Goal: Task Accomplishment & Management: Manage account settings

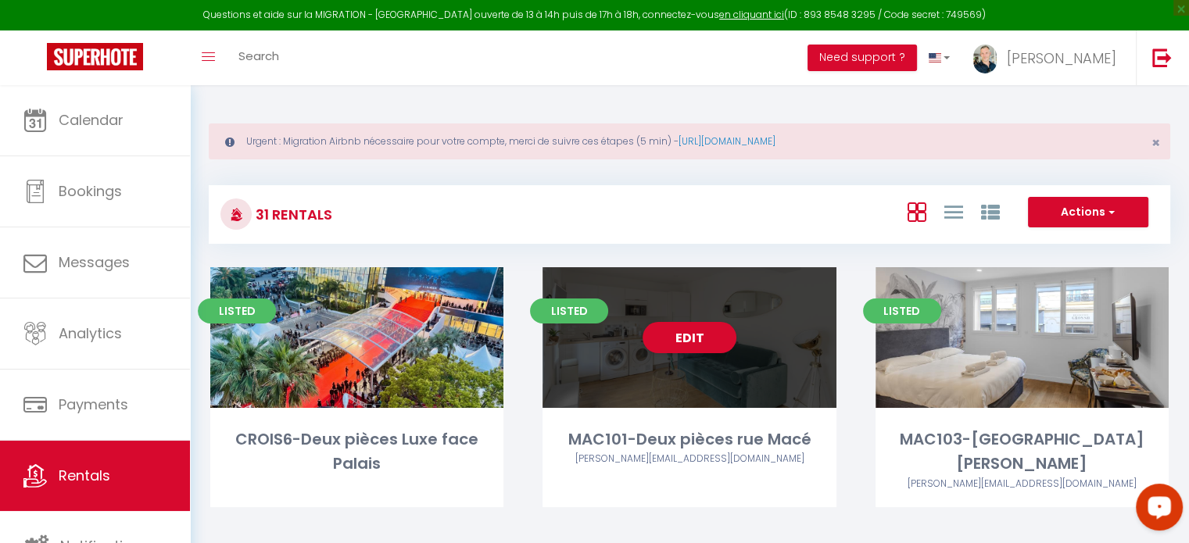
click at [680, 385] on div "Edit" at bounding box center [689, 337] width 293 height 141
click at [691, 343] on link "Edit" at bounding box center [690, 337] width 94 height 31
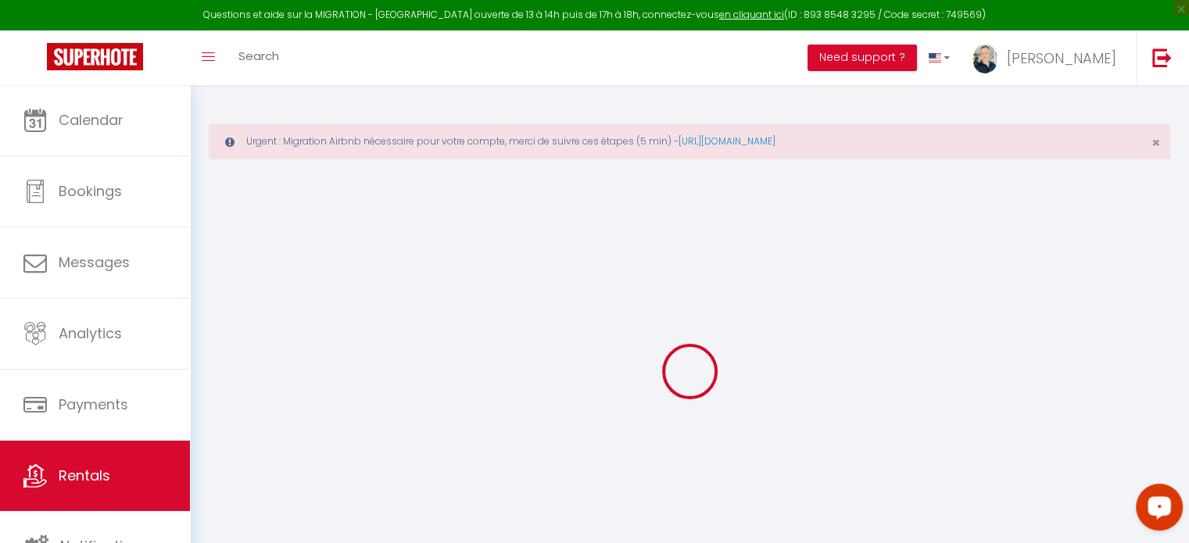
select select
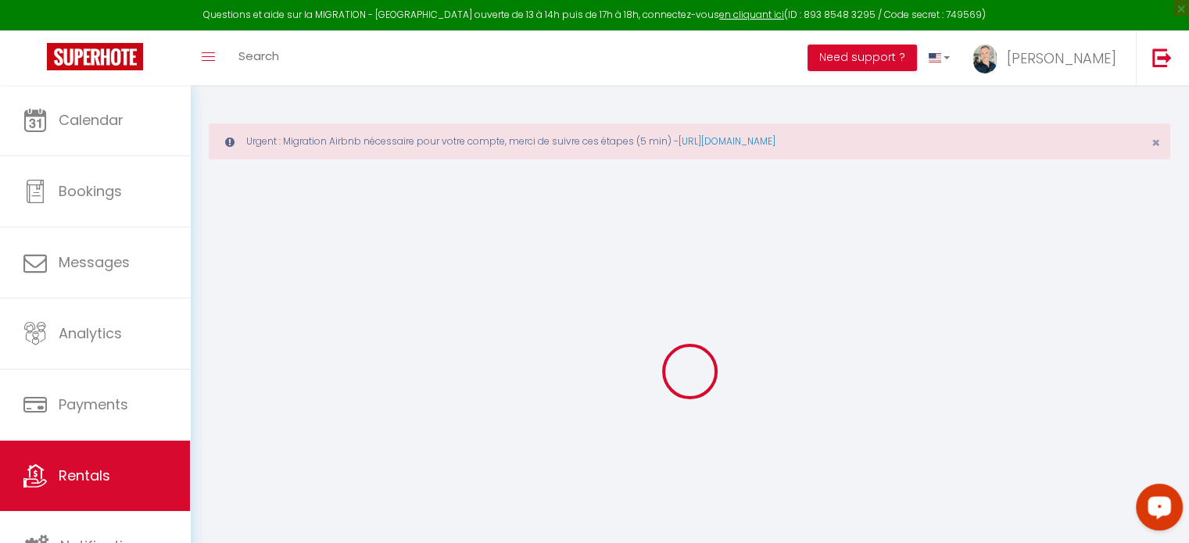
select select
checkbox input "false"
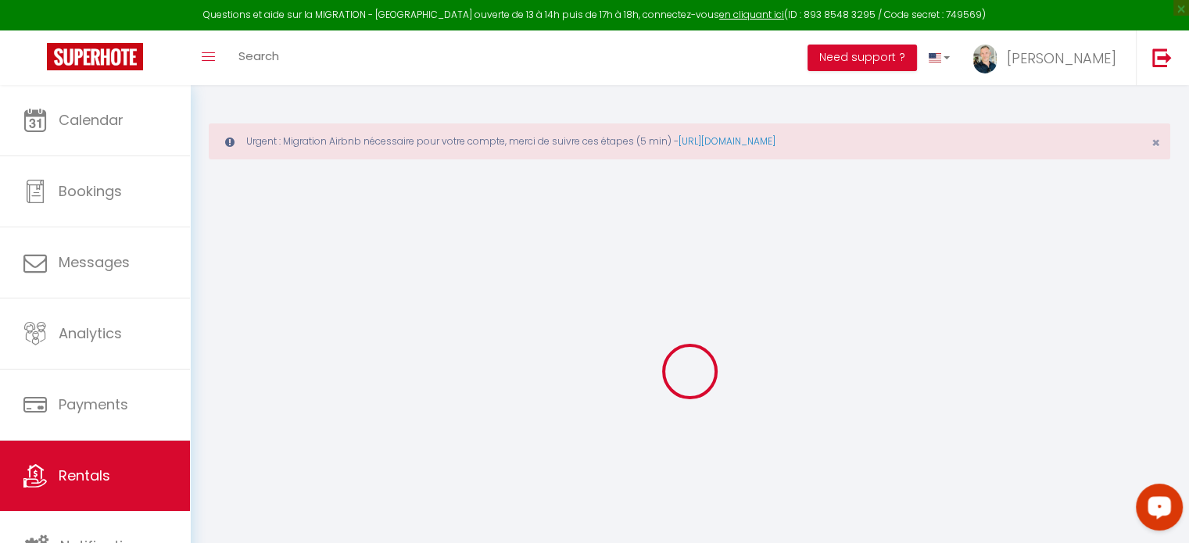
select select
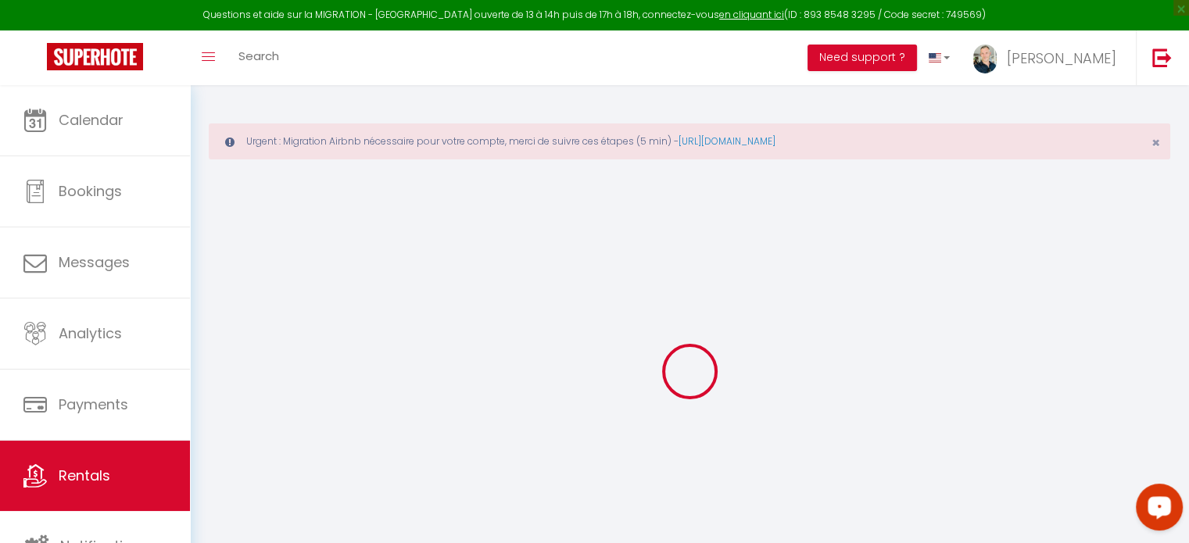
select select
checkbox input "false"
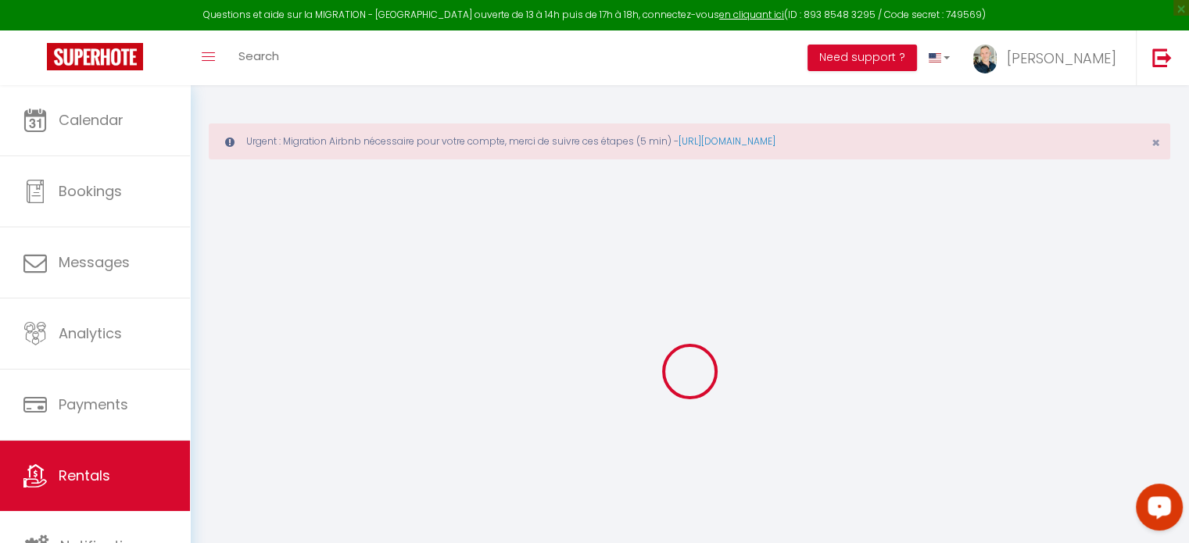
checkbox input "false"
select select
type input "MAC101-Deux pièces rue Macé"
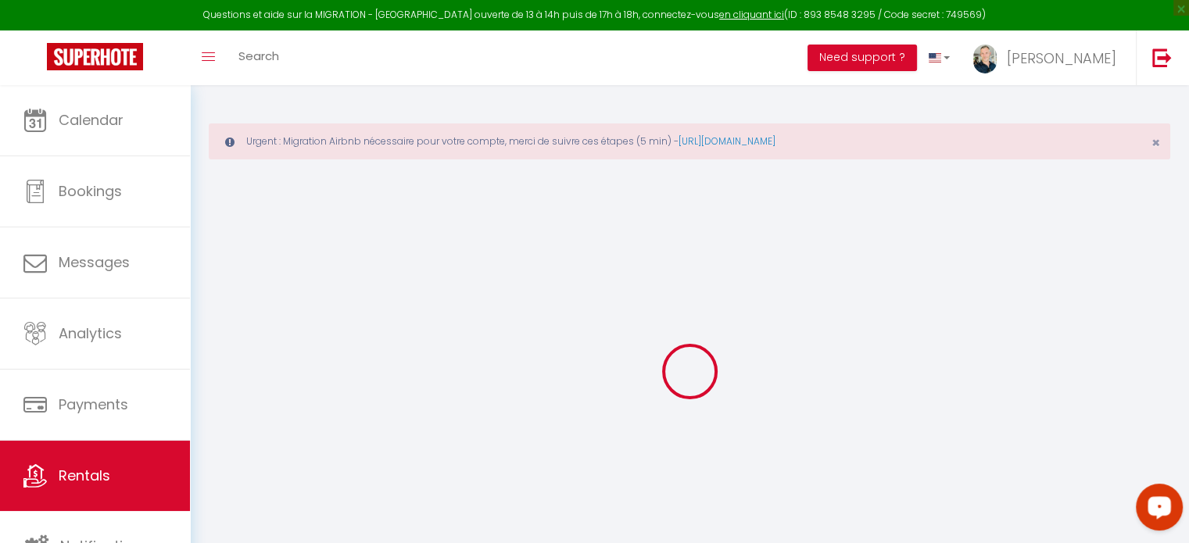
type input "SARL GMT"
type input "CANNES SEASIDE"
type input "117 chemin du hameau du plan sarrain"
type input "06370"
type input "Mouans Sartoux"
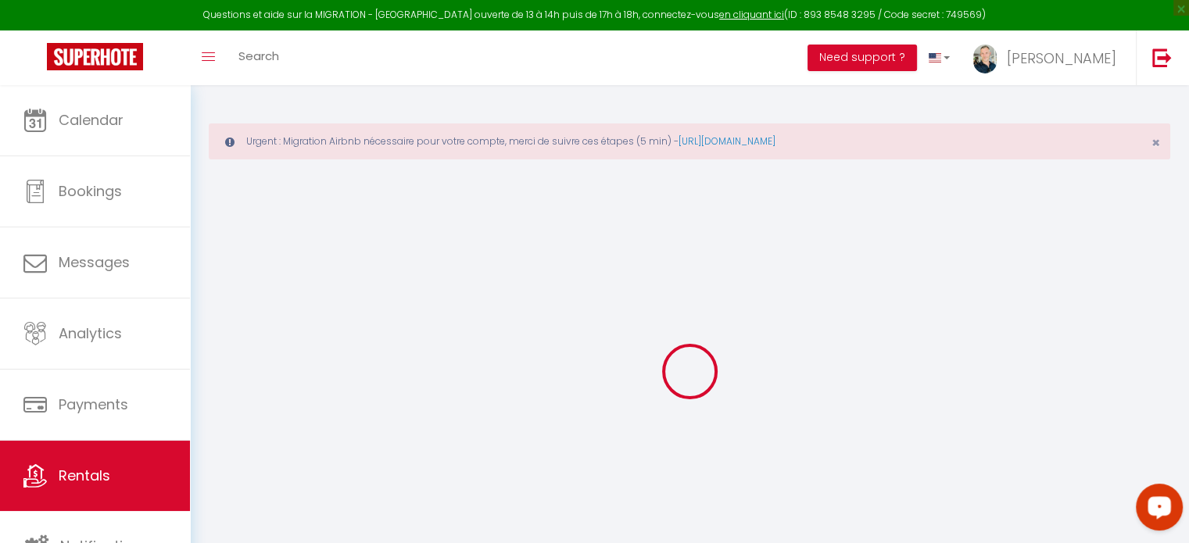
type input "199"
type input "50"
type input "1.21"
type input "250"
select select
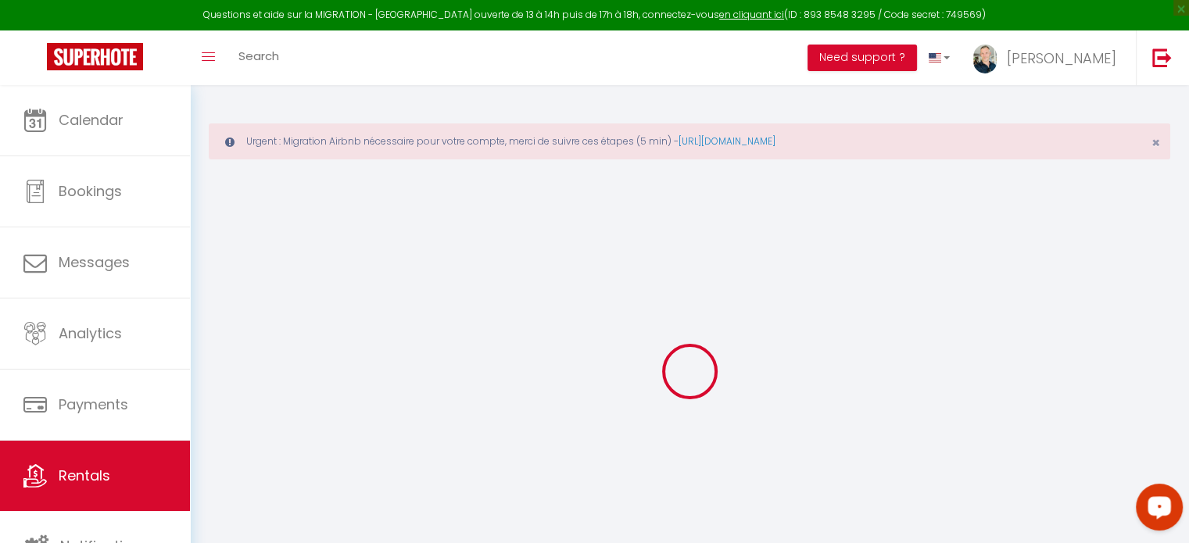
select select
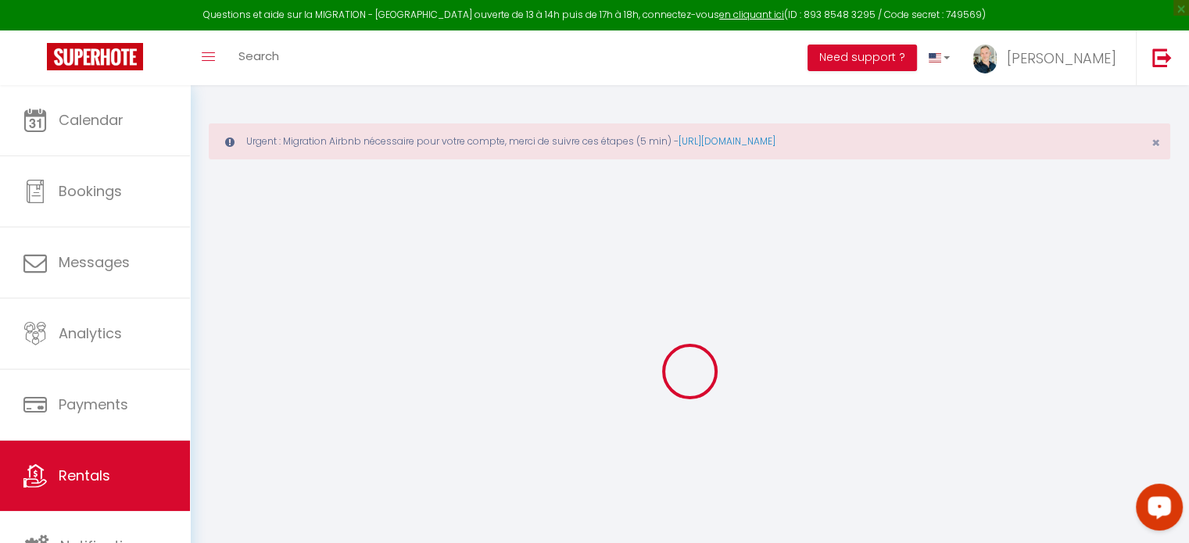
type input "10 rue Macé"
type input "06400"
type input "CANNES"
type input "[PERSON_NAME][EMAIL_ADDRESS][DOMAIN_NAME]"
select select "2916"
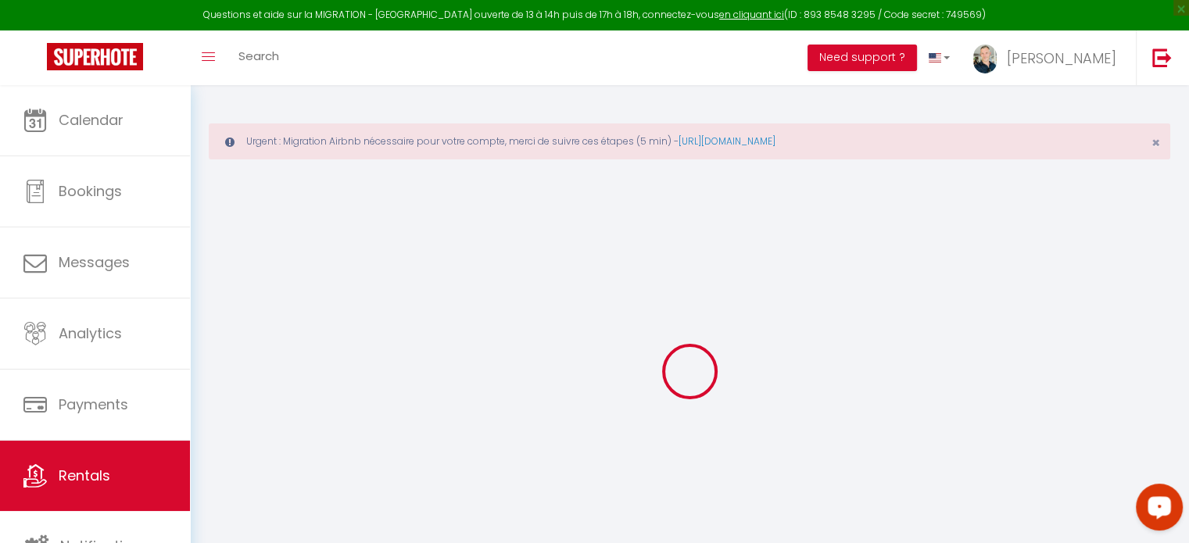
checkbox input "false"
type input "0"
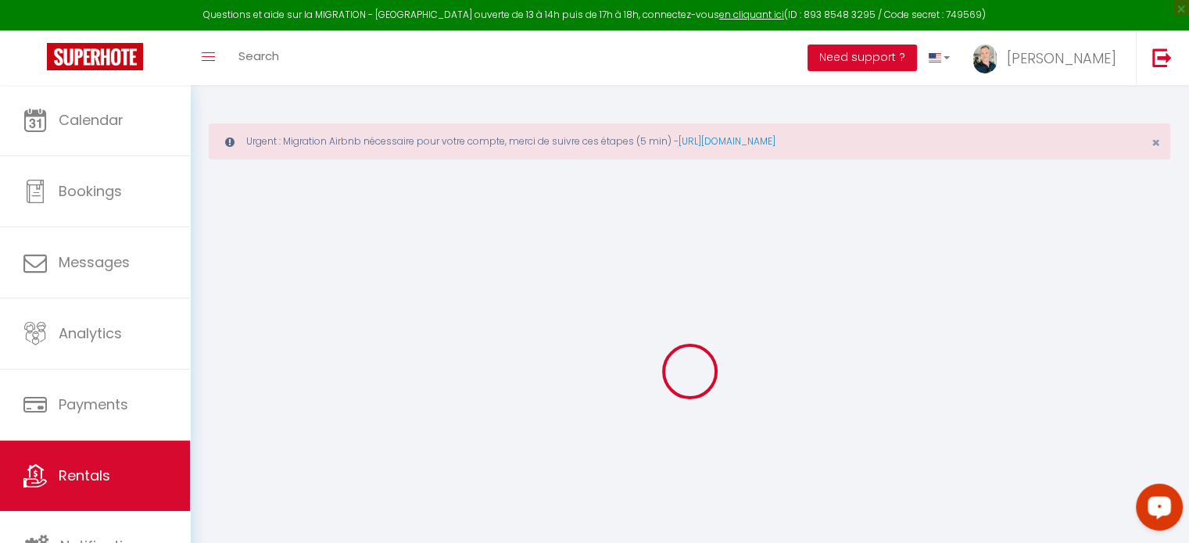
type input "0"
select select
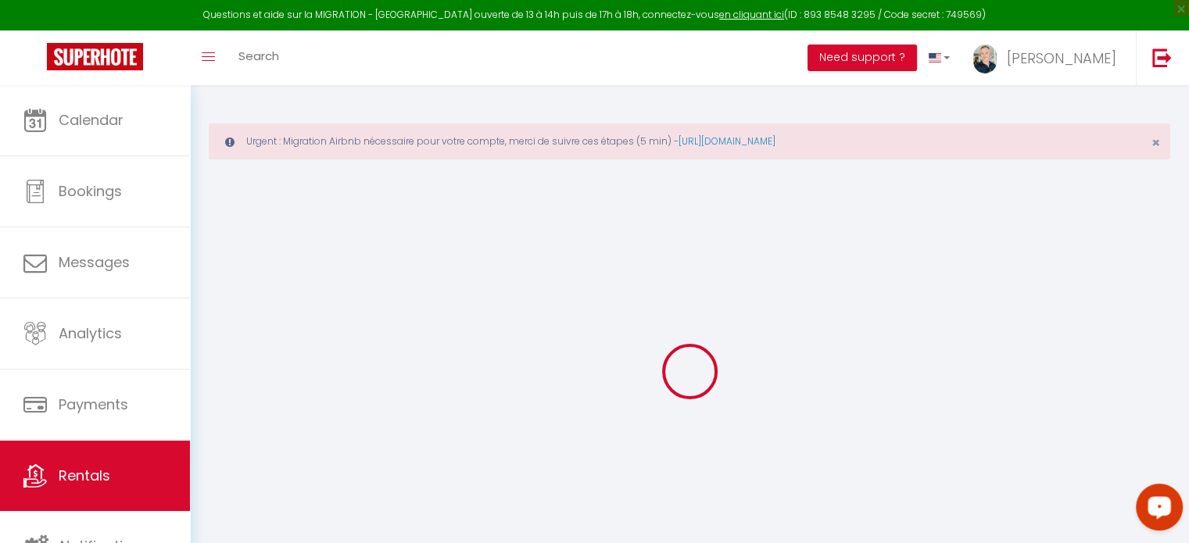
select select
checkbox input "false"
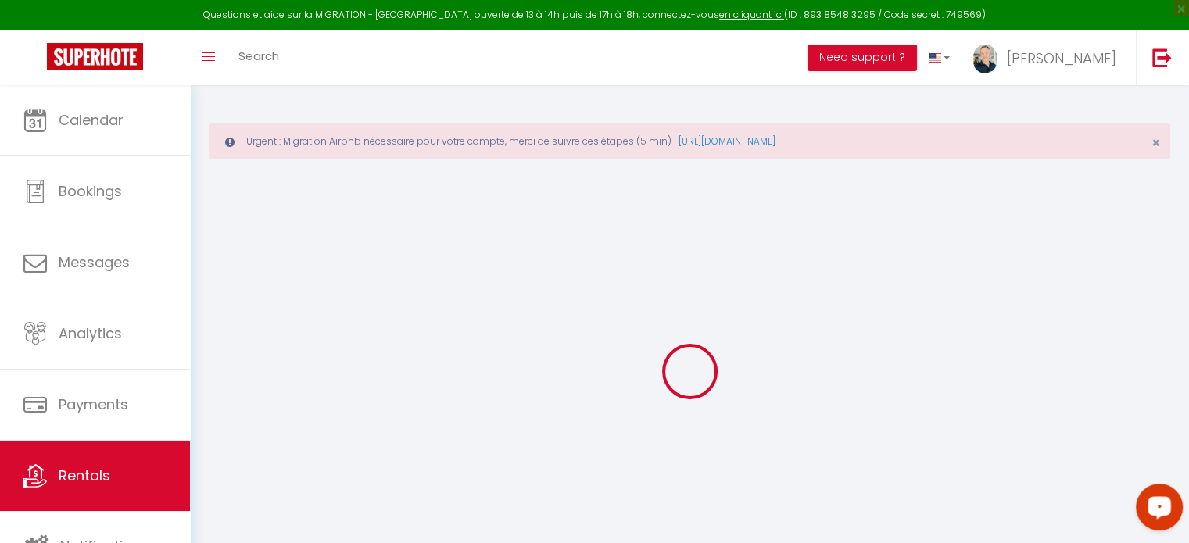
checkbox input "false"
select select
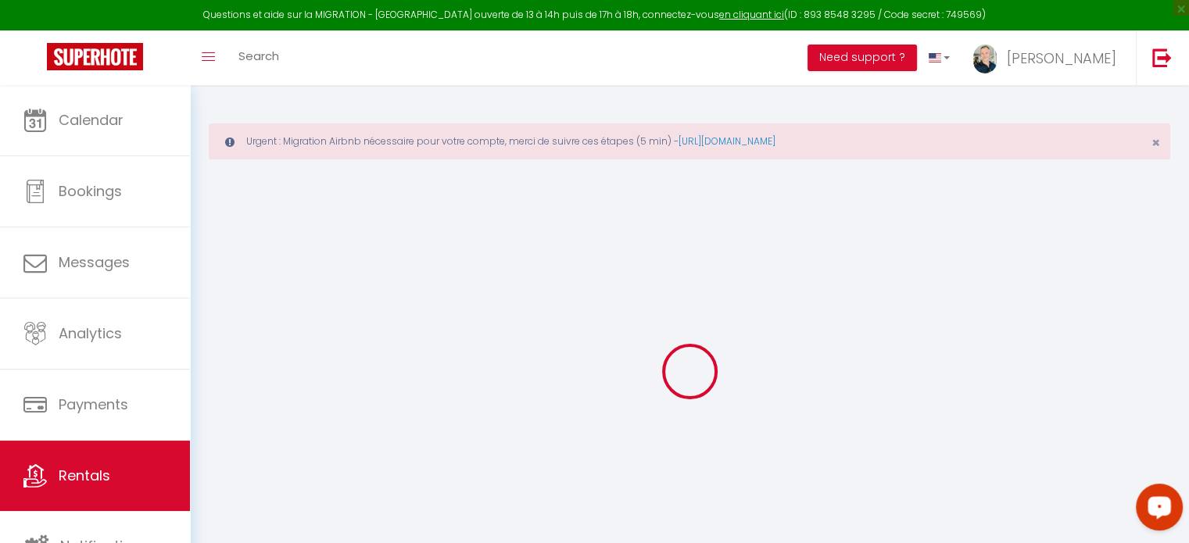
select select
checkbox input "false"
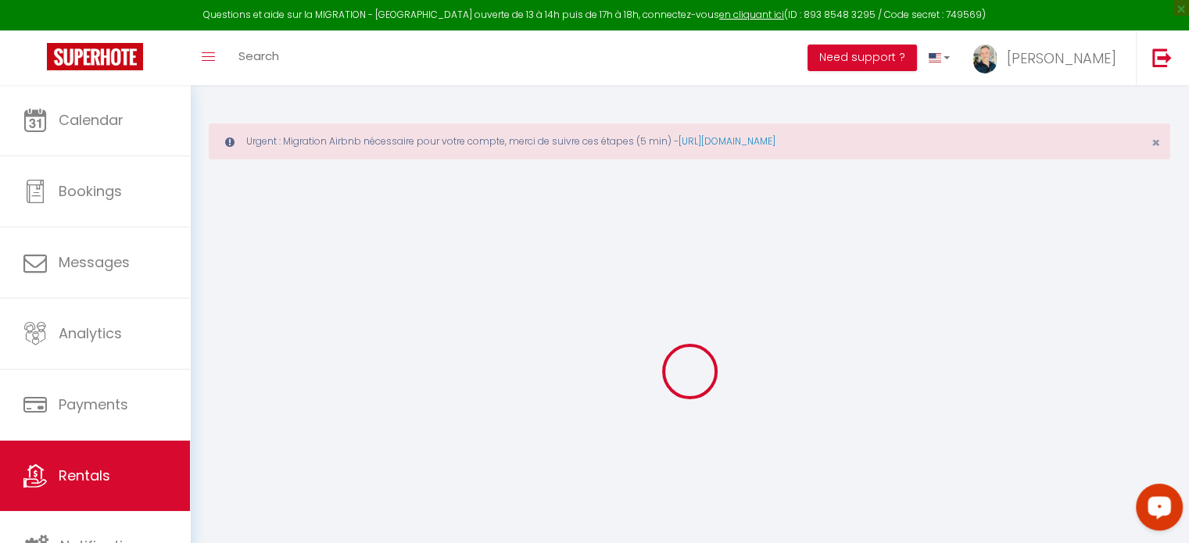
checkbox input "false"
select select "8761"
checkbox input "false"
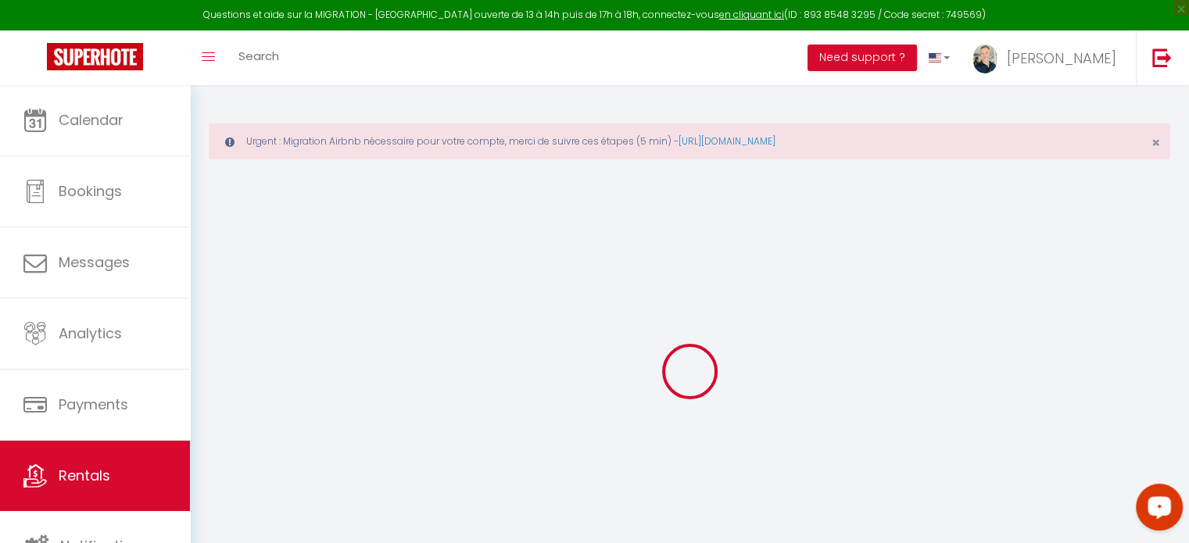
checkbox input "false"
select select "16:00"
select select "00:00"
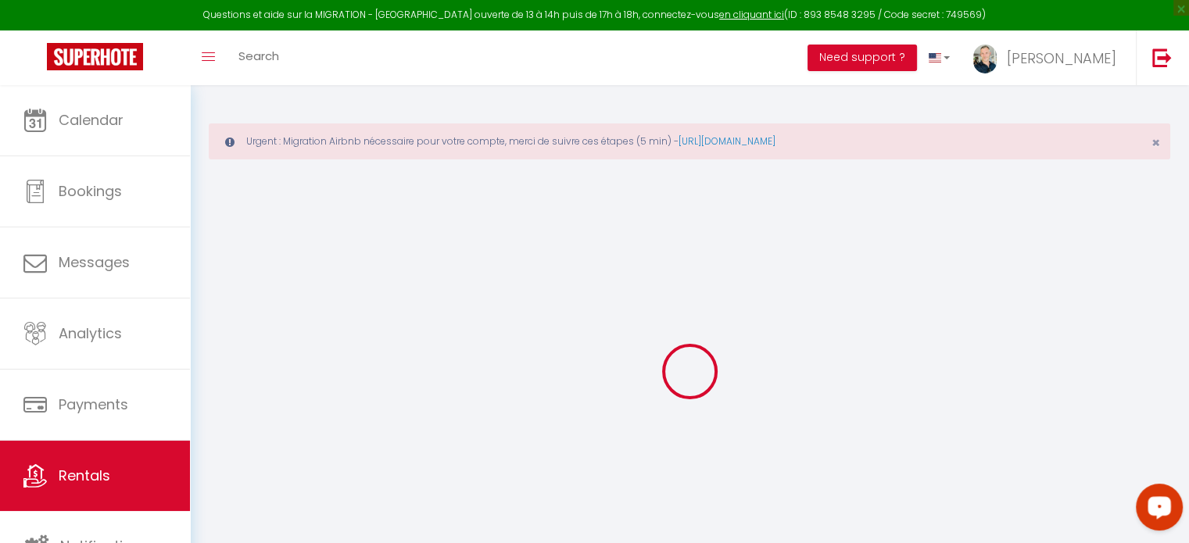
select select "11:00"
select select "30"
select select "01:00"
checkbox input "false"
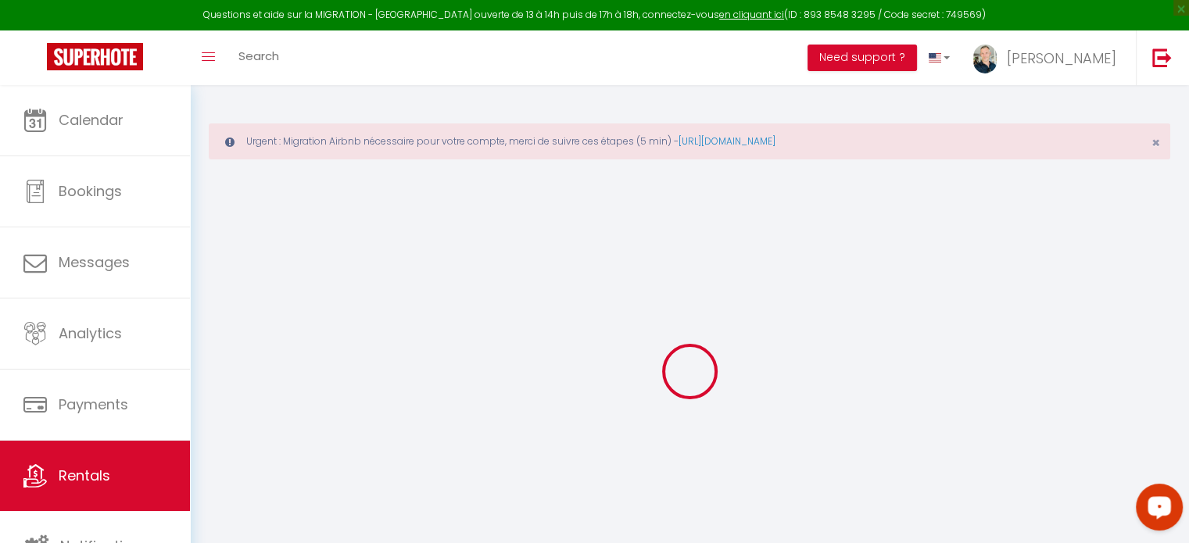
checkbox input "false"
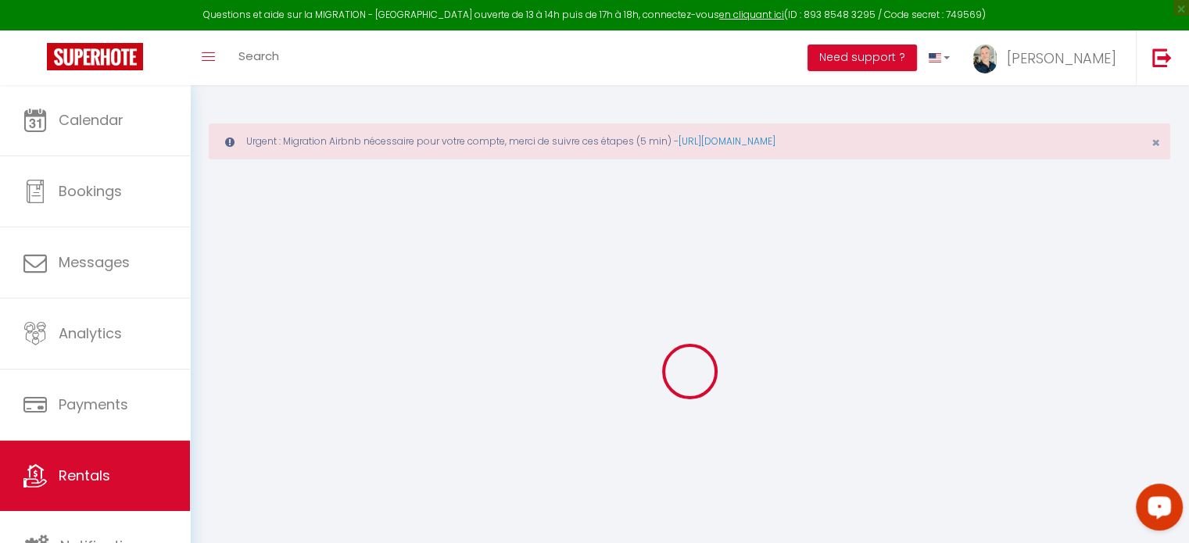
checkbox input "false"
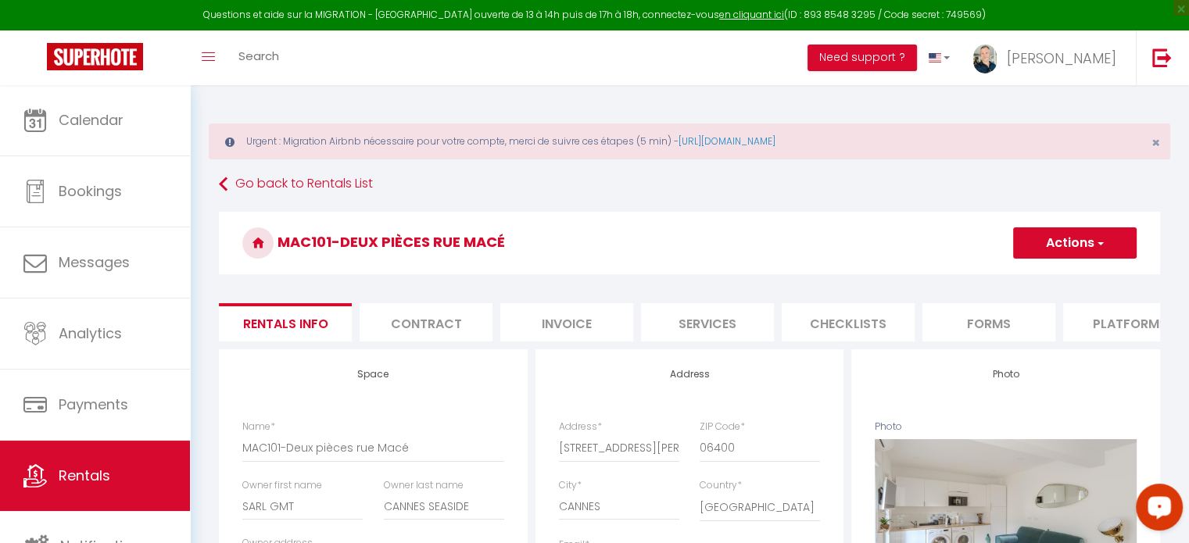
click at [982, 342] on ul "Rentals info Contract Invoice Services Checklists Forms Platforms Parameters we…" at bounding box center [689, 322] width 941 height 38
click at [962, 68] on link at bounding box center [939, 57] width 45 height 55
click at [943, 109] on span at bounding box center [935, 106] width 15 height 11
checkbox input "false"
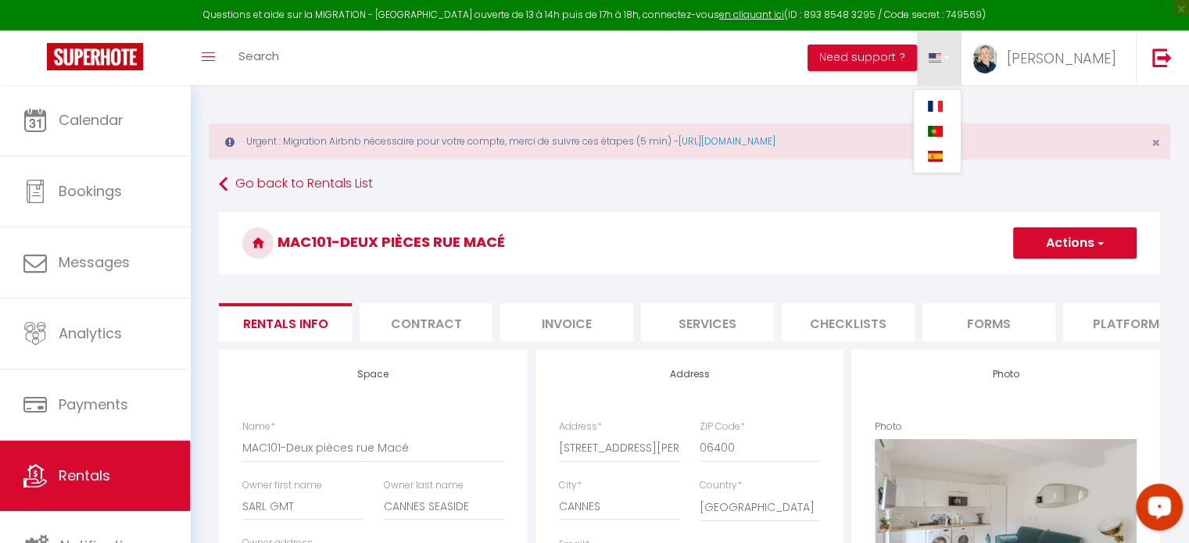
checkbox input "false"
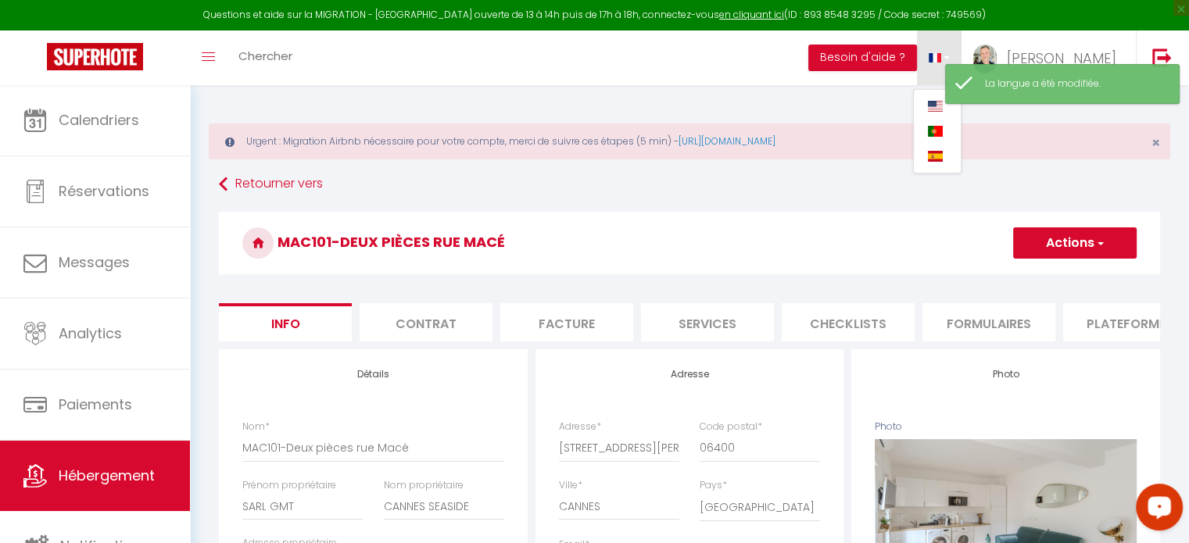
click at [1136, 329] on li "Plateformes" at bounding box center [1129, 322] width 133 height 38
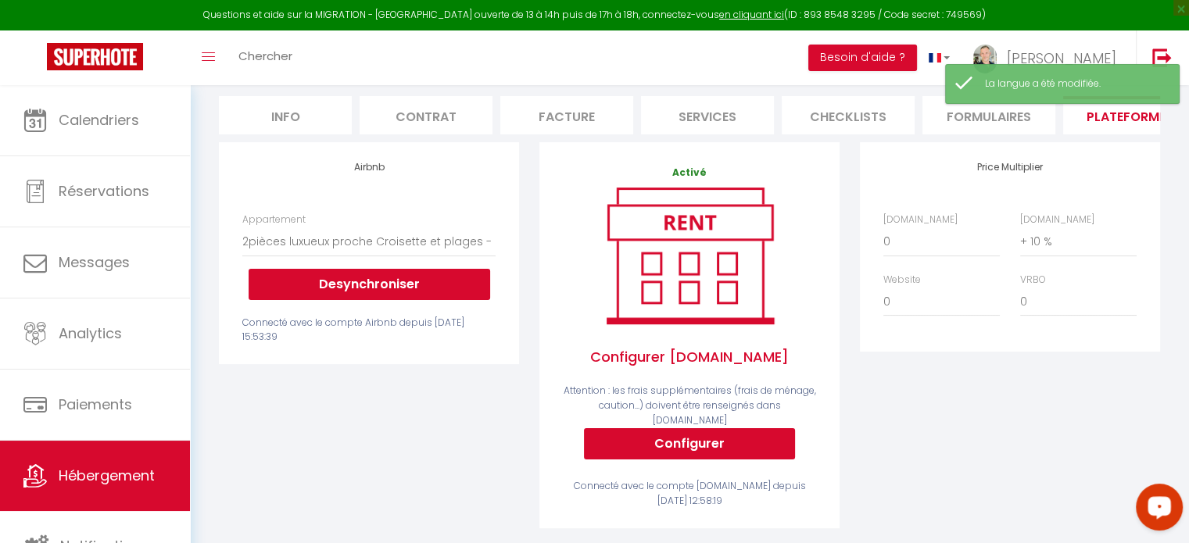
scroll to position [235, 0]
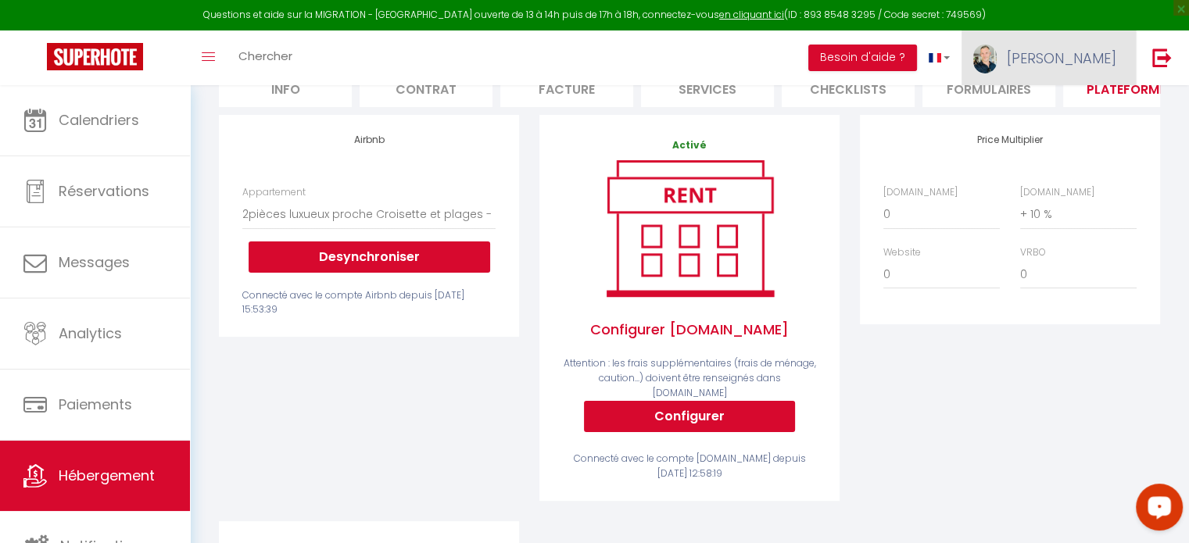
click at [1116, 68] on link "[PERSON_NAME]" at bounding box center [1049, 57] width 174 height 55
click at [1086, 106] on link "Paramètres" at bounding box center [1074, 108] width 116 height 27
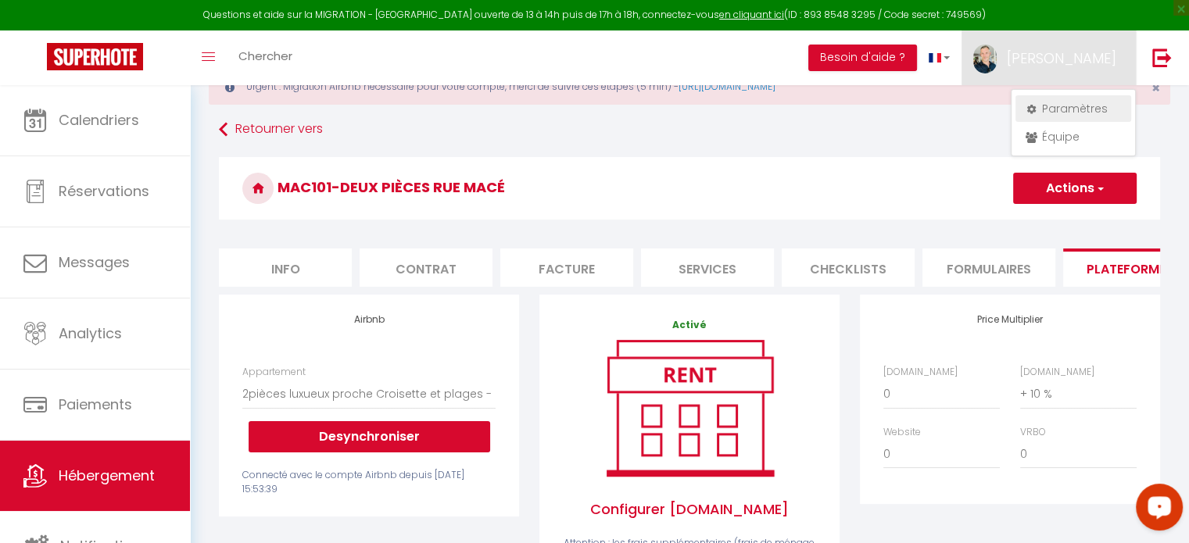
select select "28"
select select "fr"
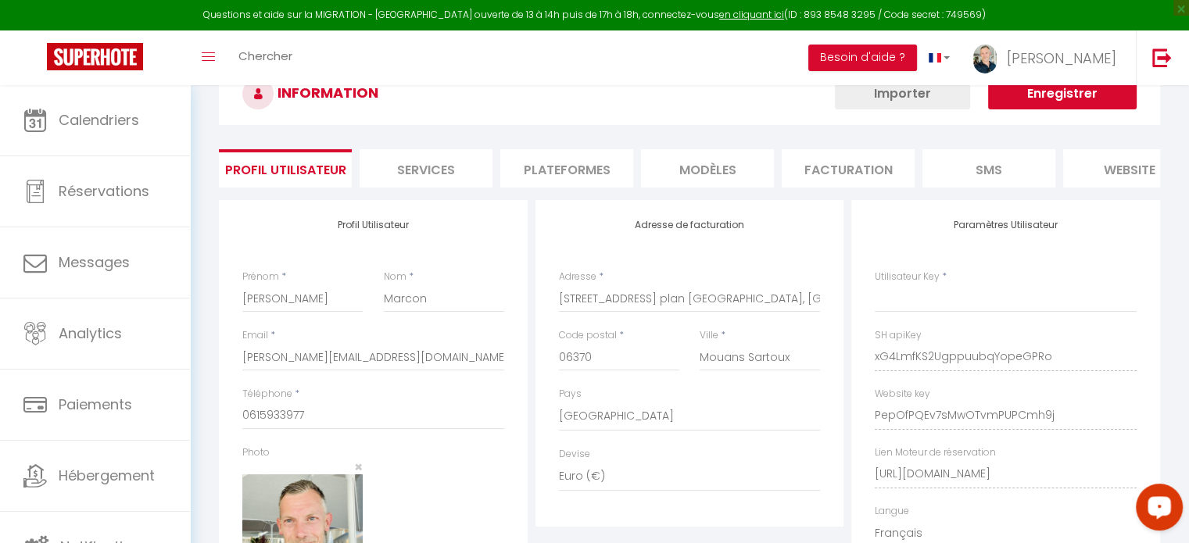
scroll to position [265, 0]
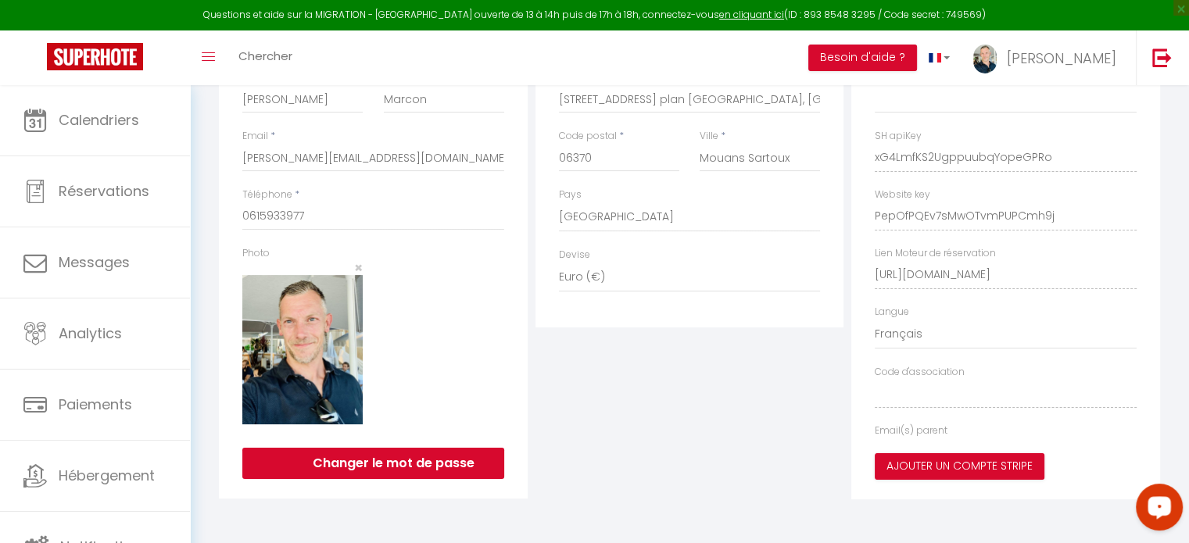
type input "xG4LmfKS2UgppuubqYopeGPRo"
type input "PepOfPQEv7sMwOTvmPUPCmh9j"
type input "https://app.superhote.com/#/get-available-rentals/PepOfPQEv7sMwOTvmPUPCmh9j"
select select "fr"
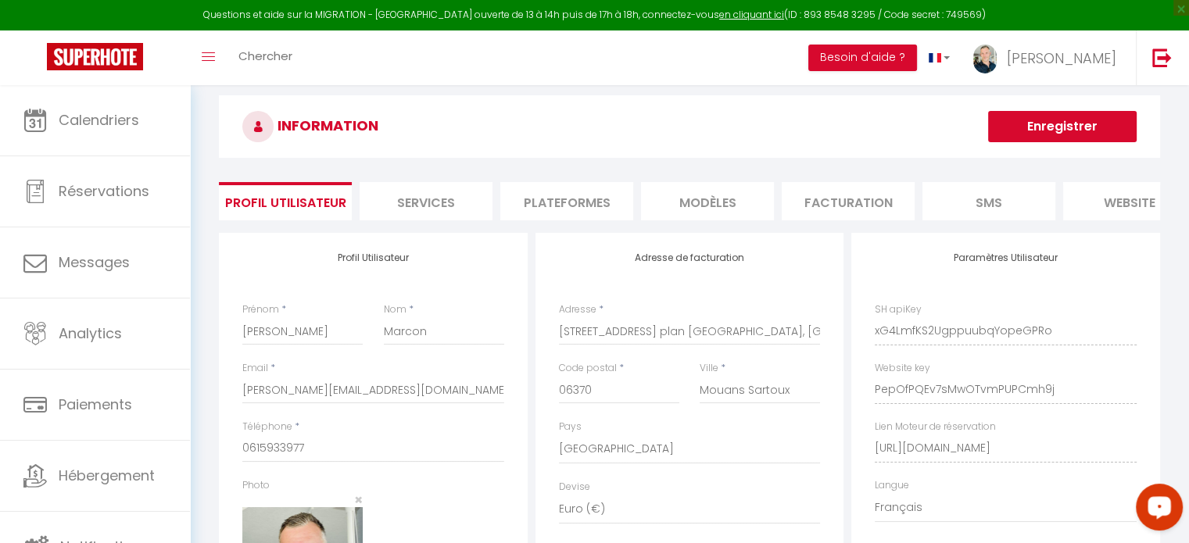
scroll to position [0, 0]
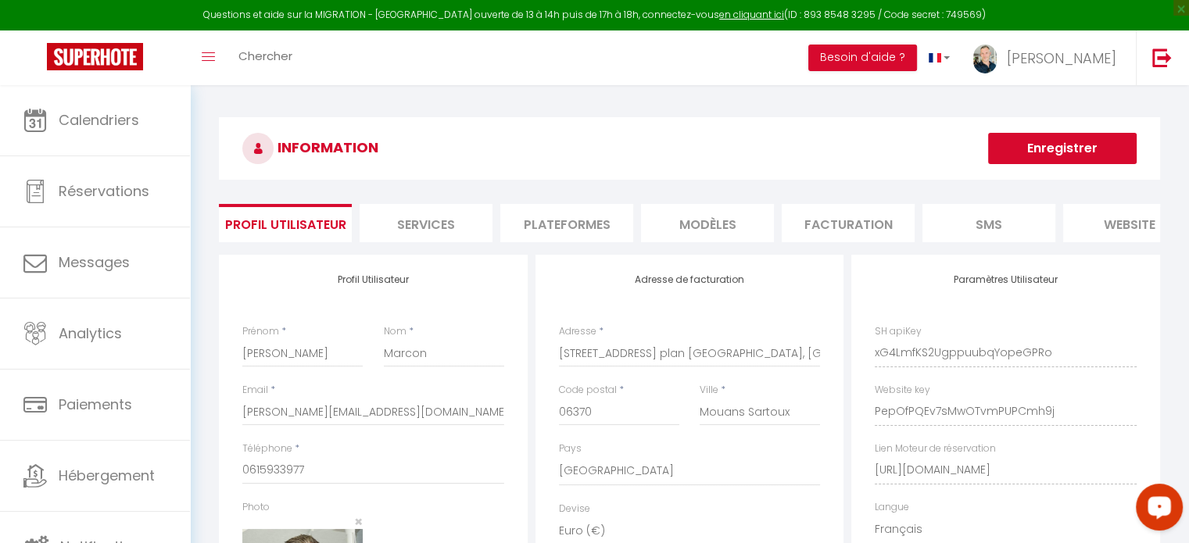
click at [563, 231] on li "Plateformes" at bounding box center [566, 223] width 133 height 38
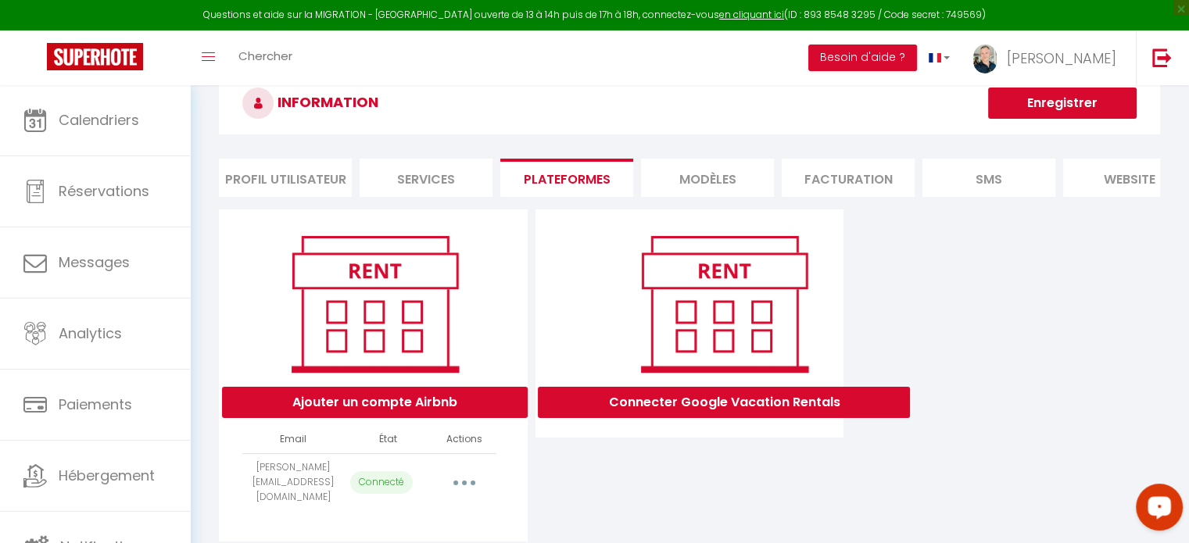
scroll to position [84, 0]
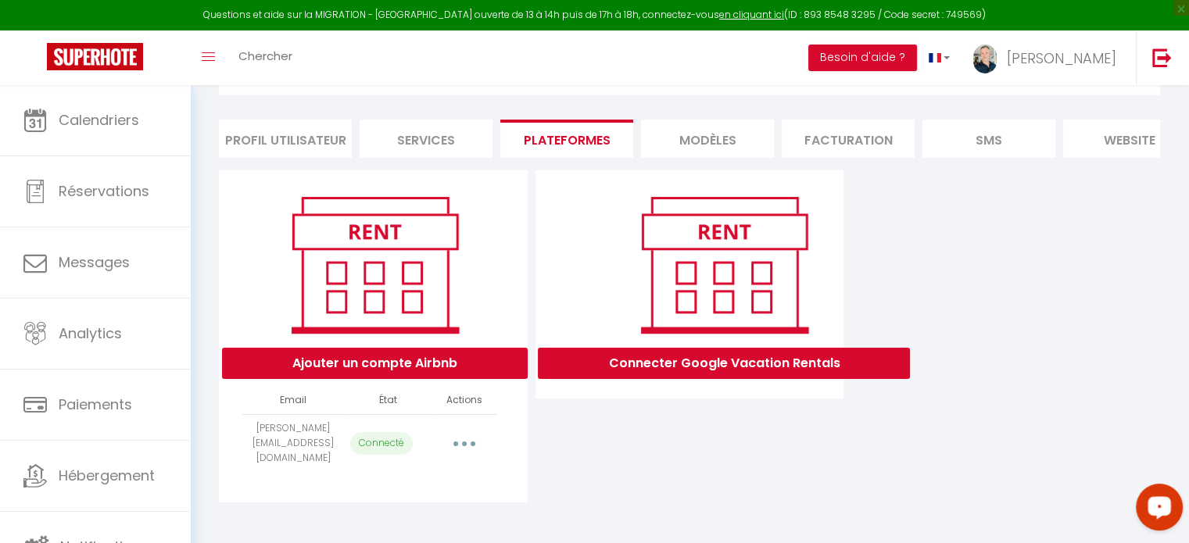
click at [469, 450] on button "button" at bounding box center [464, 443] width 44 height 25
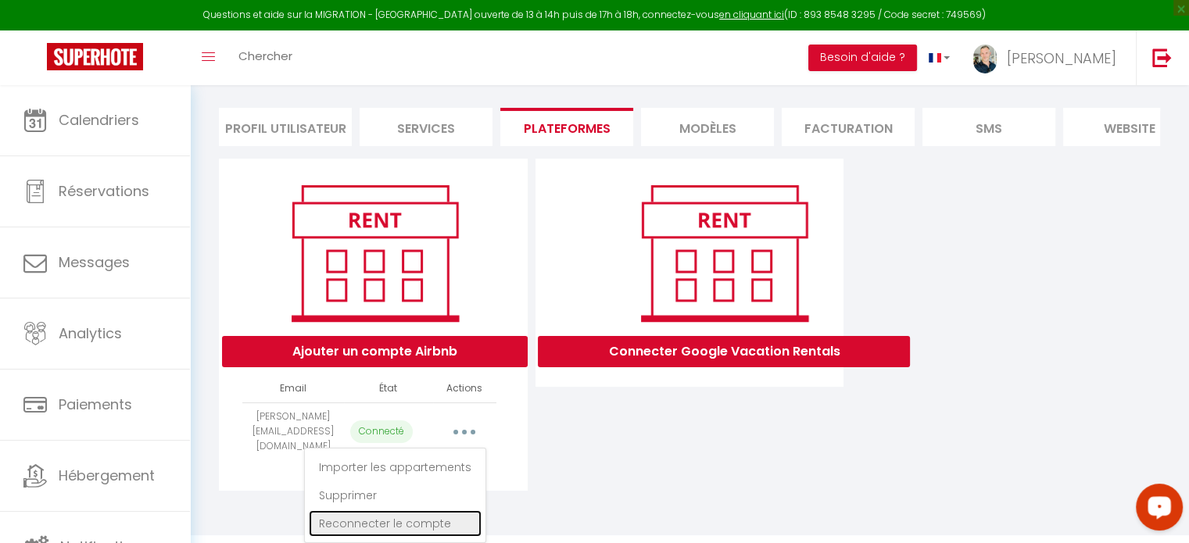
click at [410, 523] on link "Reconnecter le compte" at bounding box center [395, 523] width 173 height 27
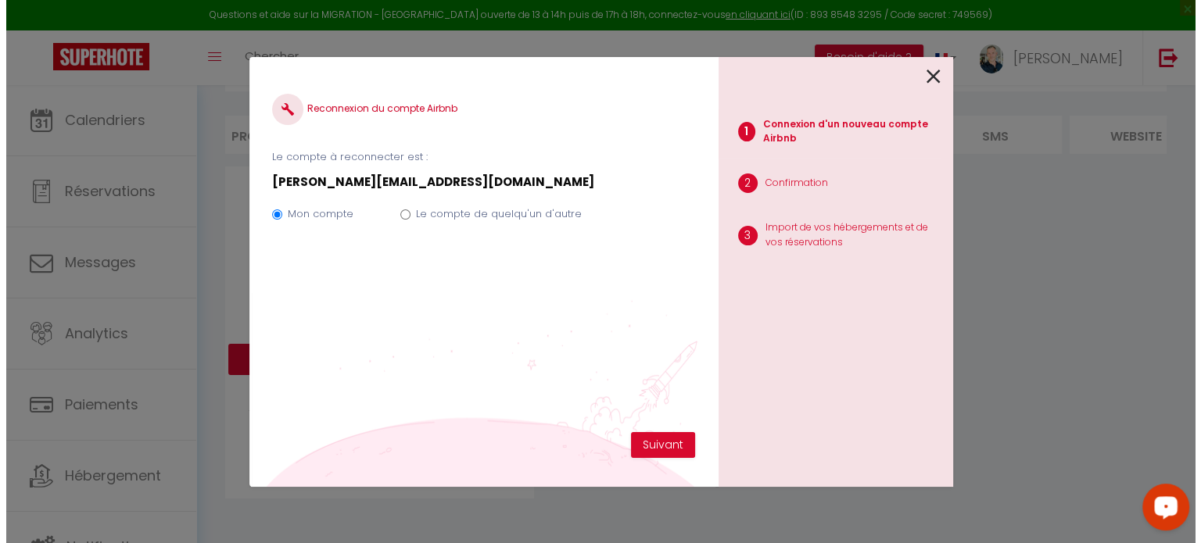
scroll to position [84, 0]
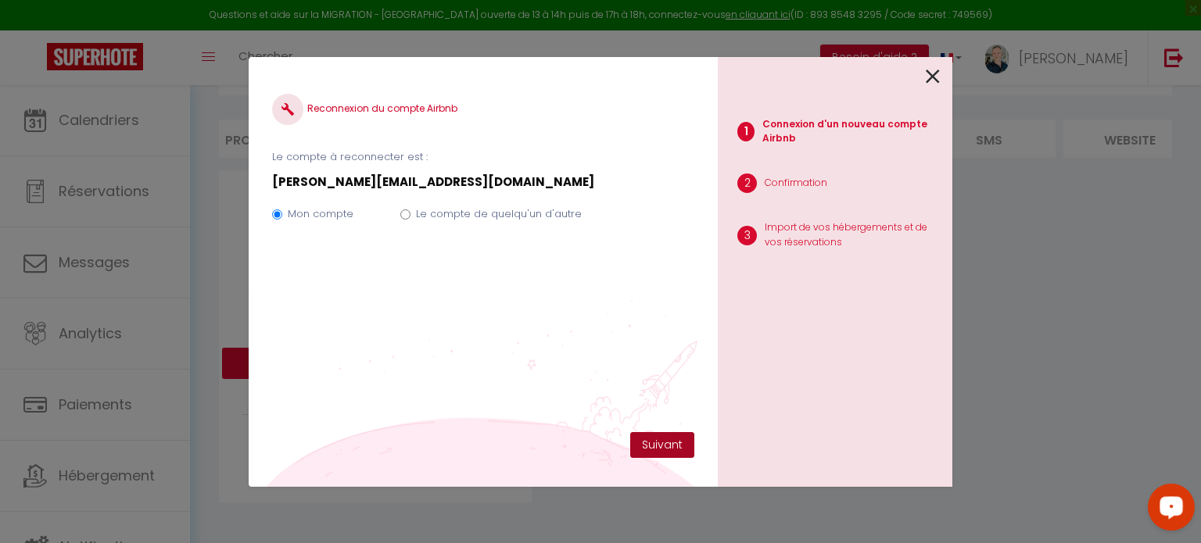
click at [679, 450] on button "Suivant" at bounding box center [662, 445] width 64 height 27
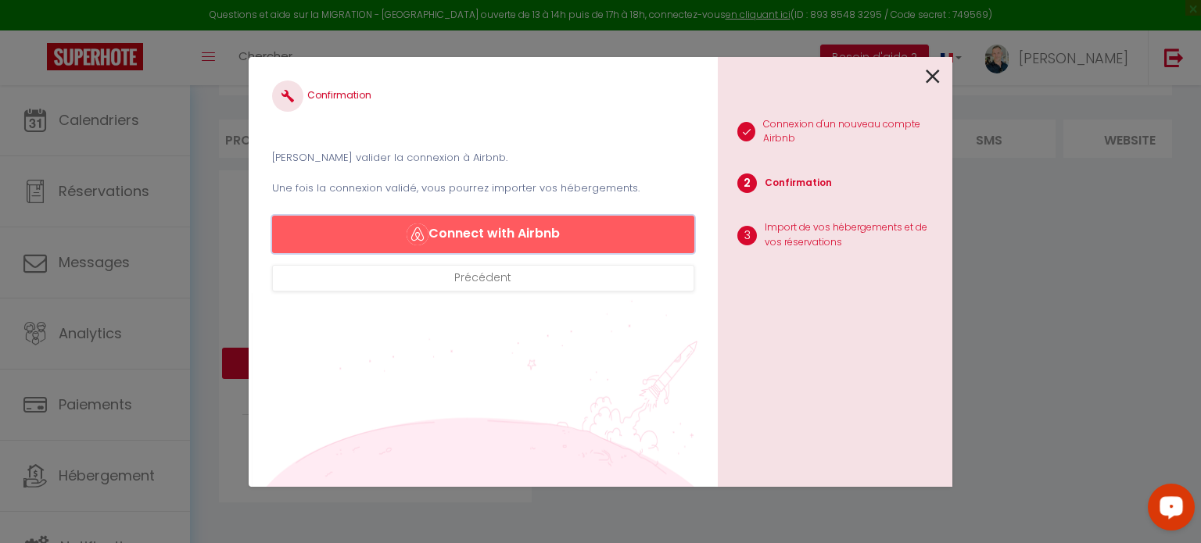
click at [503, 227] on button "Connect with Airbnb" at bounding box center [483, 235] width 422 height 38
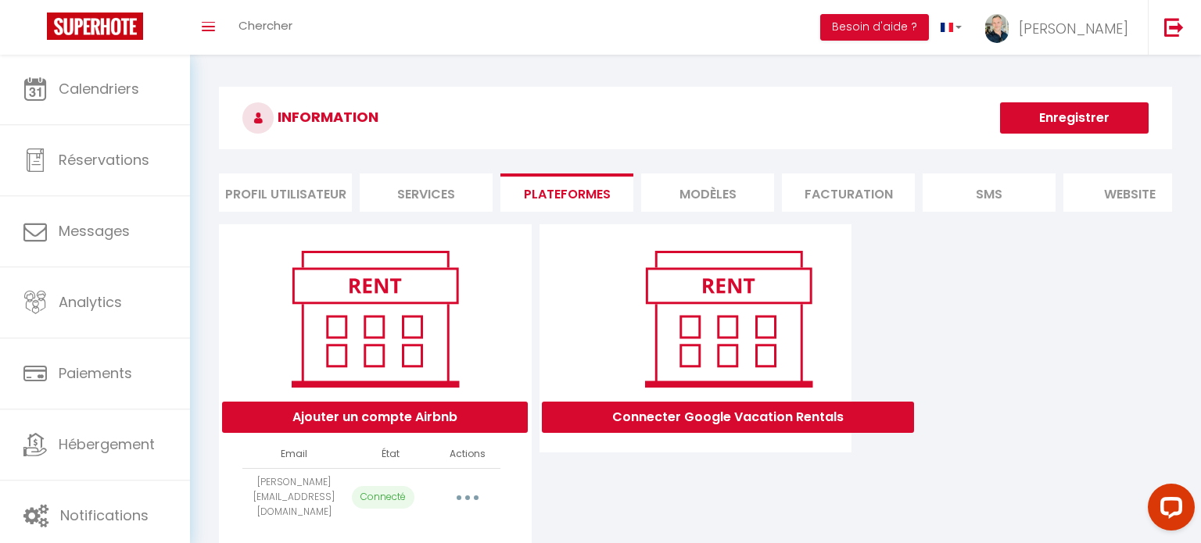
select select "13952"
select select "13953"
select select "13947"
select select "13946"
select select "13949"
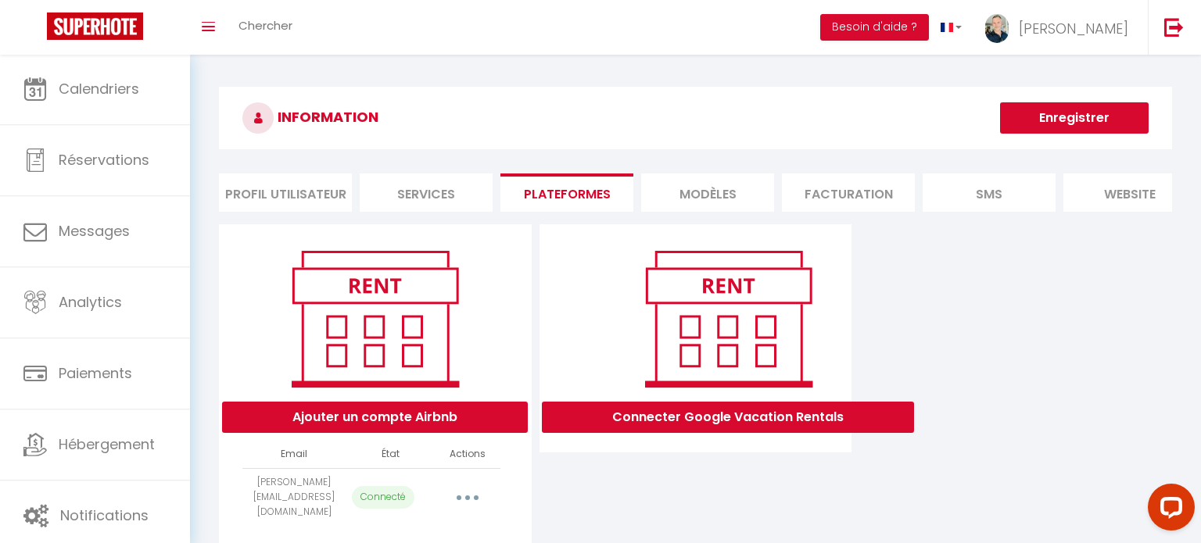
select select "13945"
select select "16735"
select select "16749"
select select "32189"
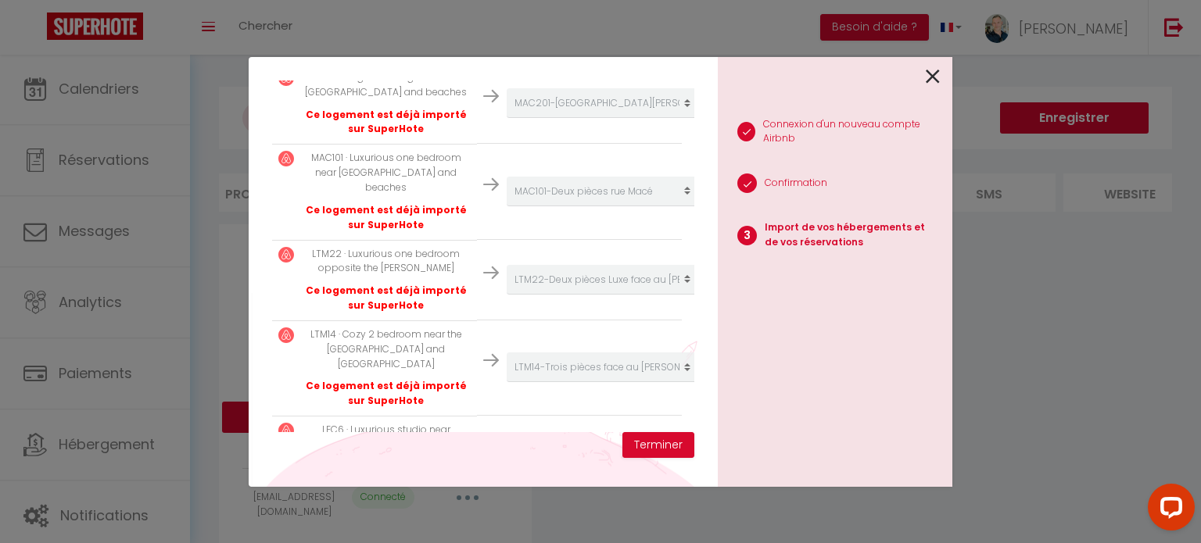
scroll to position [716, 0]
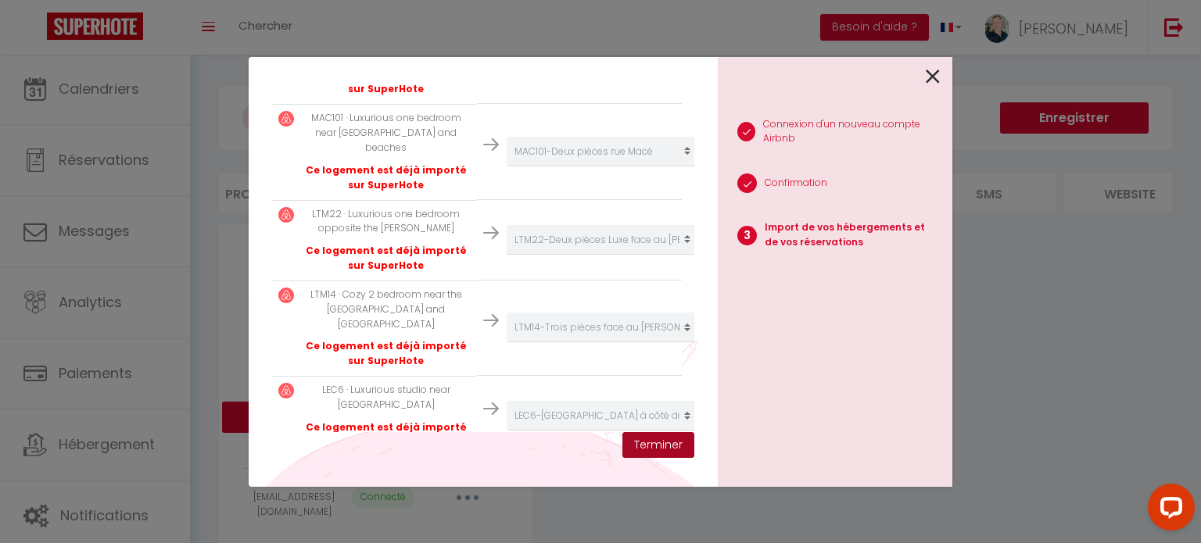
click at [663, 445] on button "Terminer" at bounding box center [658, 445] width 72 height 27
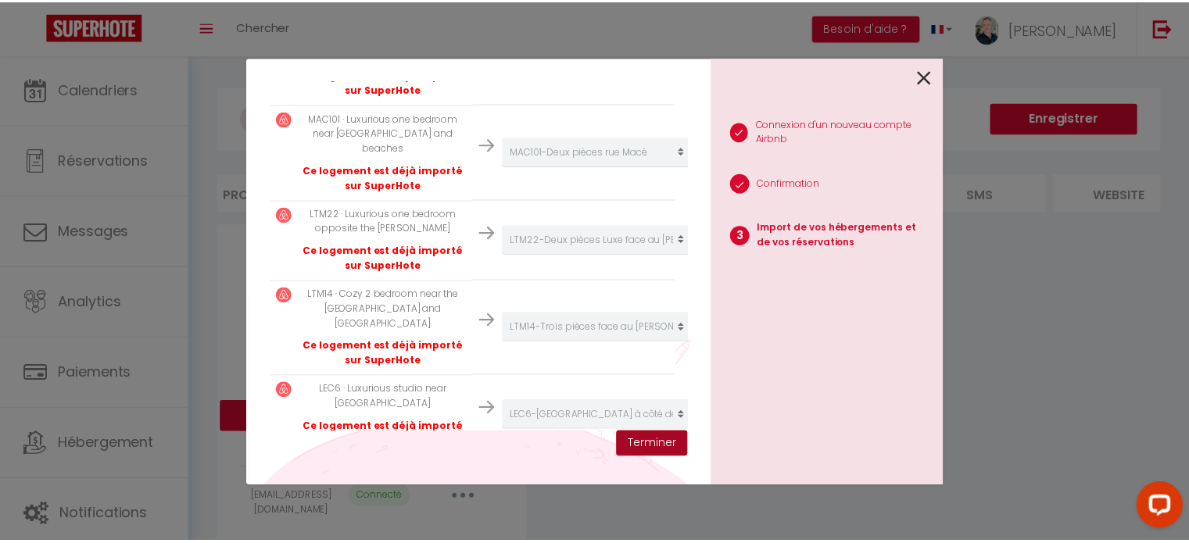
scroll to position [755, 0]
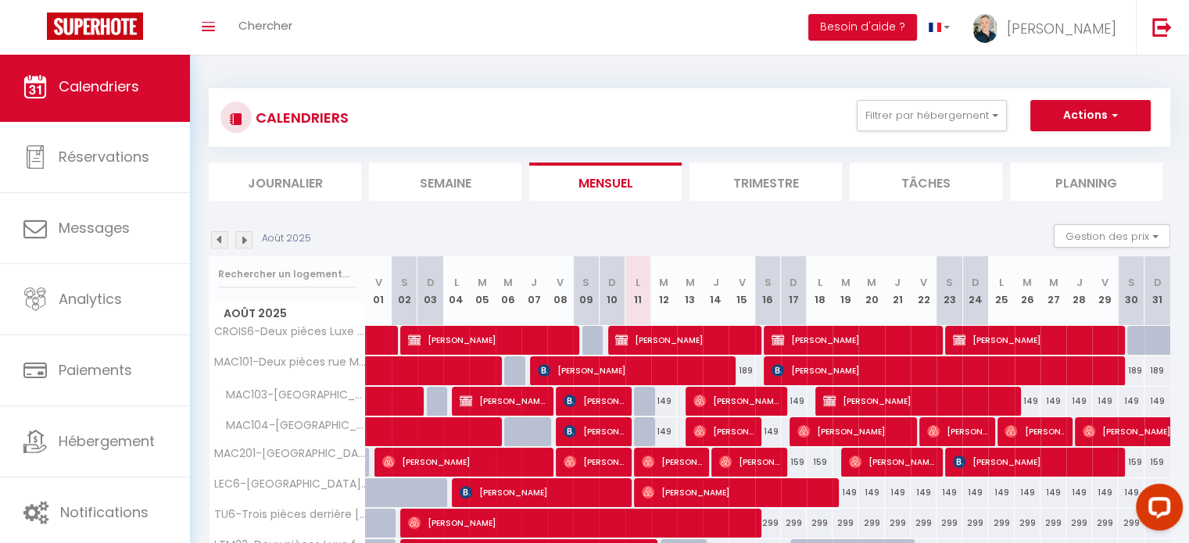
scroll to position [5, 0]
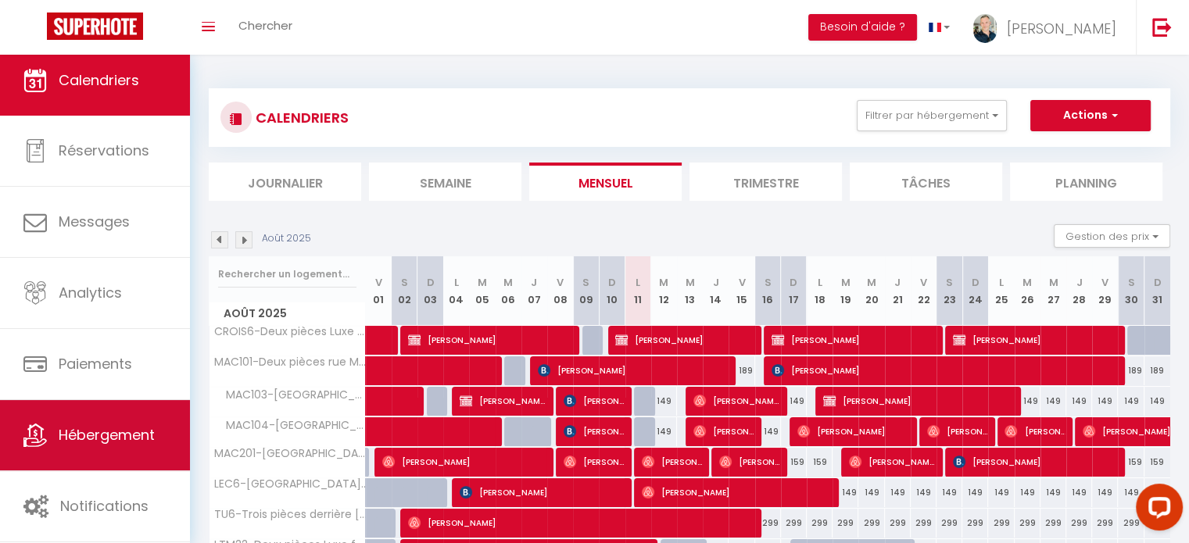
click at [109, 444] on span "Hébergement" at bounding box center [107, 435] width 96 height 20
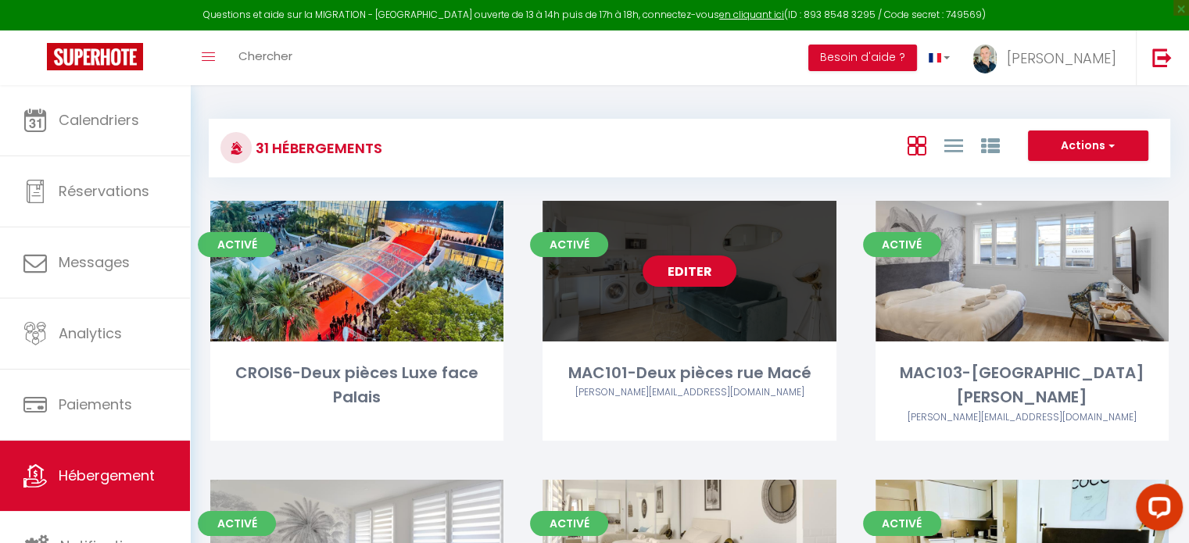
click at [787, 297] on div "Editer" at bounding box center [689, 271] width 293 height 141
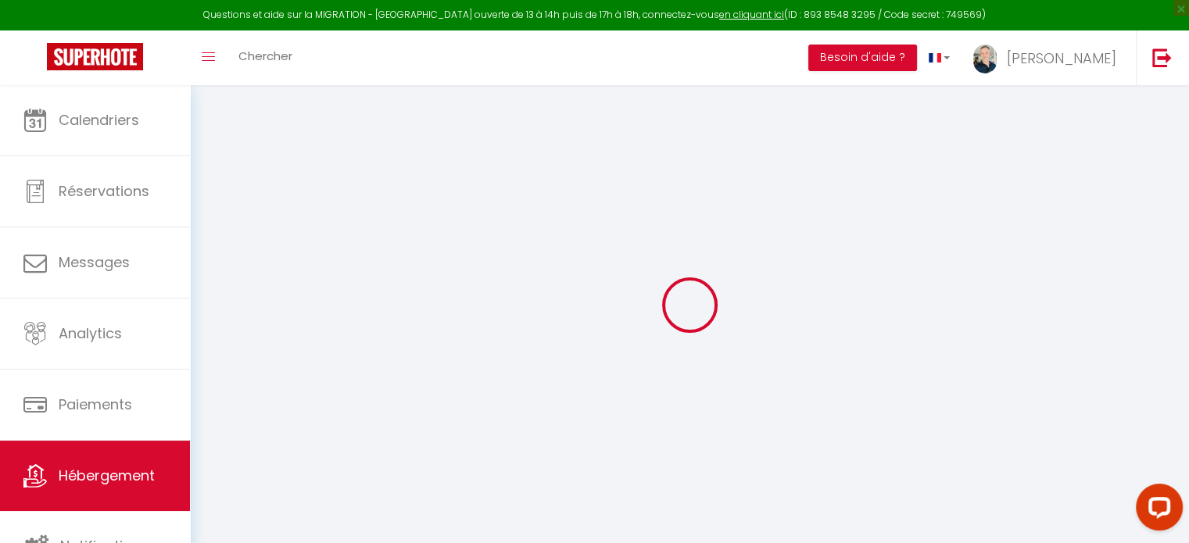
select select "IgloohomeV2"
select select "2"
checkbox input "true"
checkbox input "false"
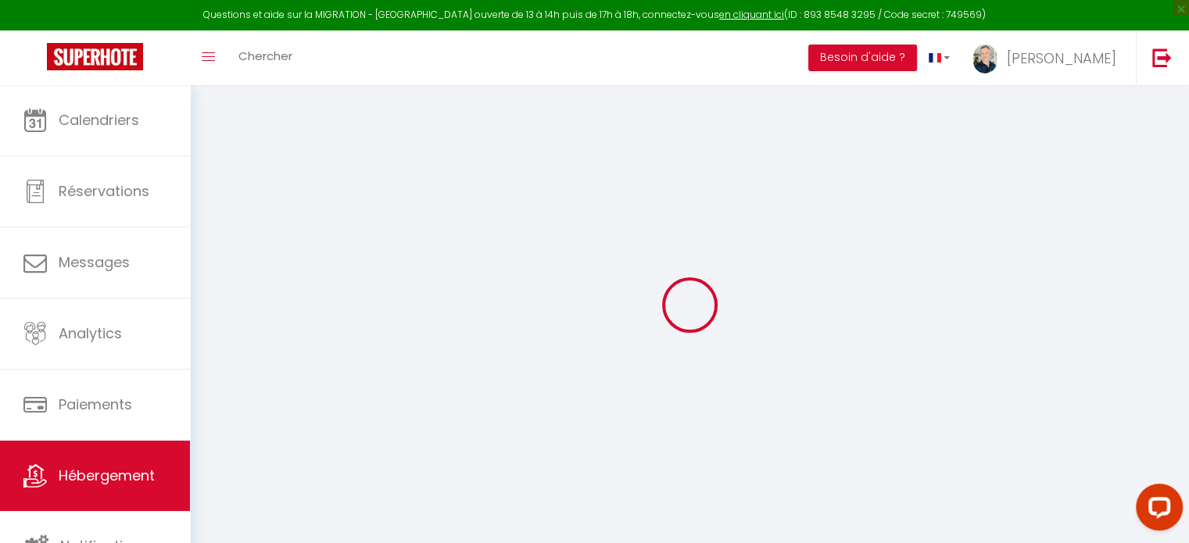
checkbox input "false"
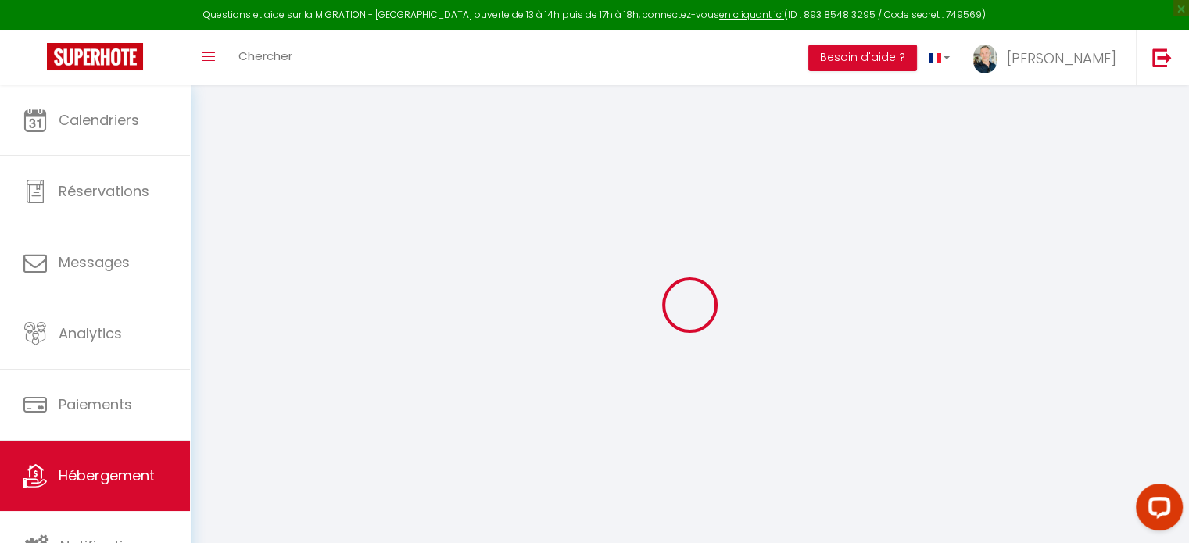
checkbox input "false"
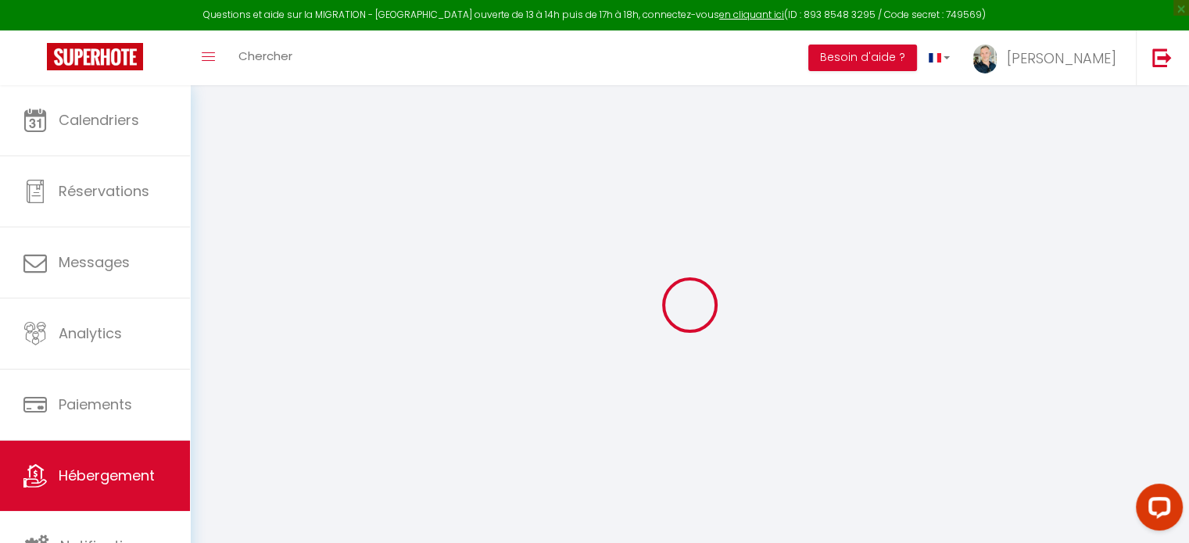
checkbox input "false"
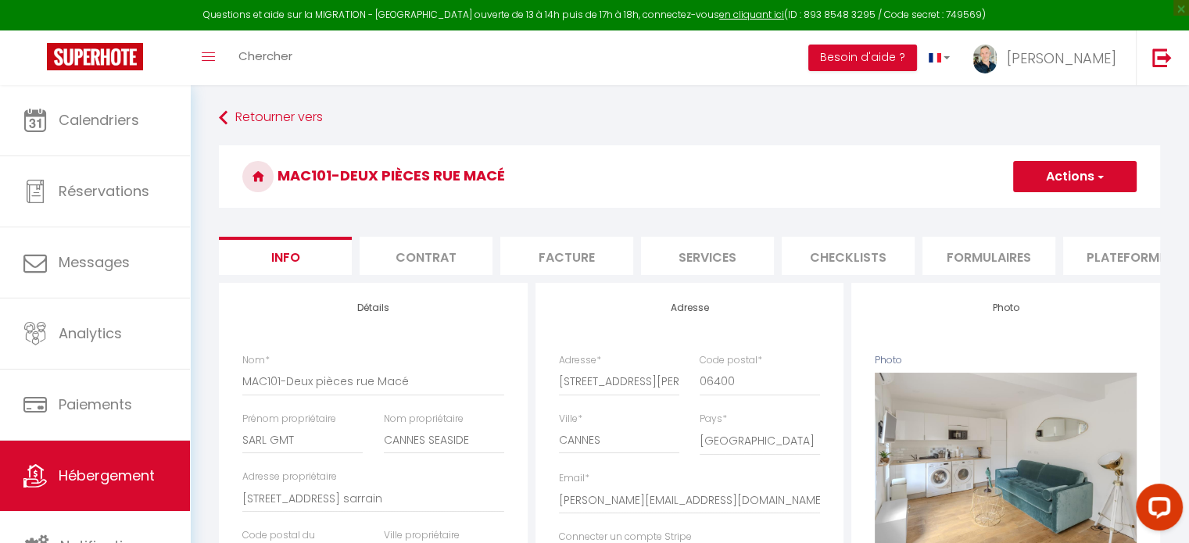
checkbox input "false"
click at [733, 261] on li "Services" at bounding box center [707, 256] width 133 height 38
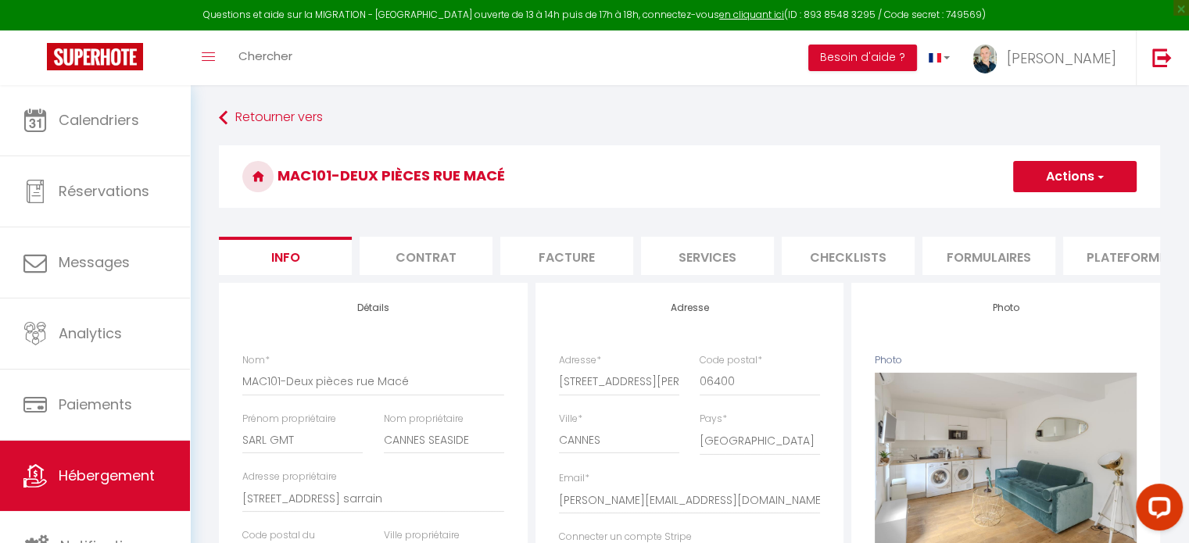
checkbox input "true"
checkbox input "false"
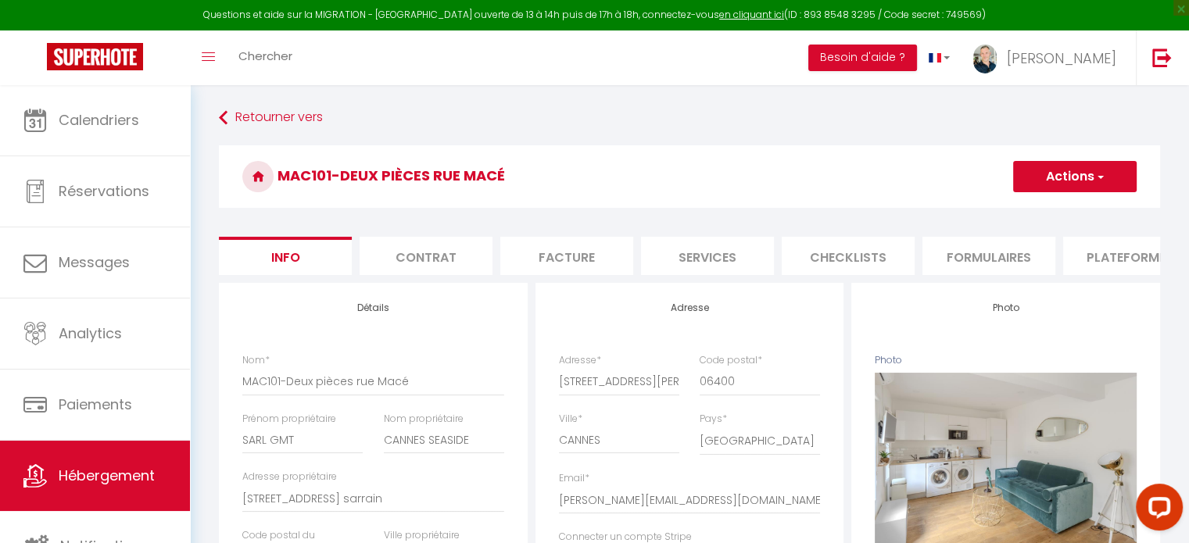
checkbox input "false"
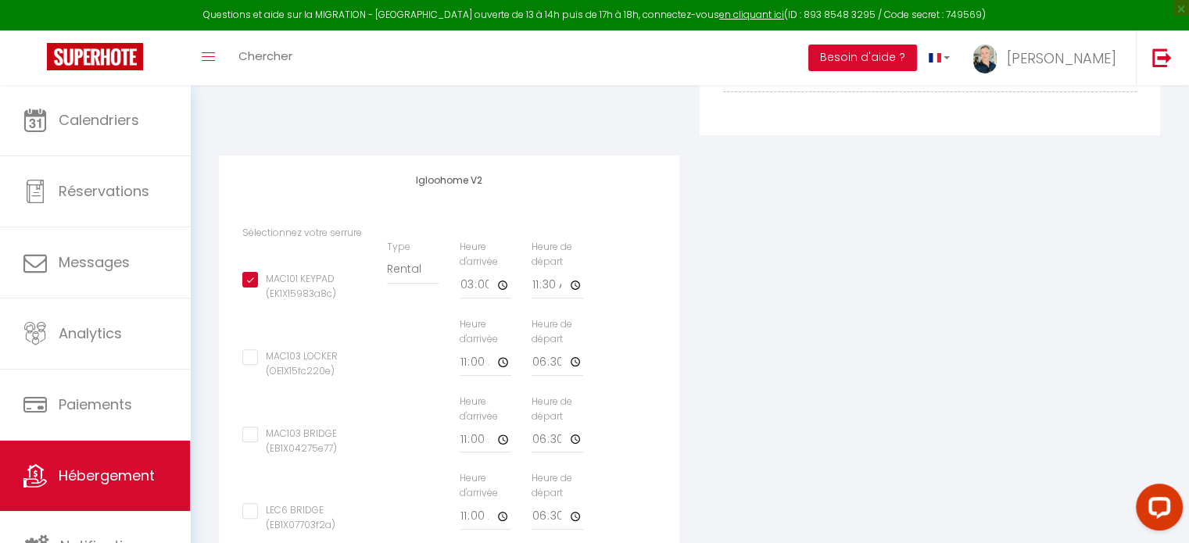
scroll to position [434, 0]
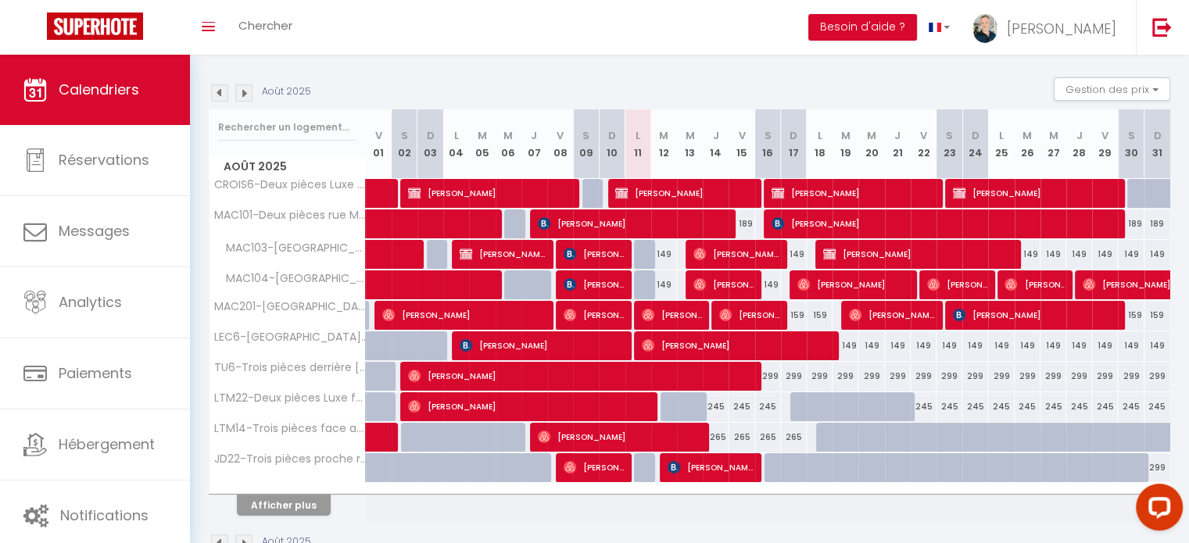
scroll to position [150, 0]
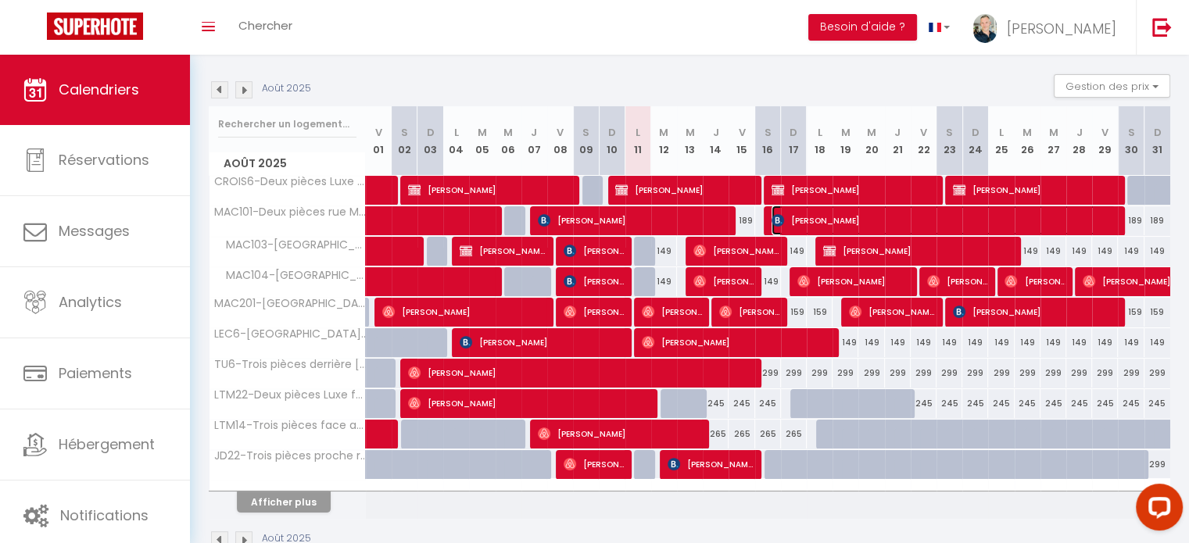
click at [892, 220] on span "[PERSON_NAME]" at bounding box center [944, 221] width 344 height 30
select select "OK"
select select "0"
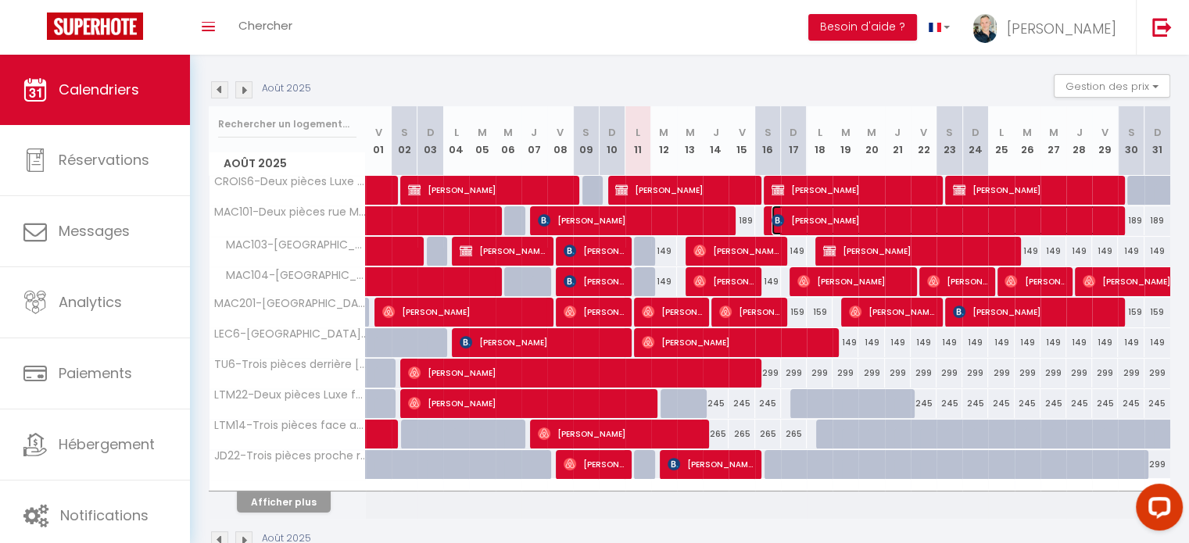
select select "1"
select select
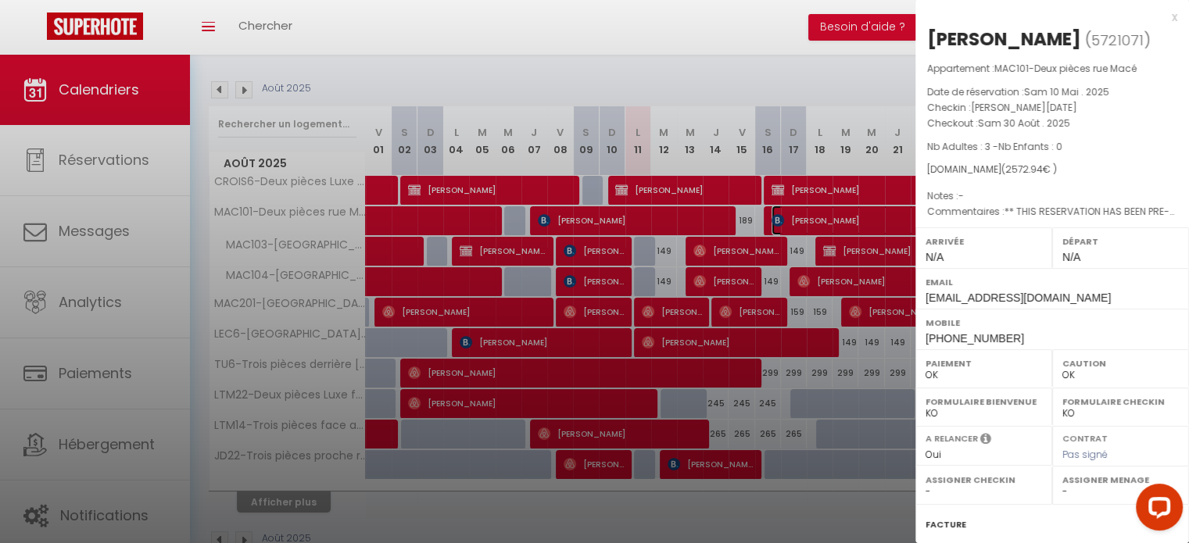
select select "8761"
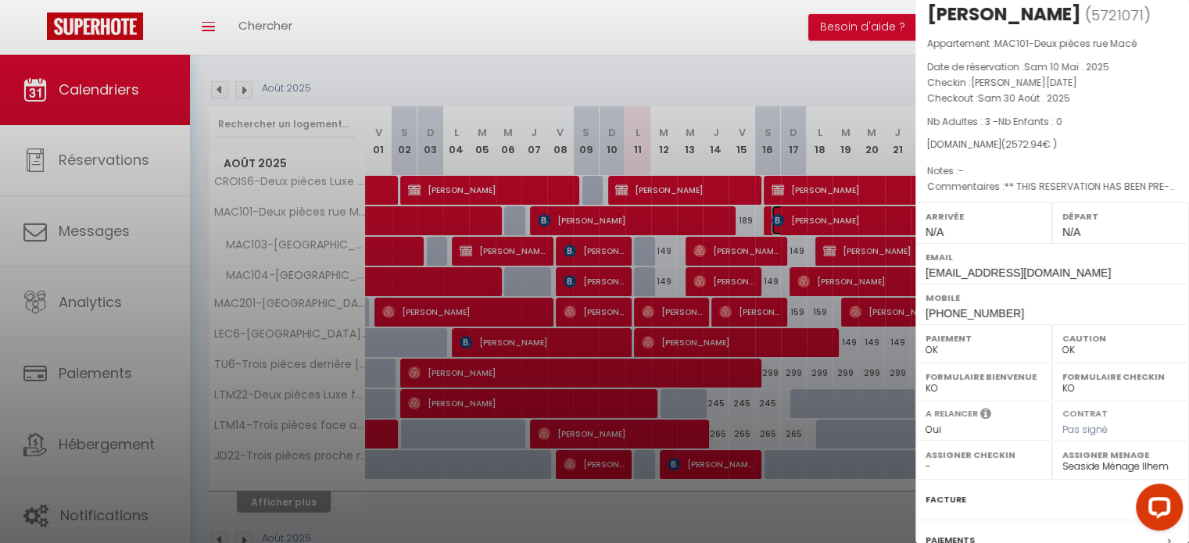
scroll to position [0, 0]
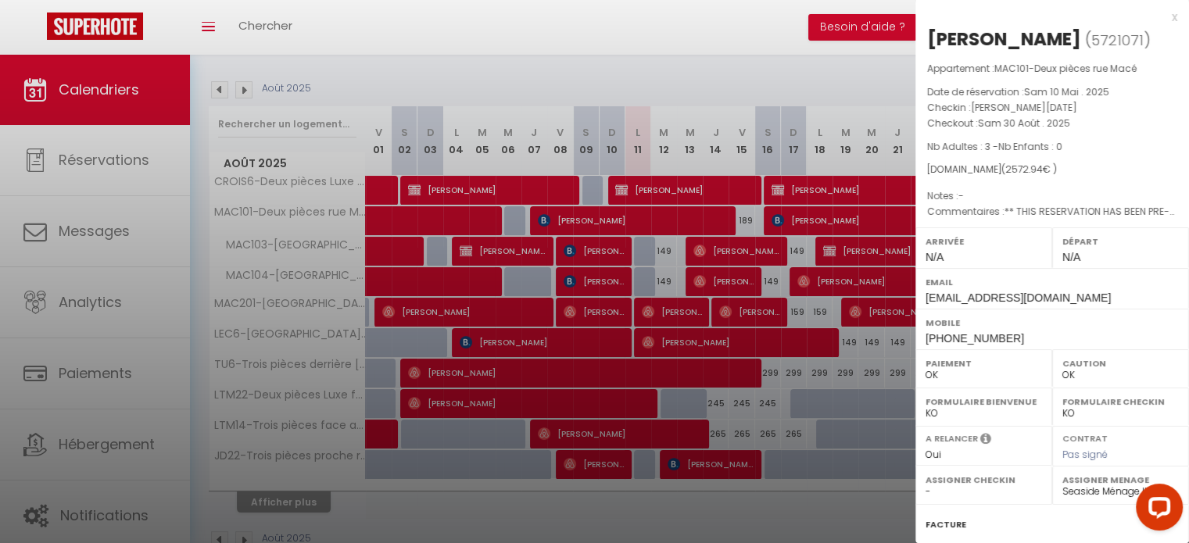
click at [109, 506] on div at bounding box center [594, 271] width 1189 height 543
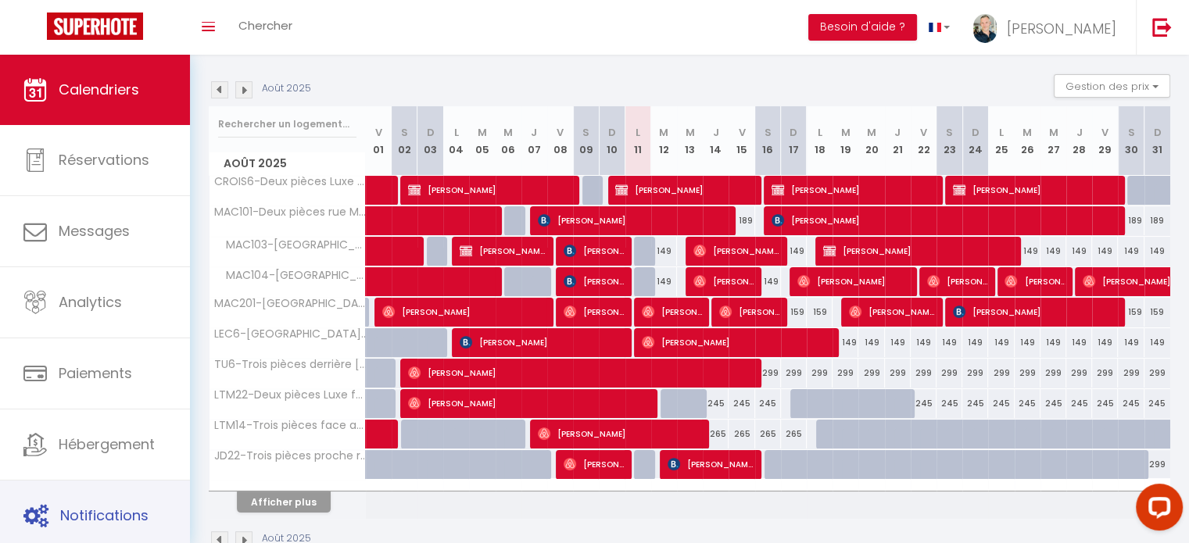
click at [109, 506] on span "Notifications" at bounding box center [104, 516] width 88 height 20
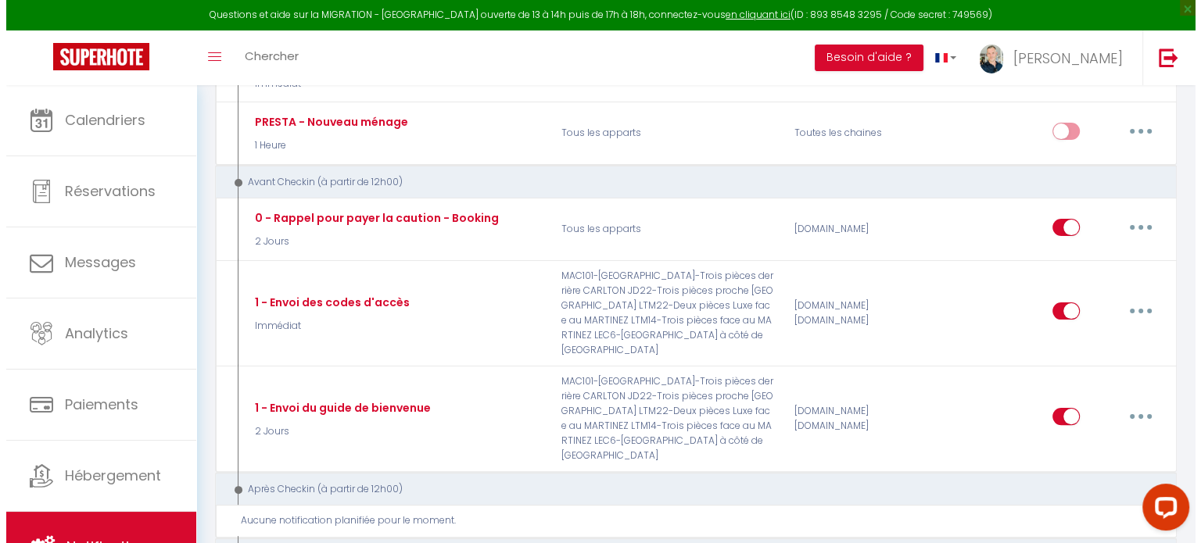
scroll to position [329, 0]
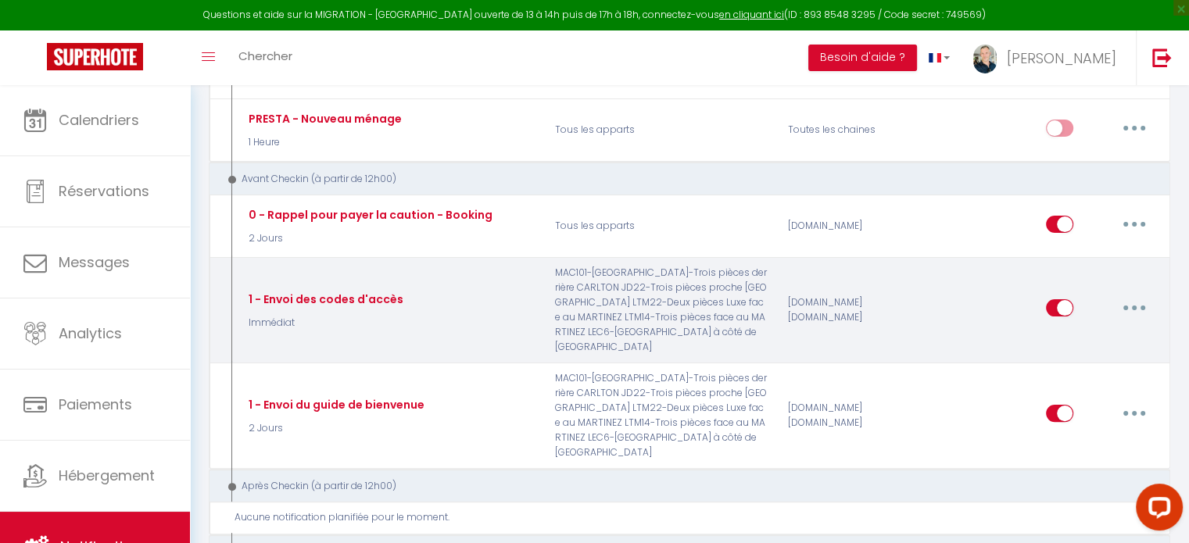
click at [1136, 313] on button "button" at bounding box center [1134, 308] width 44 height 25
click at [1087, 346] on link "Editer" at bounding box center [1094, 344] width 116 height 27
type input "1 - Envoi des codes d'accès"
select select "Immédiat"
select select "if_booking_is_paid"
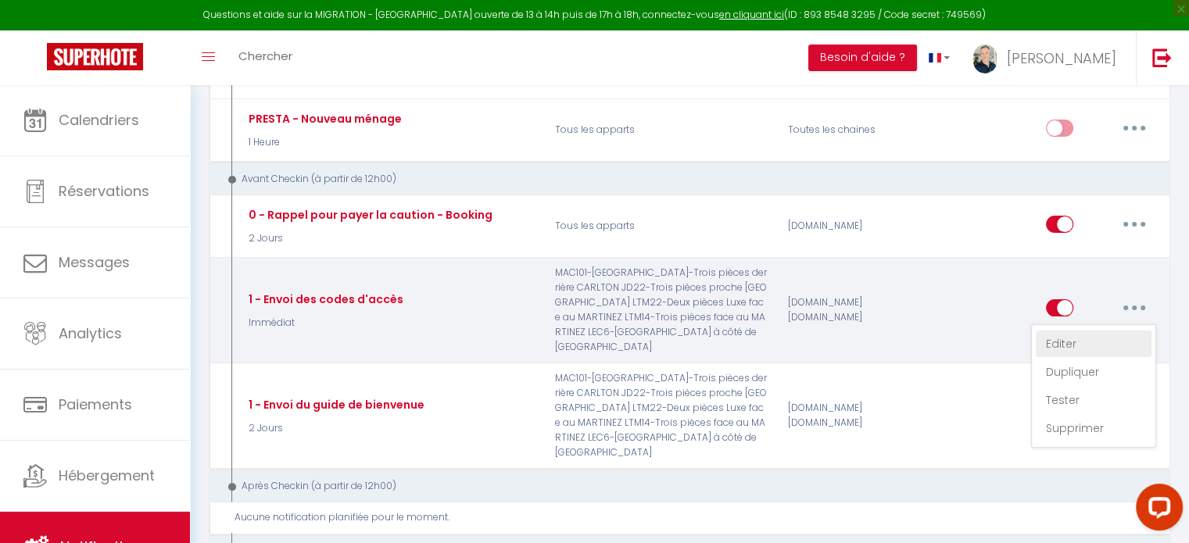
checkbox input "true"
checkbox input "false"
radio input "true"
type input "Code d'accès pour le checkin - [BOOKING:ID] - [GUEST:FIRST_NAME] [GUEST:LAST_NA…"
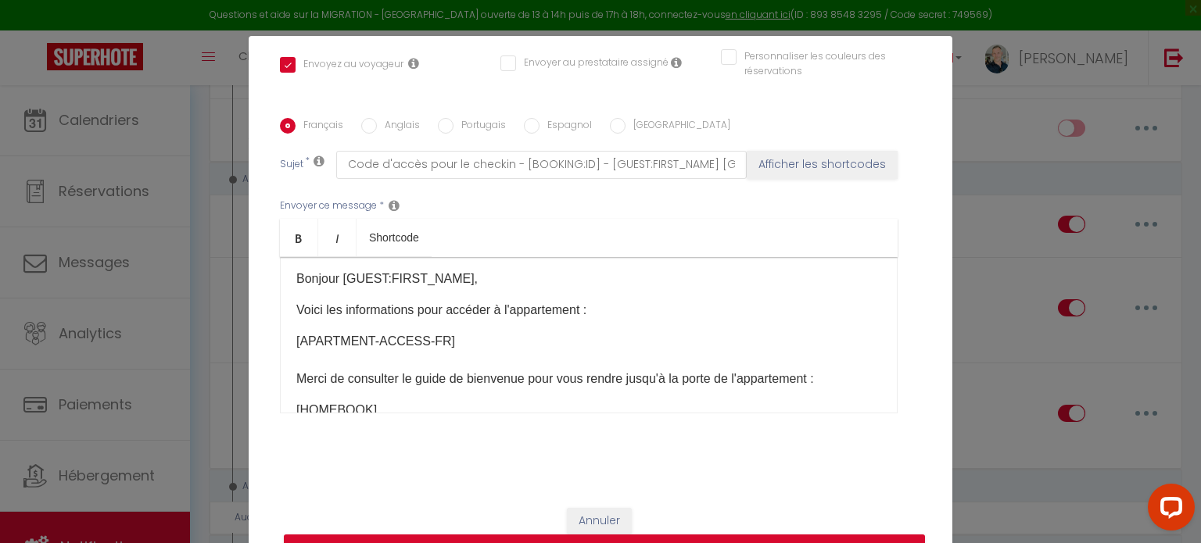
scroll to position [0, 0]
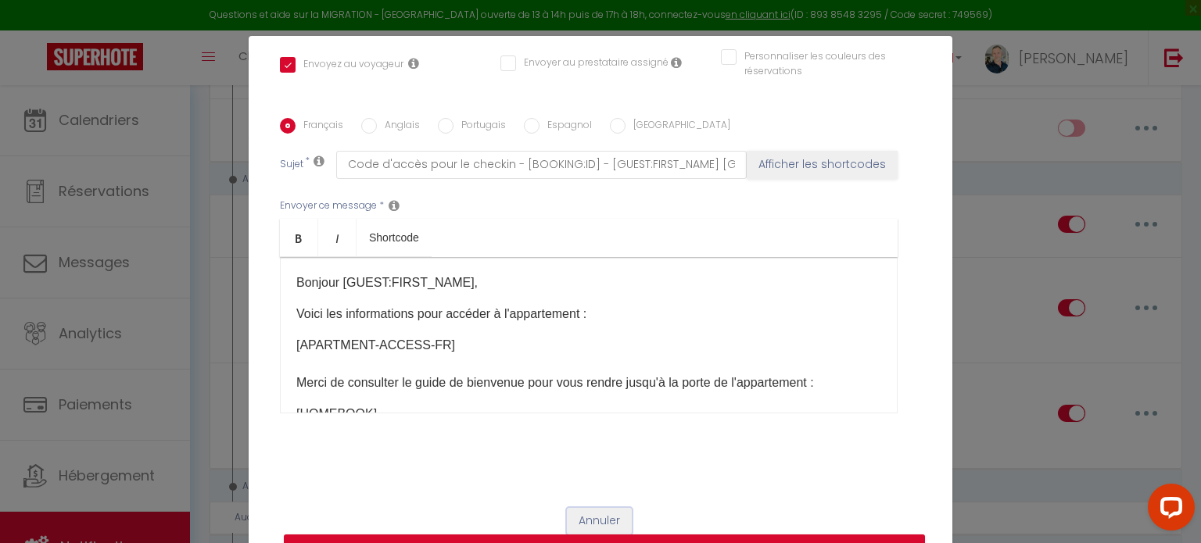
click at [608, 519] on button "Annuler" at bounding box center [599, 521] width 65 height 27
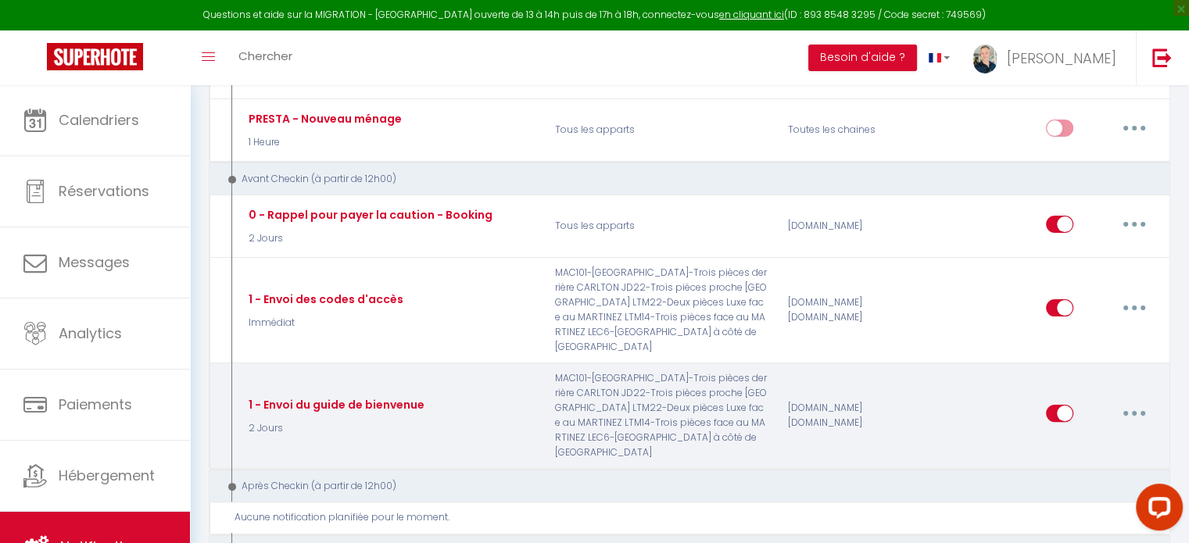
click at [1129, 426] on button "button" at bounding box center [1134, 413] width 44 height 25
click at [1077, 463] on link "Editer" at bounding box center [1094, 449] width 116 height 27
type input "1 - Envoi du guide de bienvenue"
select select "2 Jours"
checkbox input "true"
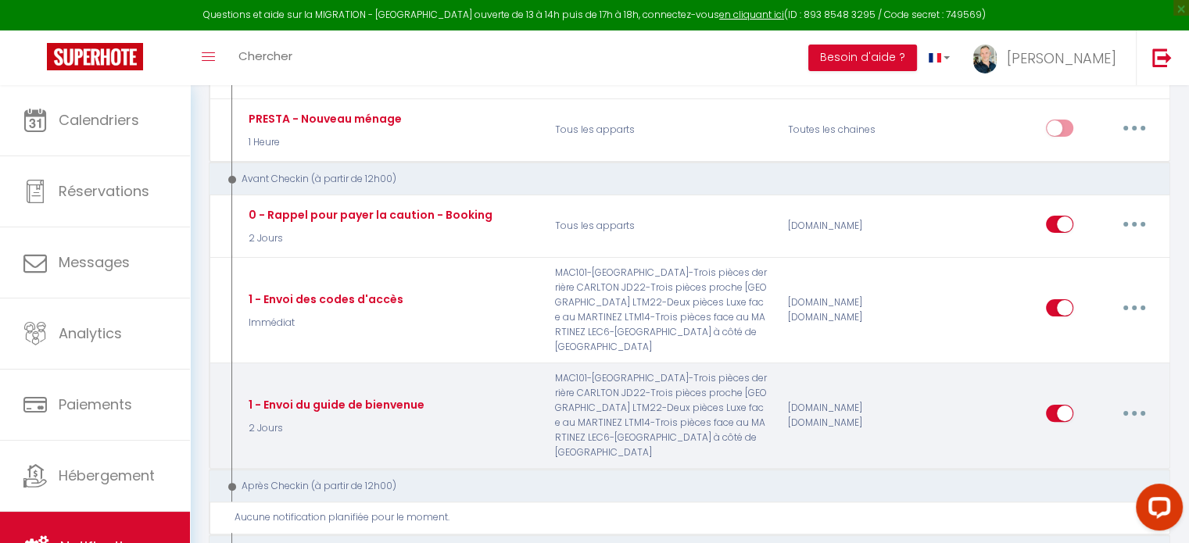
checkbox input "false"
type input "Procédure pour le checkin - [BOOKING:ID] - [GUEST:FIRST_NAME] [GUEST:LAST_NAME]…"
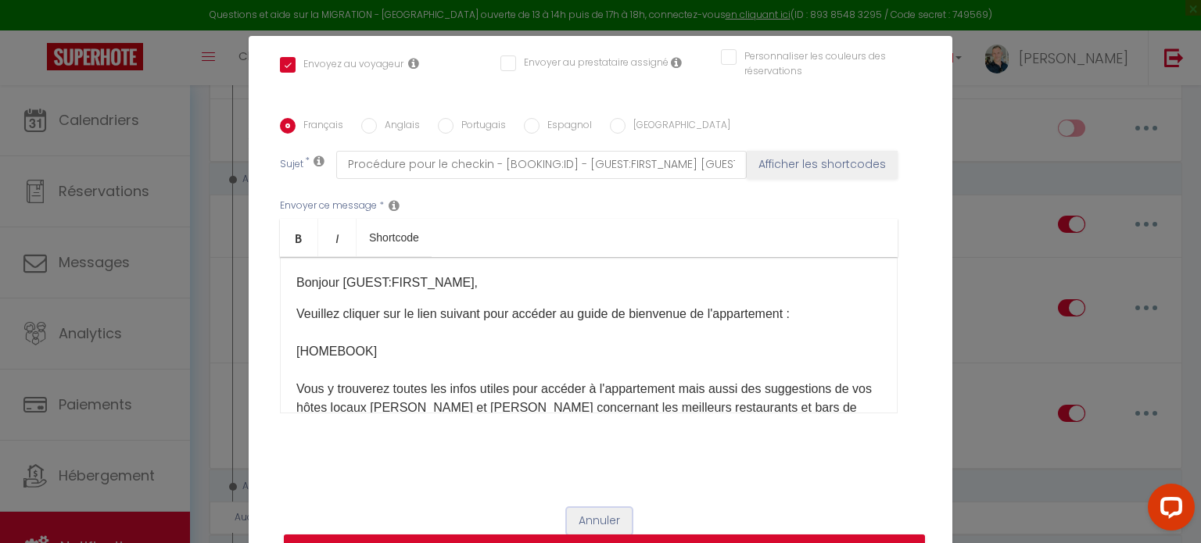
click at [589, 521] on button "Annuler" at bounding box center [599, 521] width 65 height 27
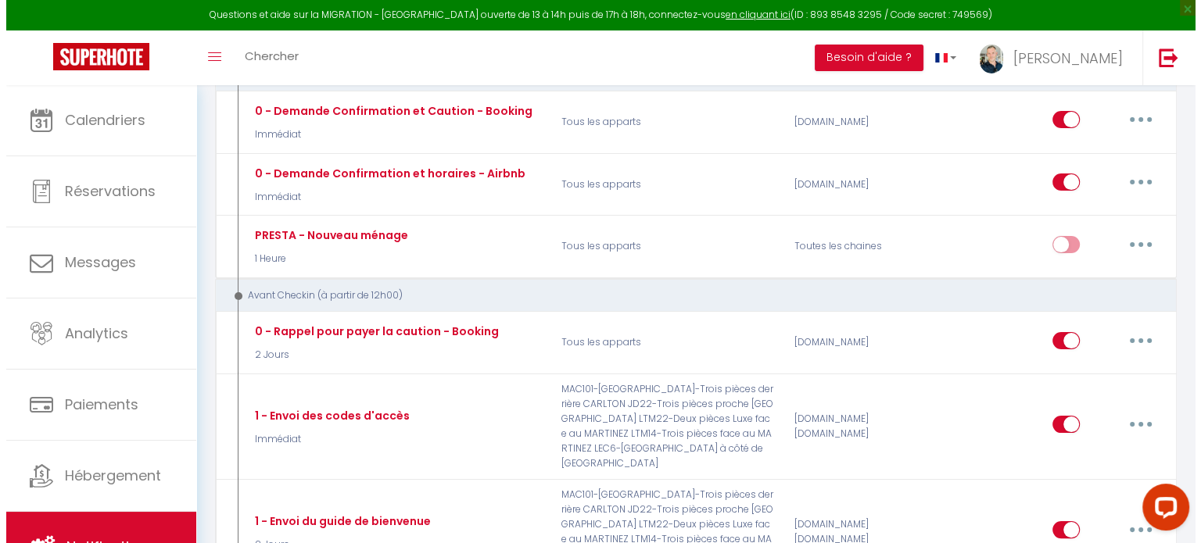
scroll to position [176, 0]
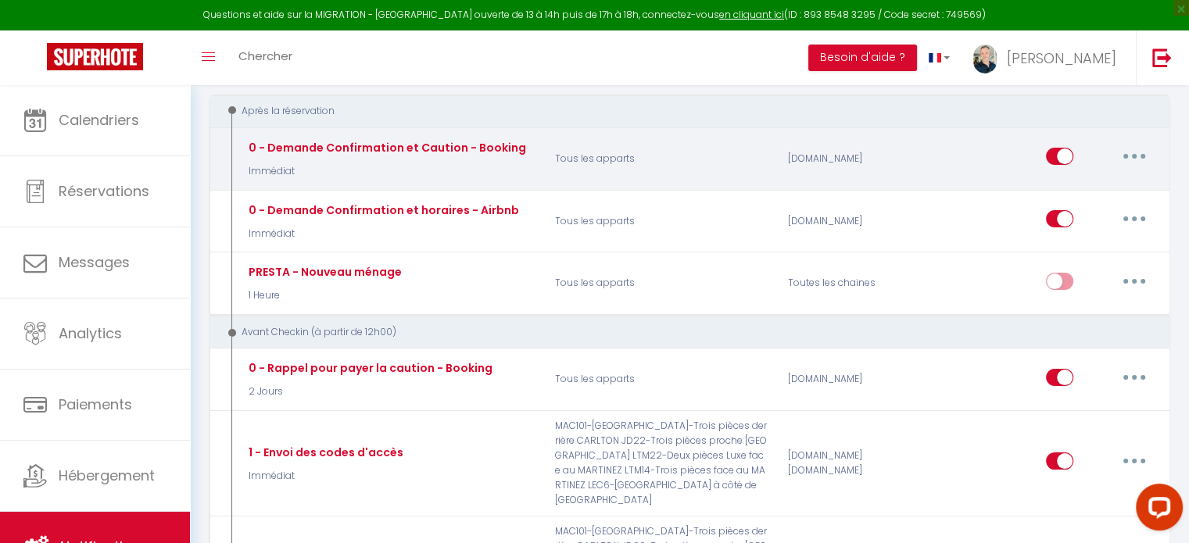
click at [1130, 156] on button "button" at bounding box center [1134, 156] width 44 height 25
click at [1072, 190] on link "Editer" at bounding box center [1094, 192] width 116 height 27
type input "0 - Demande Confirmation et Caution - Booking"
select select "1"
select select "Immédiat"
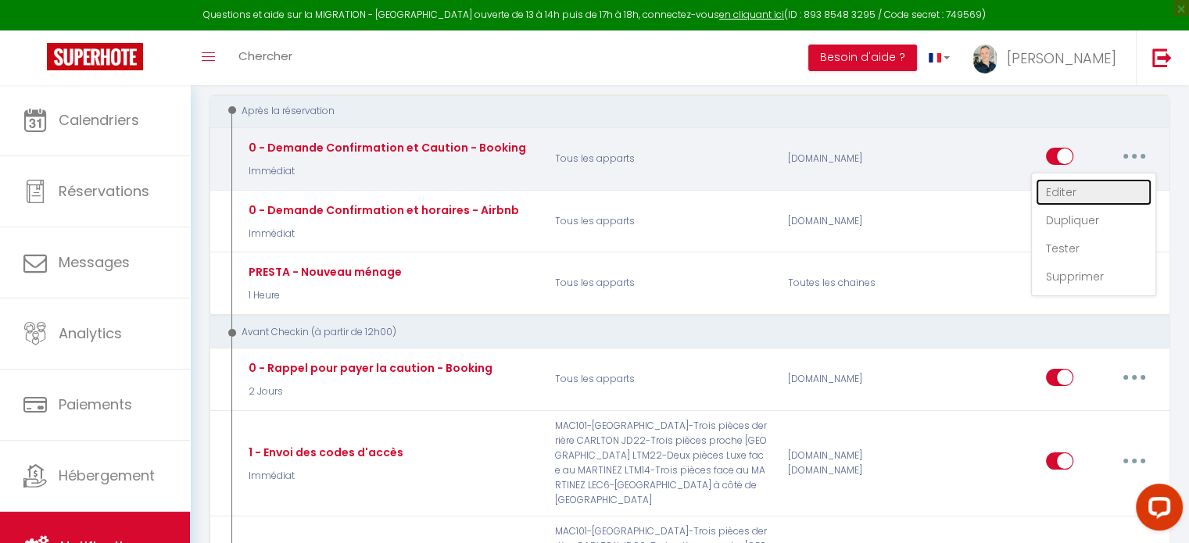
checkbox input "true"
checkbox input "false"
type input "Merci de confirmer votre réservation - [BOOKING:ID] - [GUEST:FIRST_NAME] [GUEST…"
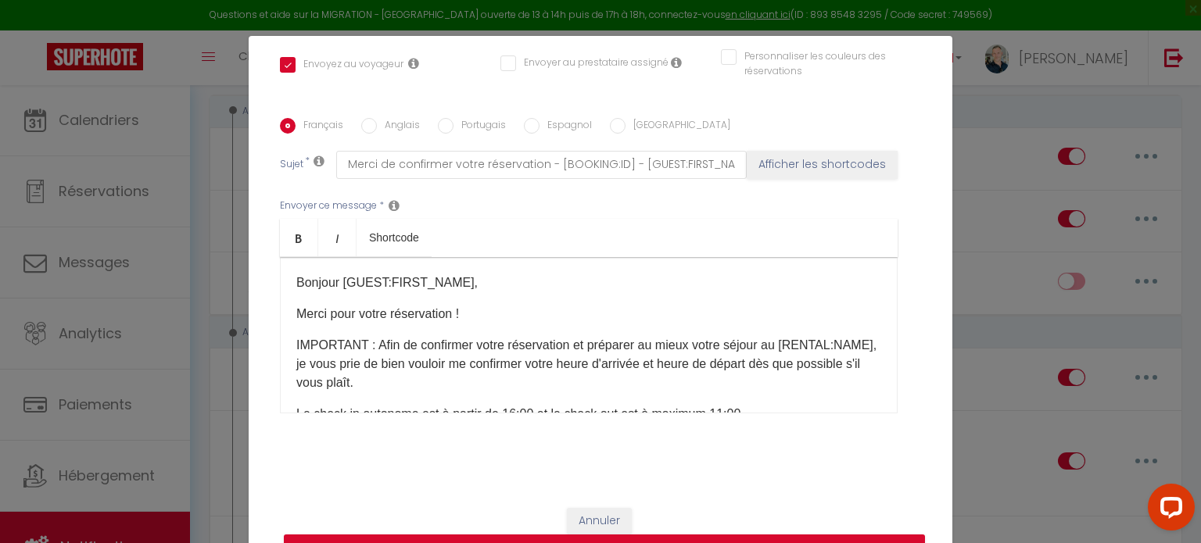
scroll to position [91, 0]
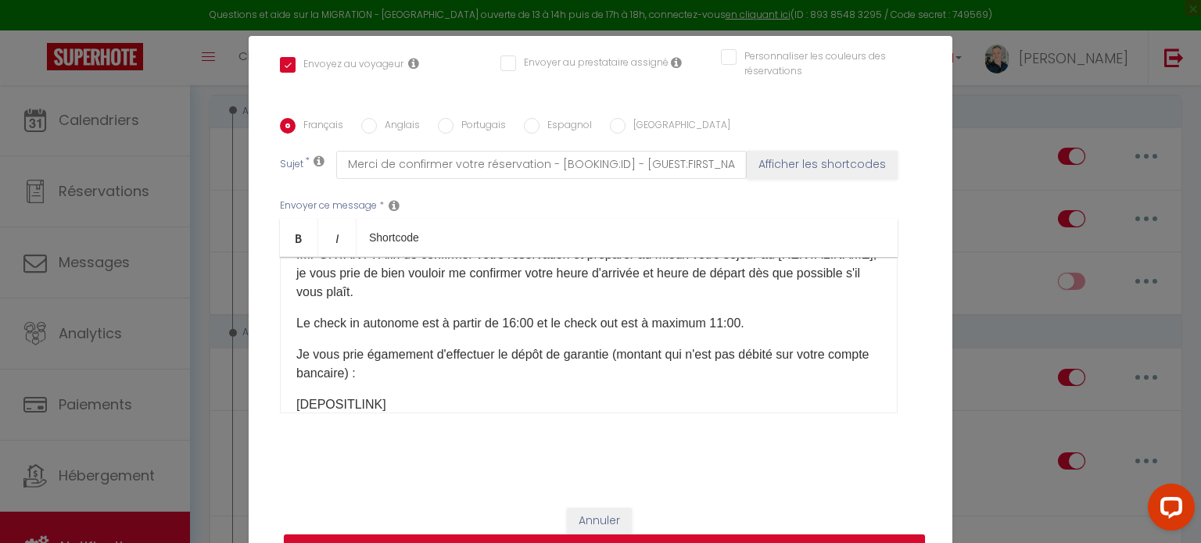
click at [416, 323] on p "Le check in autonome est à partir de 16:00 et le check out est à maximum 11:00." at bounding box center [588, 323] width 585 height 19
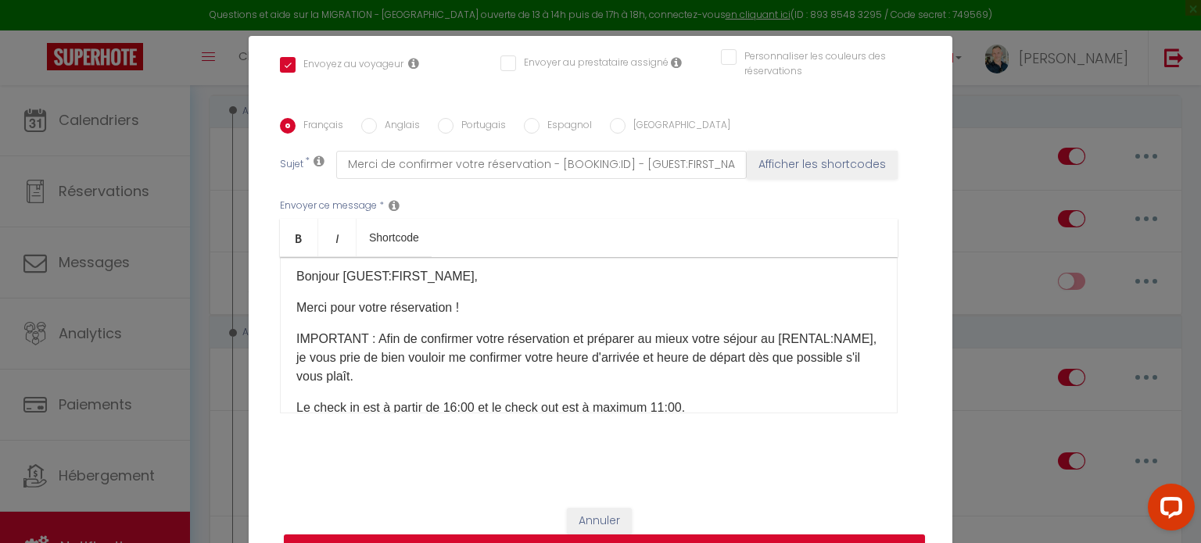
scroll to position [0, 0]
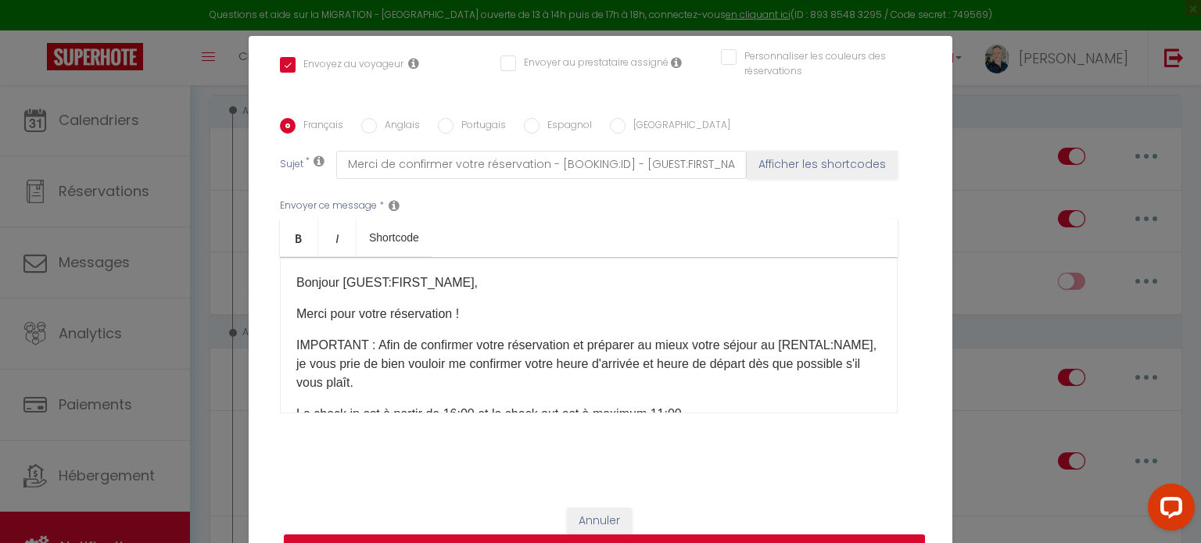
click at [377, 124] on label "Anglais" at bounding box center [398, 126] width 43 height 17
click at [375, 124] on input "Anglais" at bounding box center [369, 126] width 16 height 16
radio input "true"
checkbox input "true"
checkbox input "false"
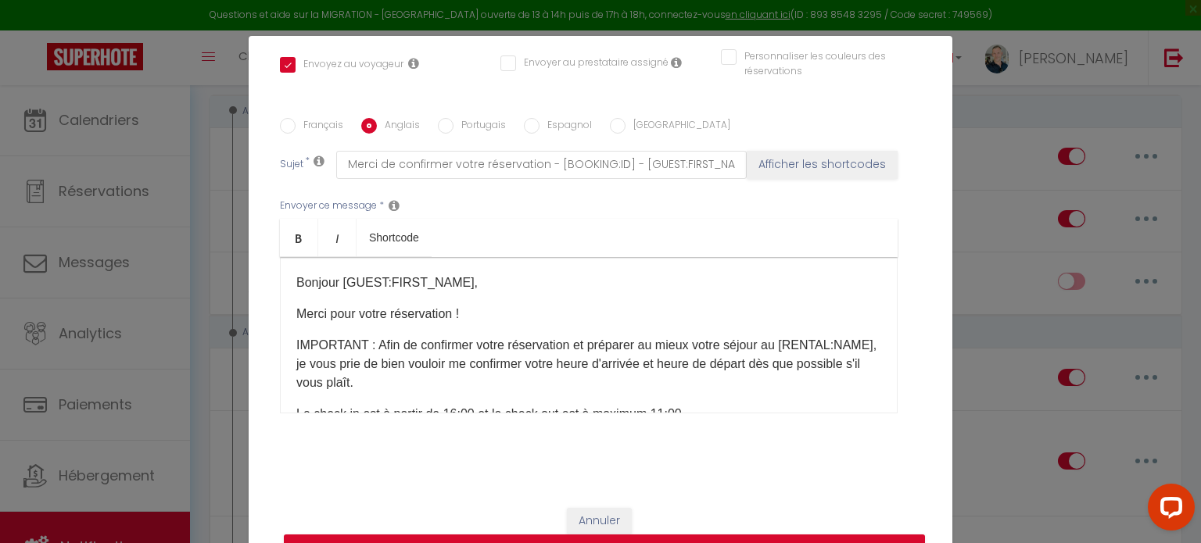
checkbox input "false"
type input "Please Confirm your booking - [BOOKING:ID] - [GUEST:FIRST_NAME] [GUEST:LAST_NAM…"
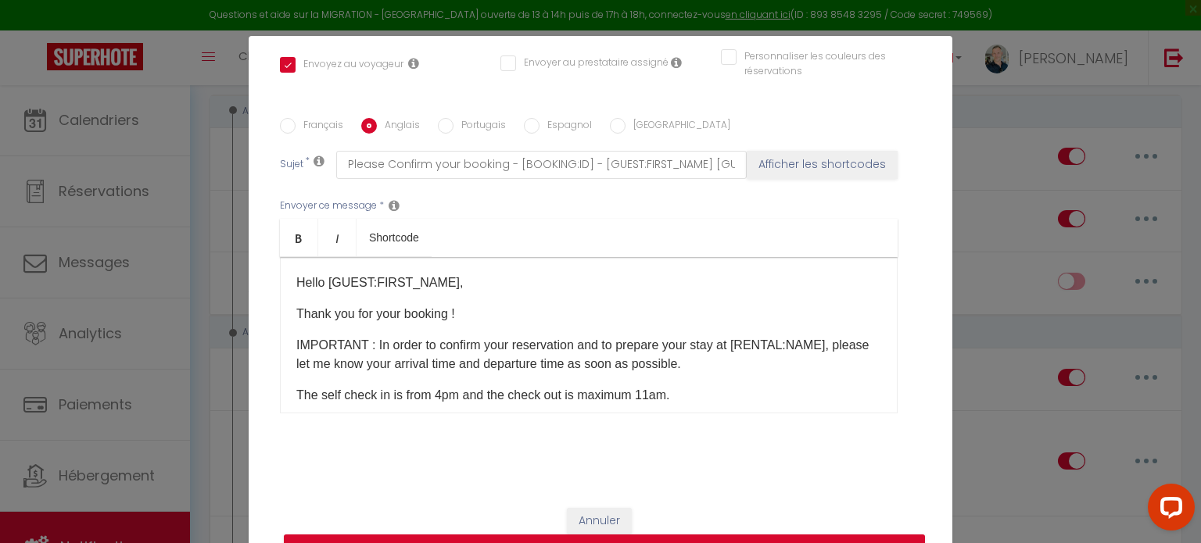
click at [335, 398] on p "The self check in is from 4pm and the check out is maximum 11am." at bounding box center [588, 395] width 585 height 19
click at [308, 127] on label "Français" at bounding box center [320, 126] width 48 height 17
click at [296, 127] on input "Français" at bounding box center [288, 126] width 16 height 16
radio input "true"
checkbox input "true"
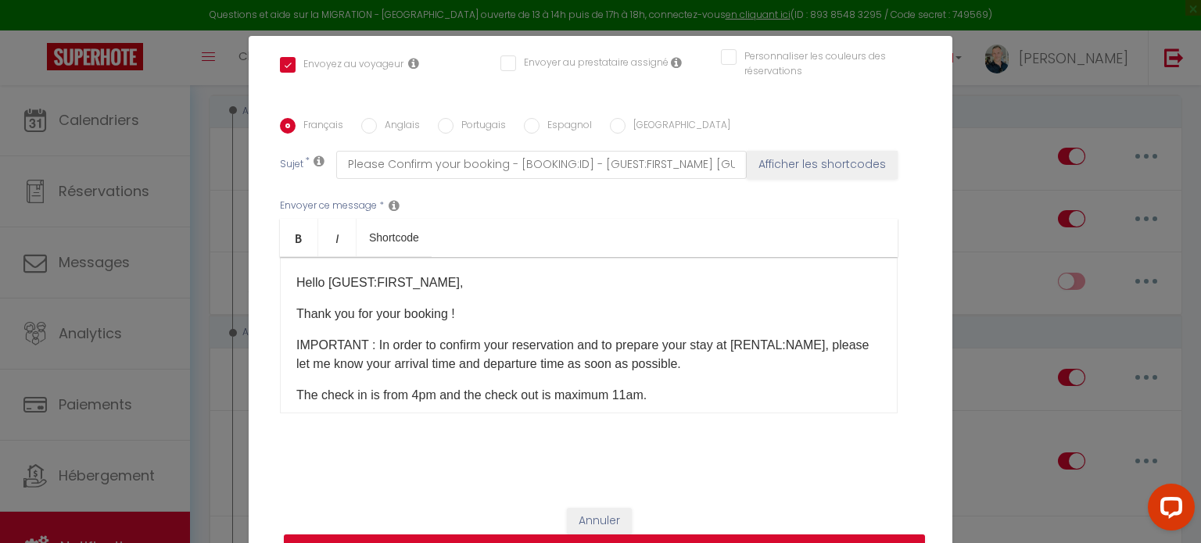
checkbox input "false"
type input "Merci de confirmer votre réservation - [BOOKING:ID] - [GUEST:FIRST_NAME] [GUEST…"
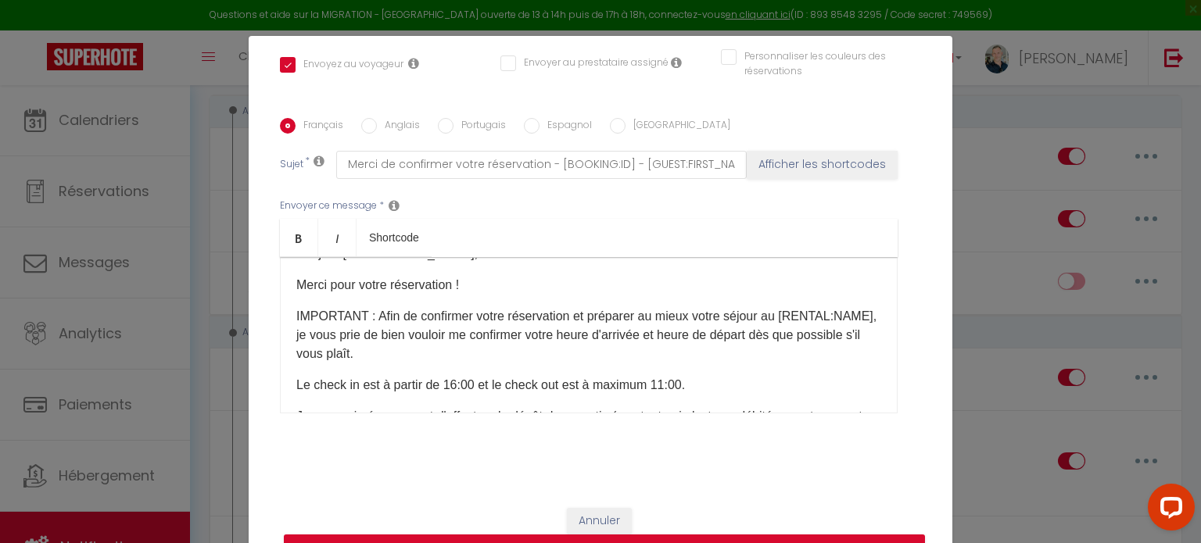
scroll to position [31, 0]
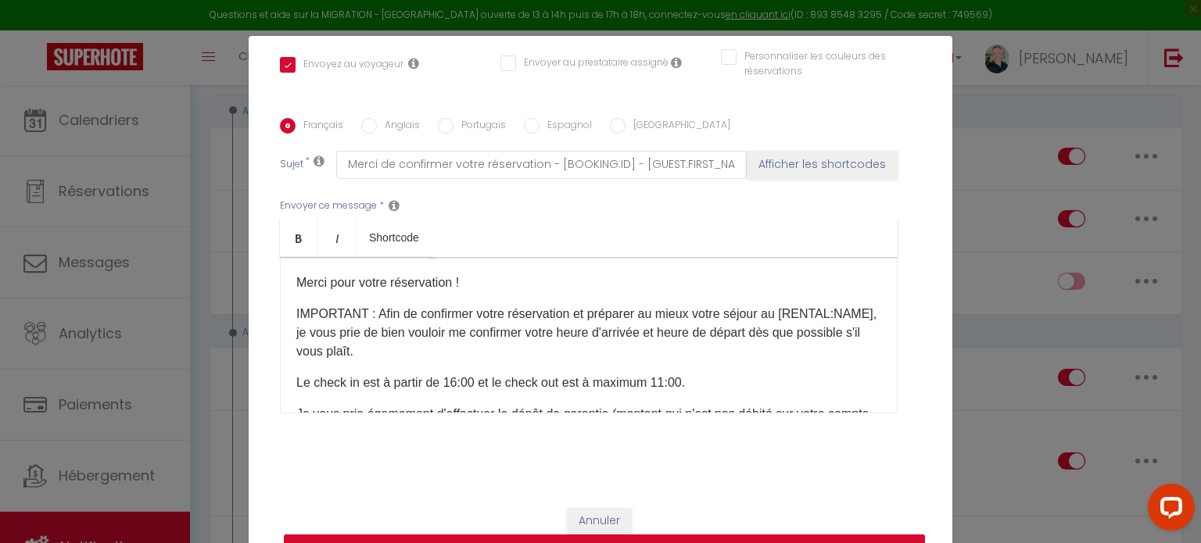
click at [679, 537] on button "Mettre à jour" at bounding box center [604, 550] width 641 height 30
checkbox input "true"
checkbox input "false"
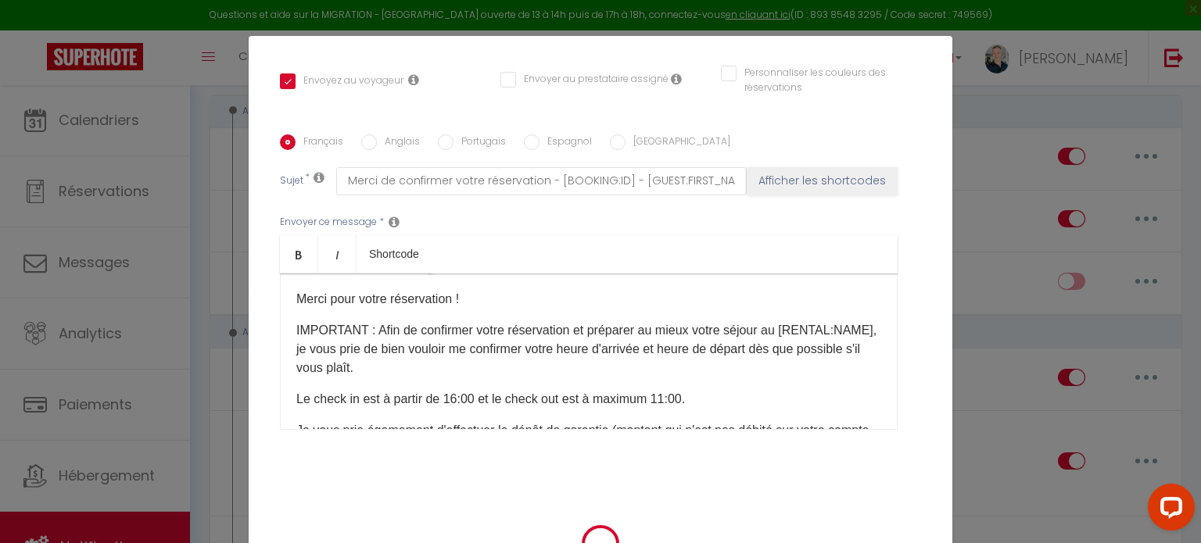
scroll to position [334, 0]
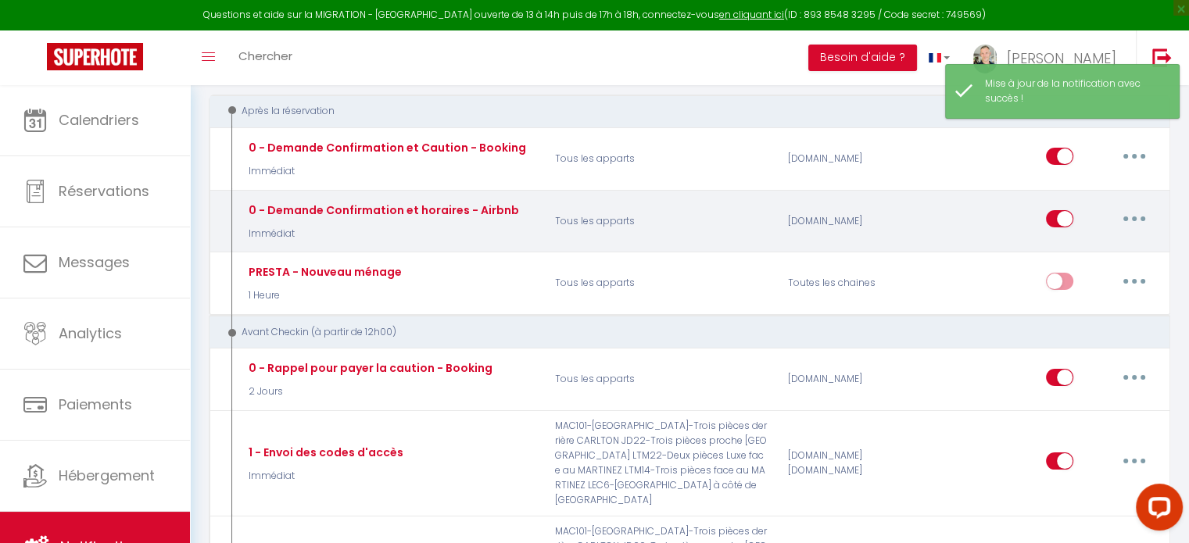
click at [1130, 222] on button "button" at bounding box center [1134, 218] width 44 height 25
click at [1052, 254] on link "Editer" at bounding box center [1094, 255] width 116 height 27
type input "0 - Demande Confirmation et horaires - Airbnb"
select select "Immédiat"
select select "if_booking_is_paid"
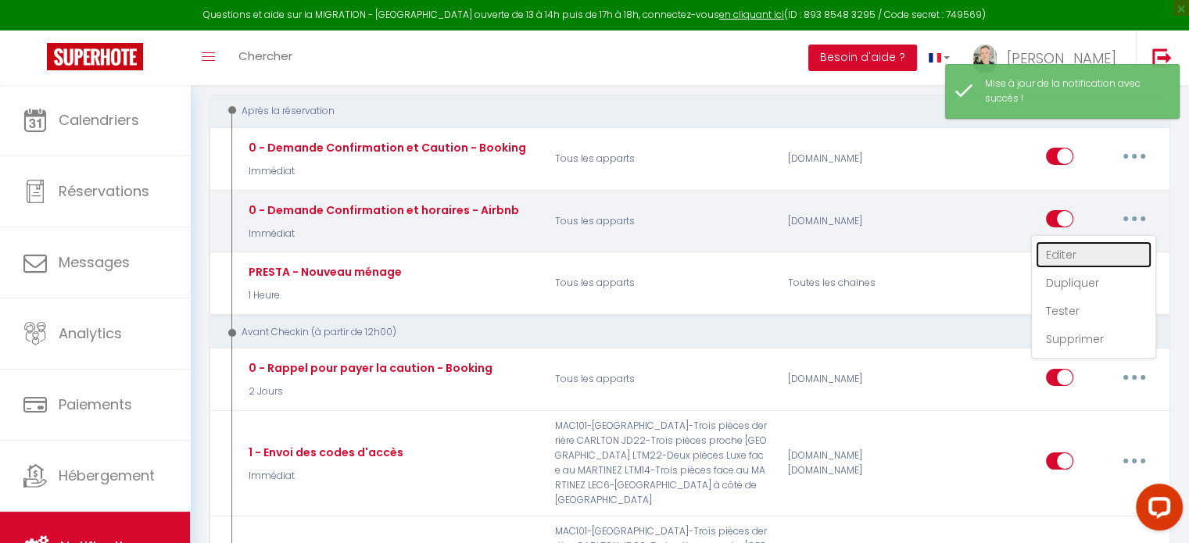
checkbox input "true"
checkbox input "false"
radio input "true"
type input "Merci de confirmer votre réservation - [BOOKING:ID] - [GUEST:FIRST_NAME] [GUEST…"
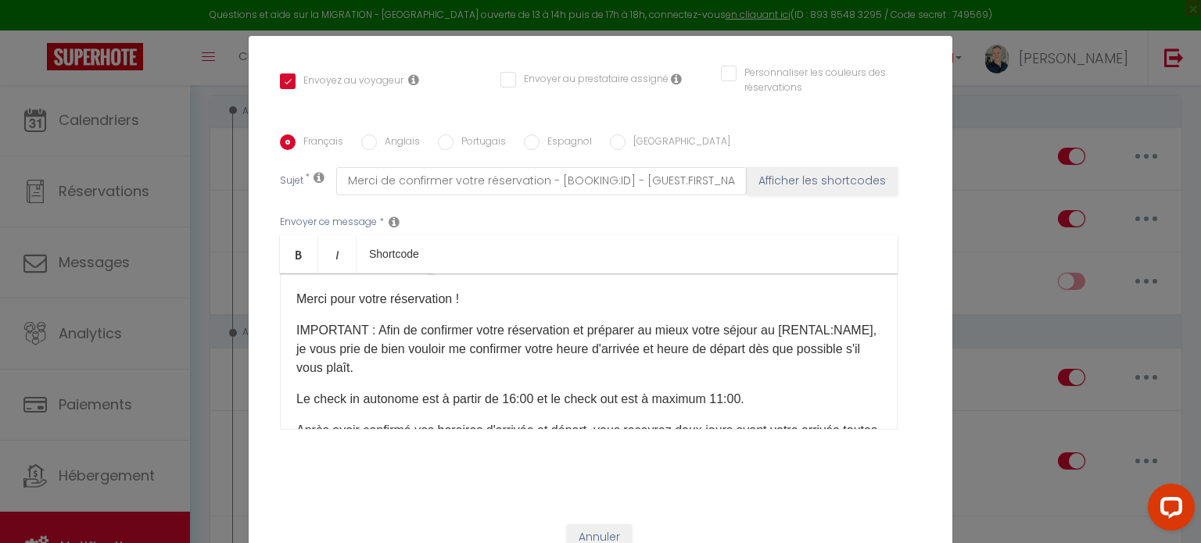
click at [414, 399] on p "​Le check in autonome est à partir de 16:00 et le check out est à maximum 11:00." at bounding box center [588, 399] width 585 height 19
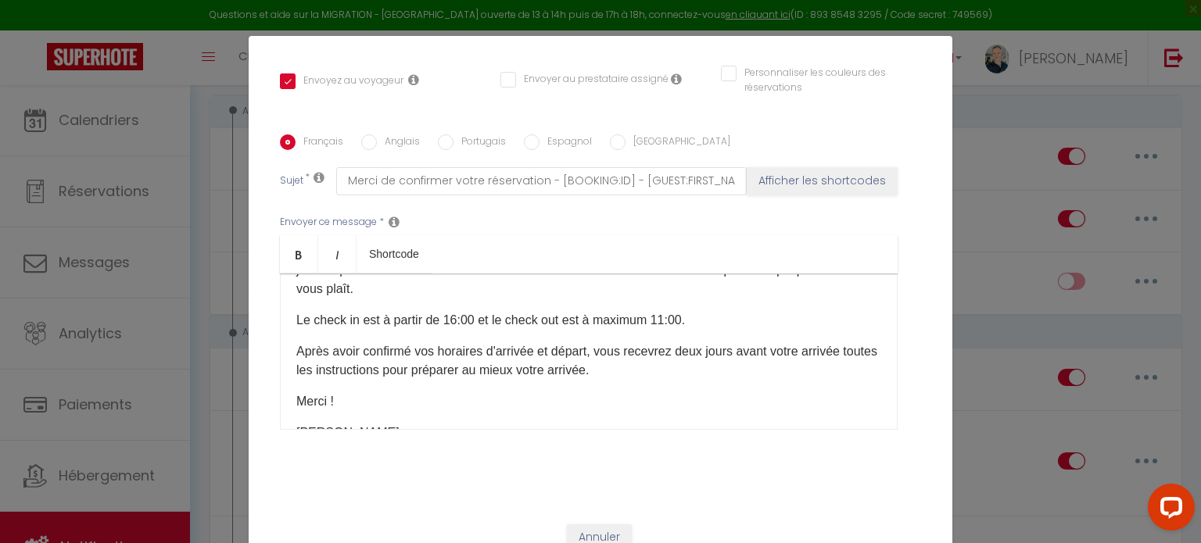
scroll to position [106, 0]
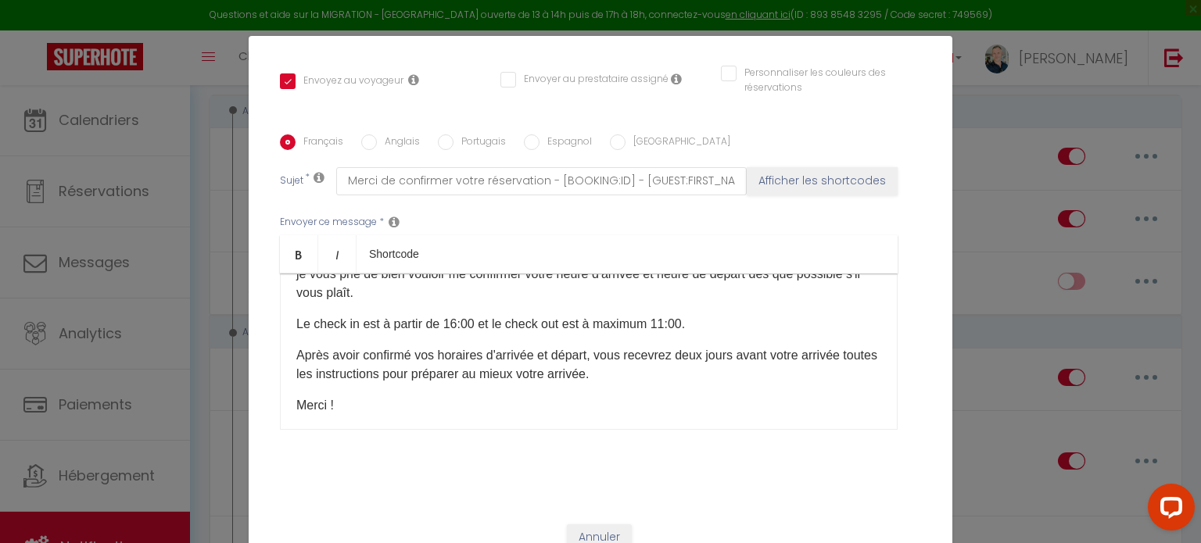
click at [382, 145] on label "Anglais" at bounding box center [398, 142] width 43 height 17
click at [377, 145] on input "Anglais" at bounding box center [369, 142] width 16 height 16
radio input "true"
checkbox input "true"
checkbox input "false"
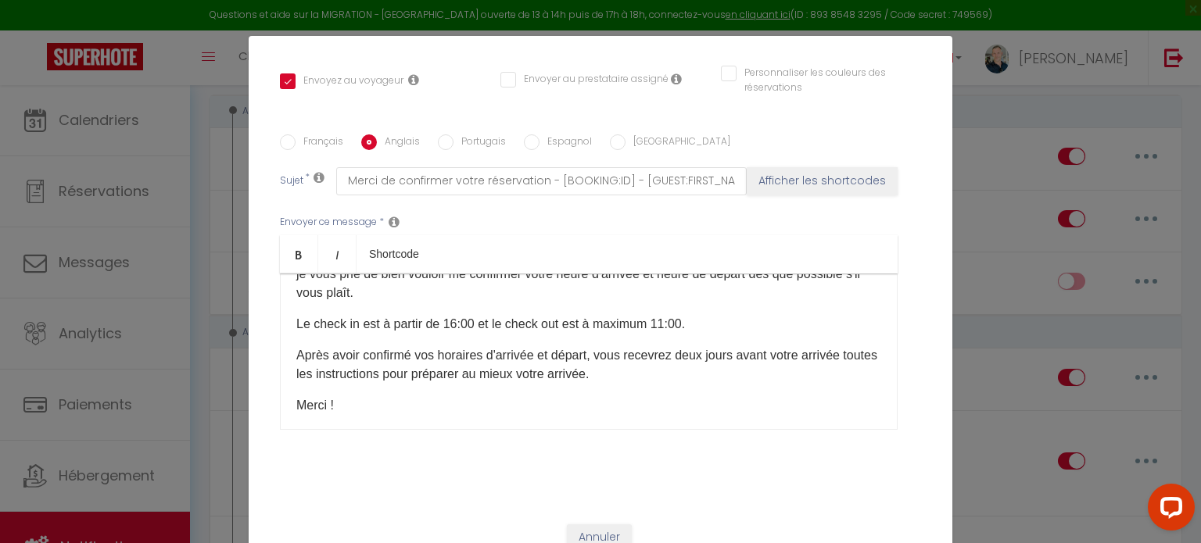
checkbox input "false"
type input "Please Confirm your booking - [BOOKING:ID] - [GUEST:FIRST_NAME] [GUEST:LAST_NAM…"
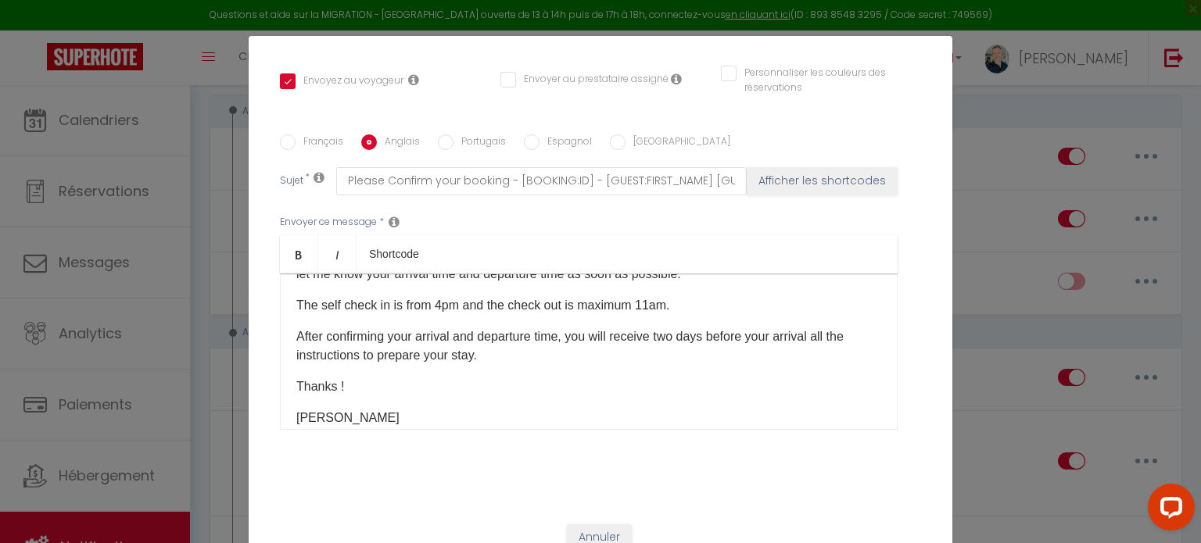
click at [335, 313] on p "The self check in is from 4pm and the check out is maximum 11am." at bounding box center [588, 305] width 585 height 19
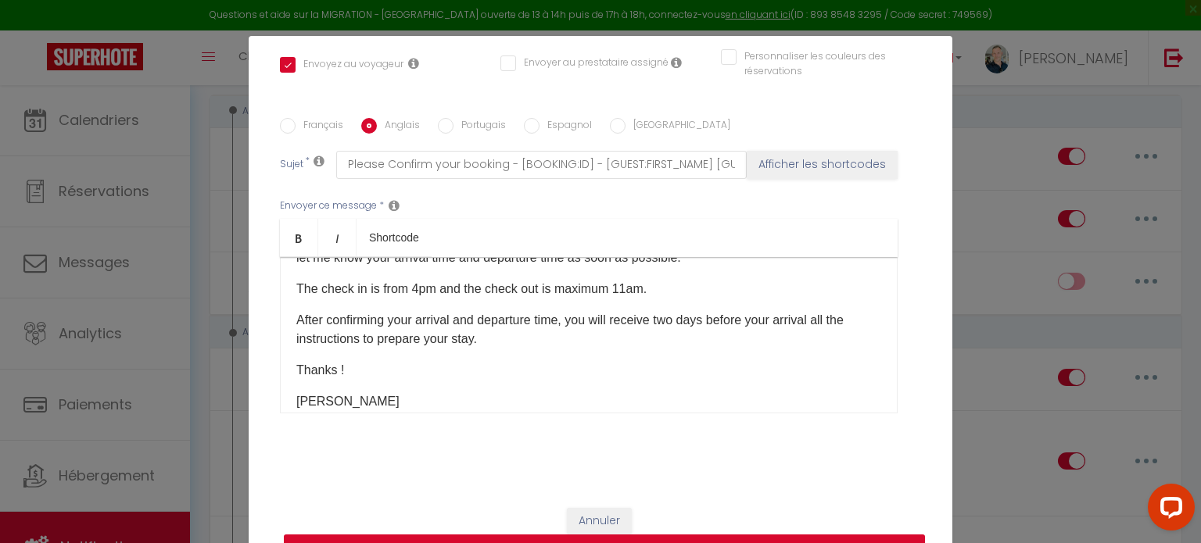
click at [657, 536] on button "Mettre à jour" at bounding box center [604, 550] width 641 height 30
checkbox input "true"
checkbox input "false"
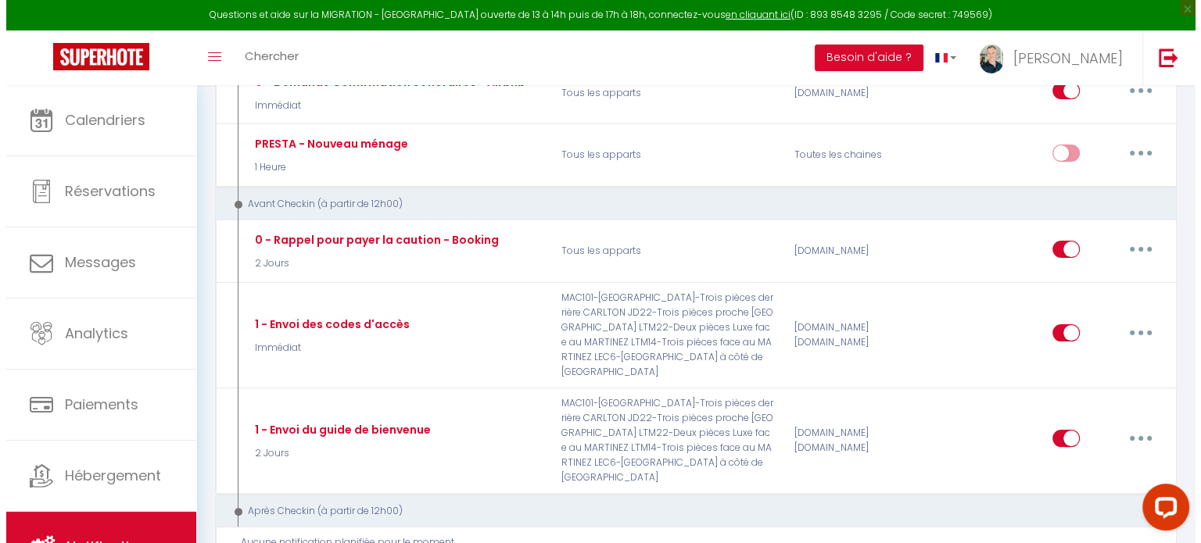
scroll to position [361, 0]
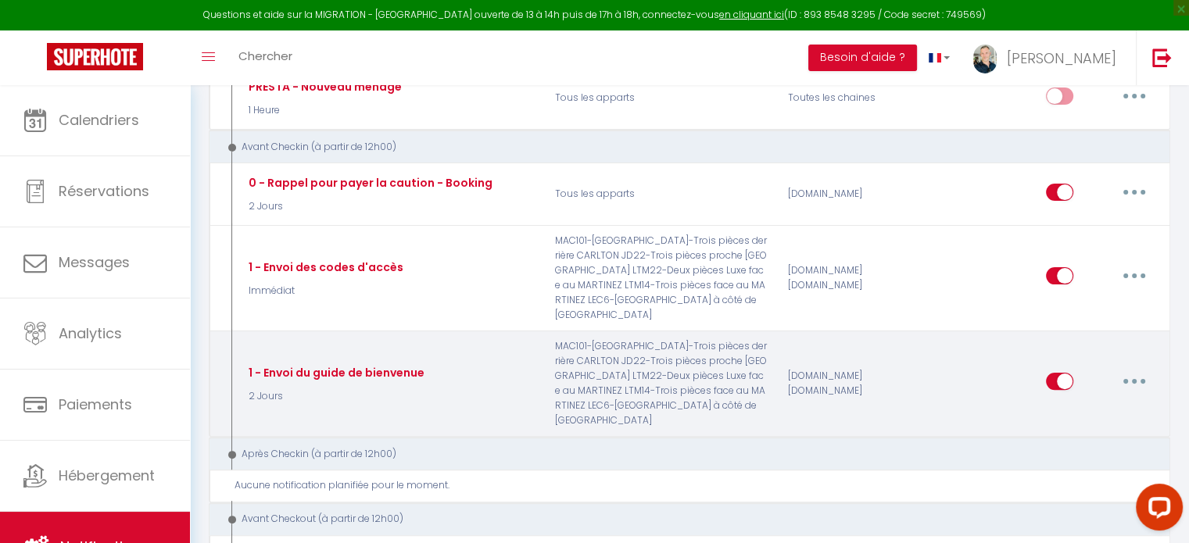
click at [1135, 394] on button "button" at bounding box center [1134, 381] width 44 height 25
click at [1085, 428] on link "Editer" at bounding box center [1094, 417] width 116 height 27
type input "1 - Envoi du guide de bienvenue"
select select "2 Jours"
select select "if_booking_is_paid"
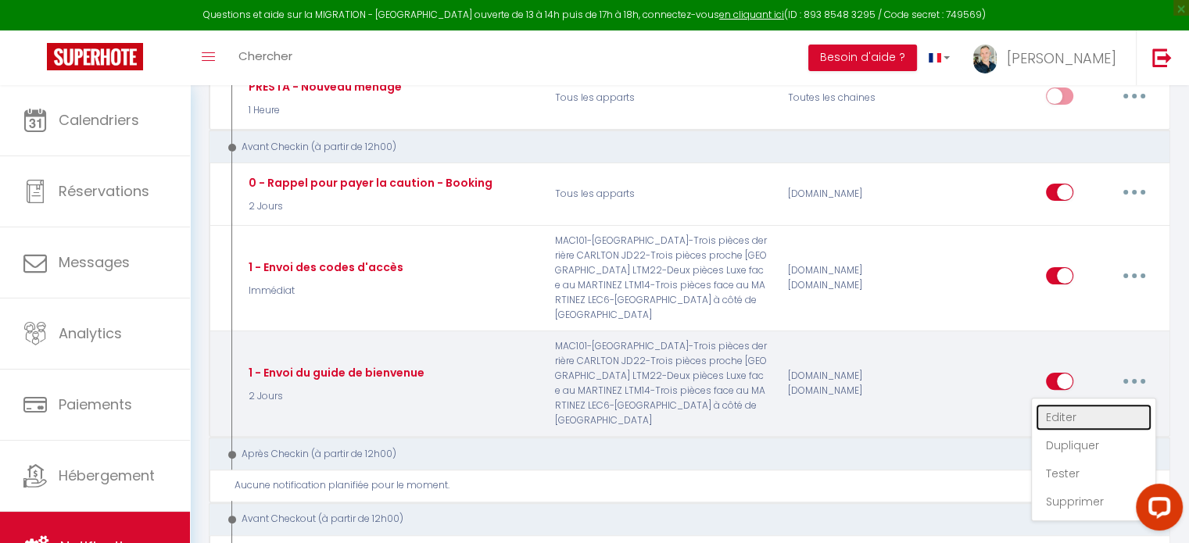
checkbox input "true"
checkbox input "false"
radio input "true"
type input "Procédure pour le checkin - [BOOKING:ID] - [GUEST:FIRST_NAME] [GUEST:LAST_NAME]…"
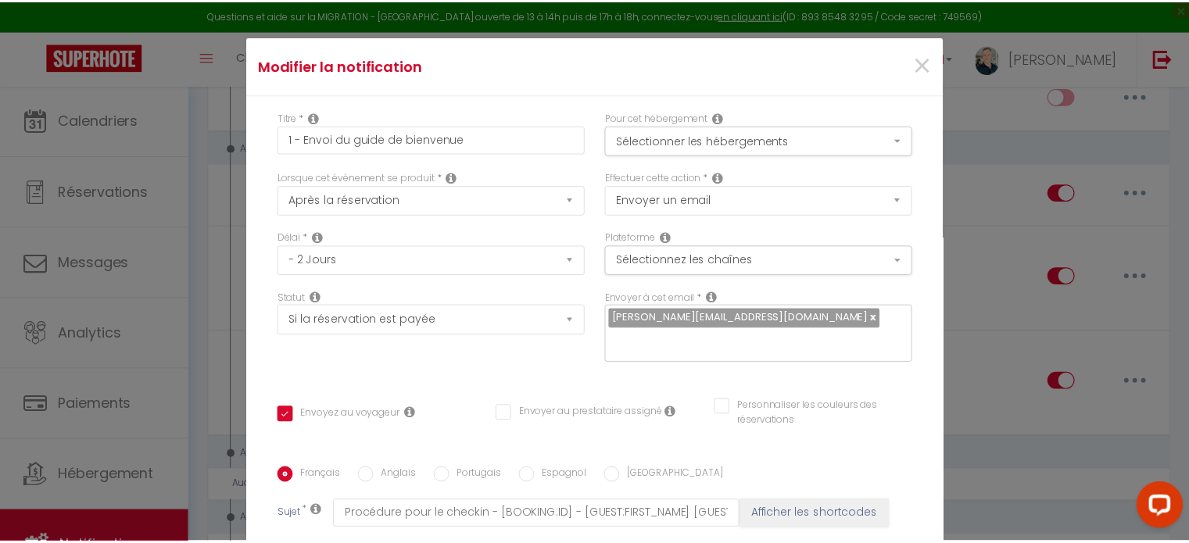
scroll to position [27, 0]
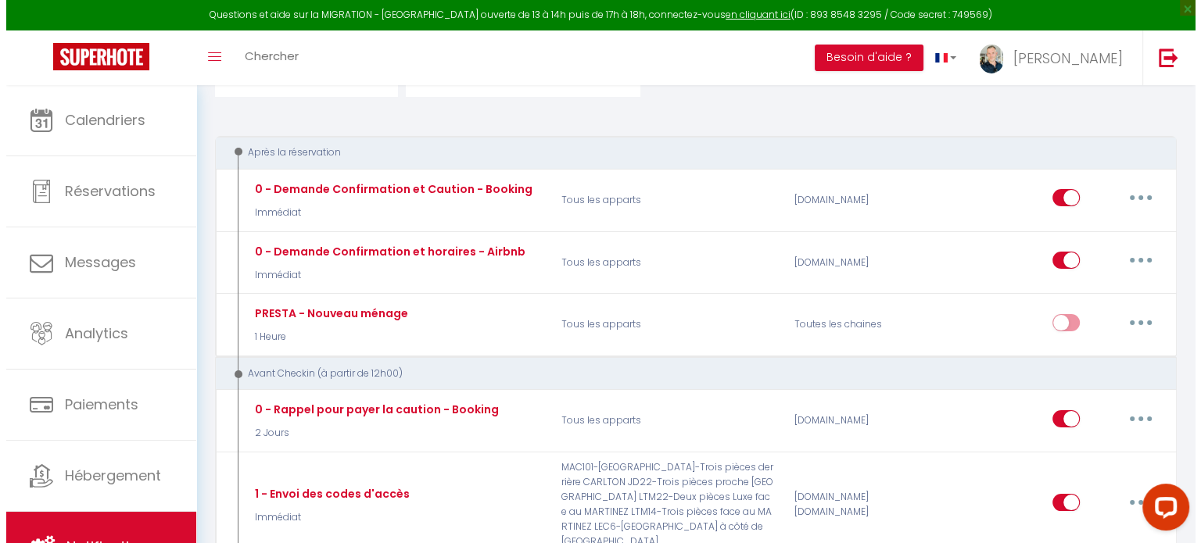
scroll to position [147, 0]
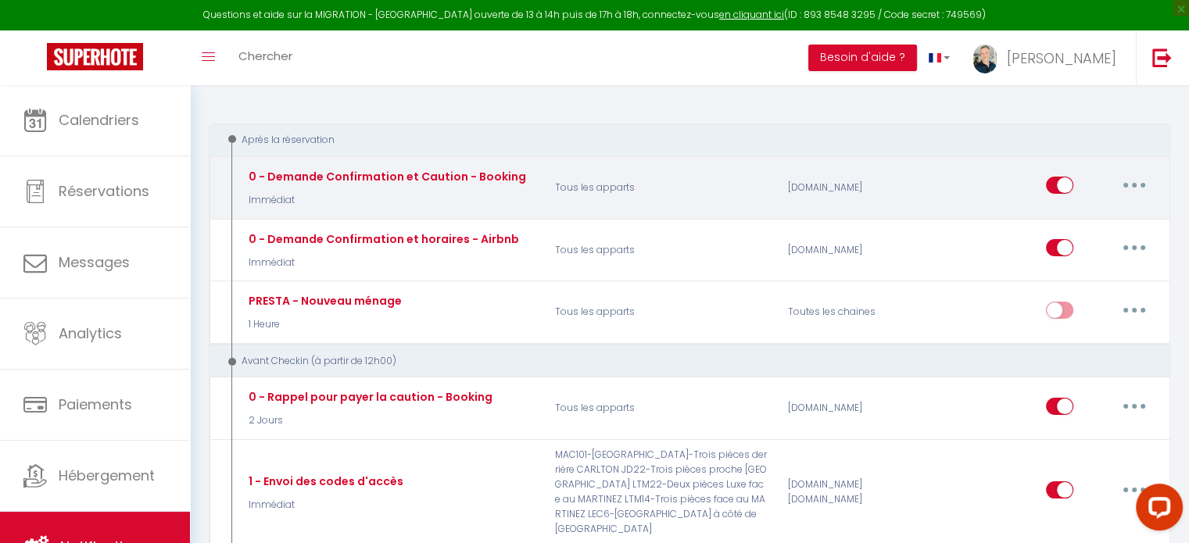
click at [1135, 184] on icon "button" at bounding box center [1134, 185] width 5 height 5
click at [1076, 215] on link "Editer" at bounding box center [1094, 221] width 116 height 27
type input "0 - Demande Confirmation et Caution - Booking"
select select "1"
select select "Immédiat"
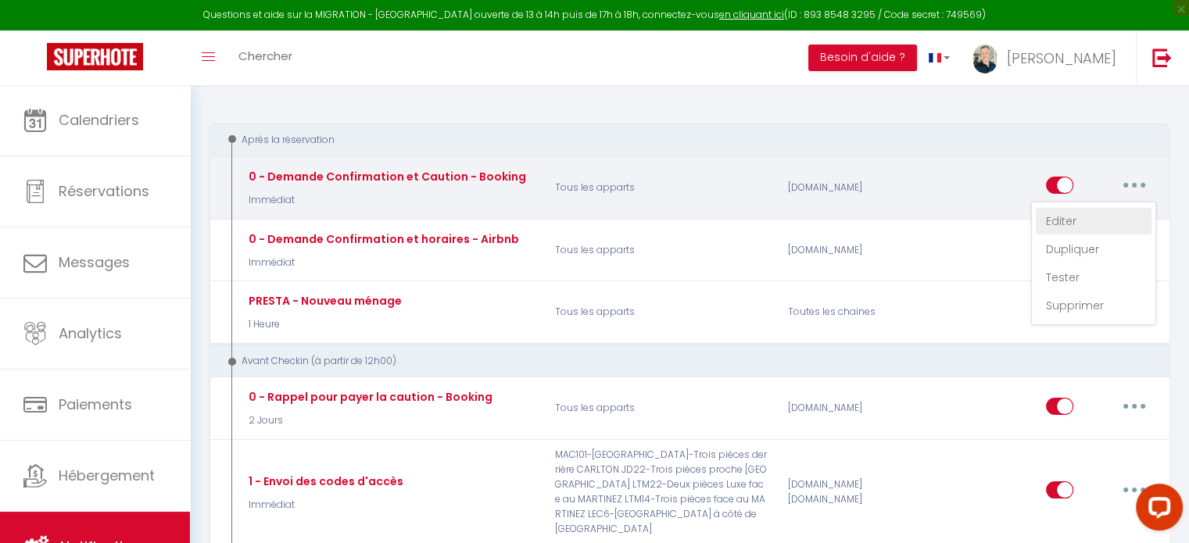
checkbox input "true"
checkbox input "false"
type input "Merci de confirmer votre réservation - [BOOKING:ID] - [GUEST:FIRST_NAME] [GUEST…"
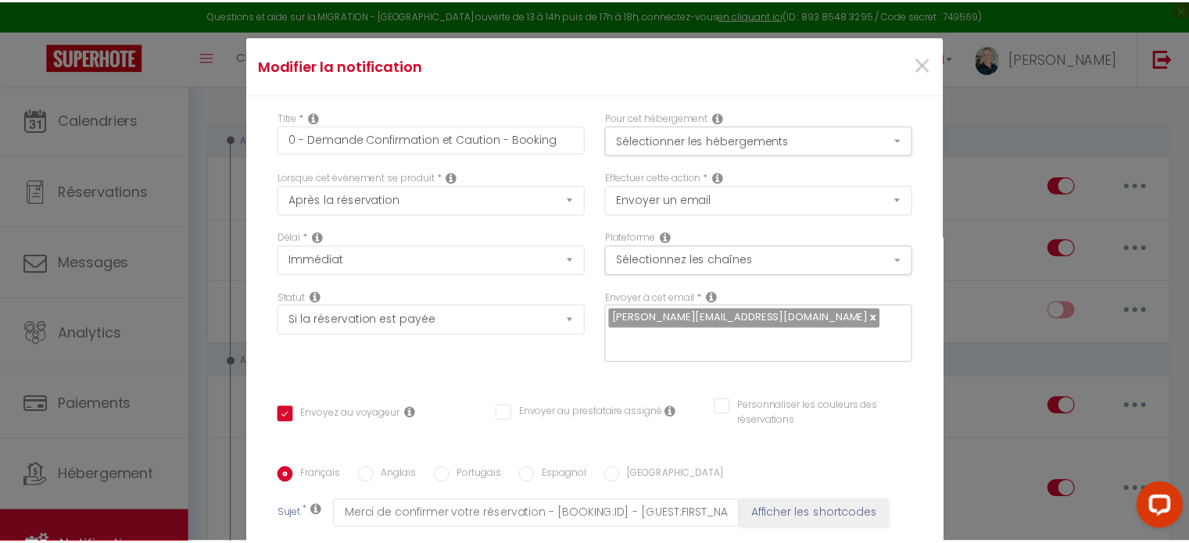
scroll to position [352, 0]
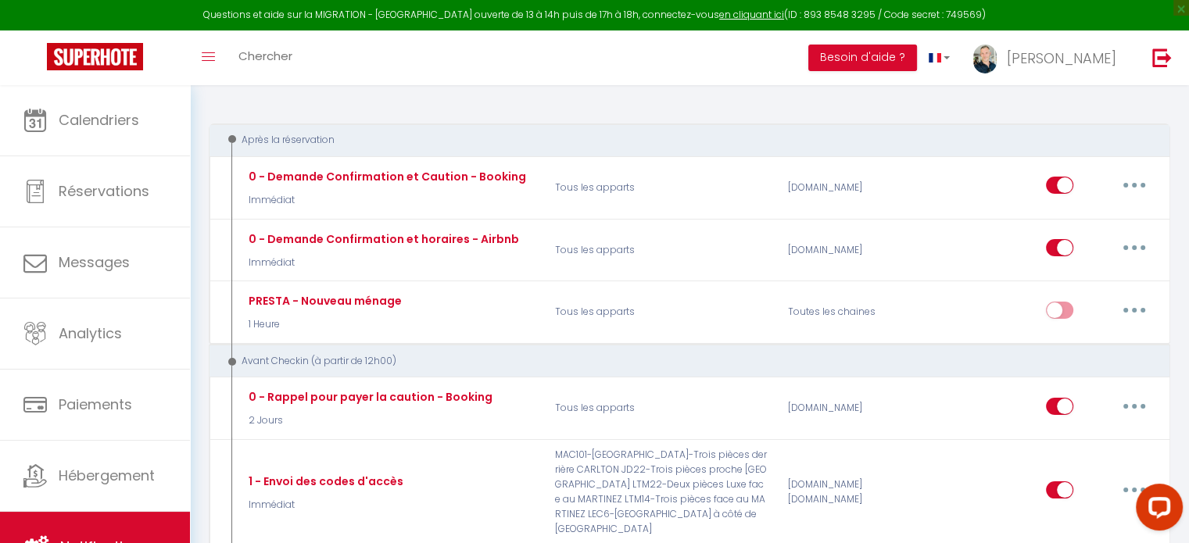
scroll to position [0, 0]
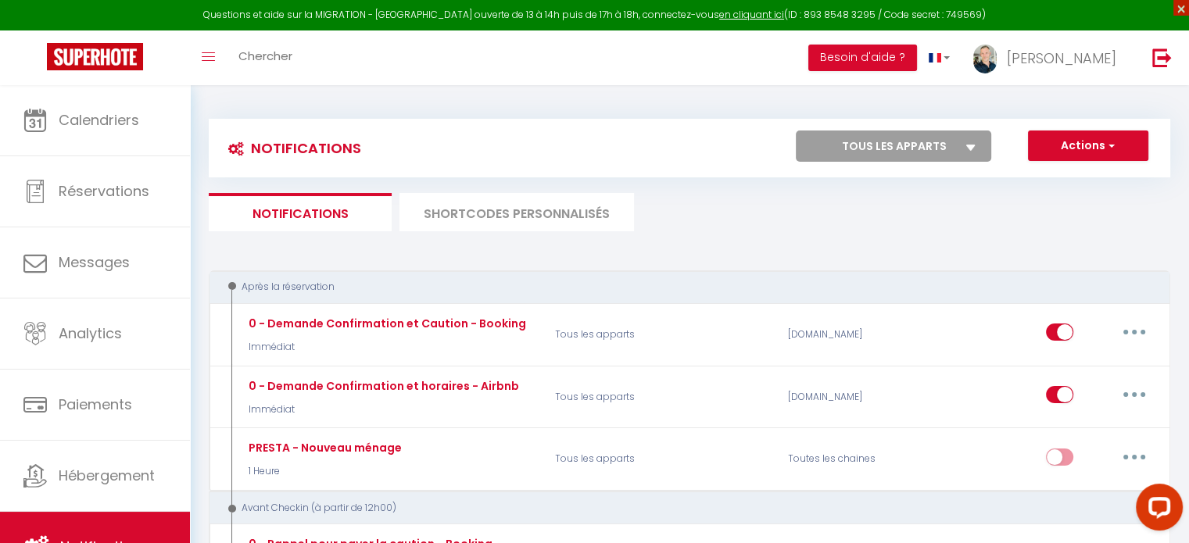
click at [1179, 9] on span "×" at bounding box center [1181, 8] width 16 height 16
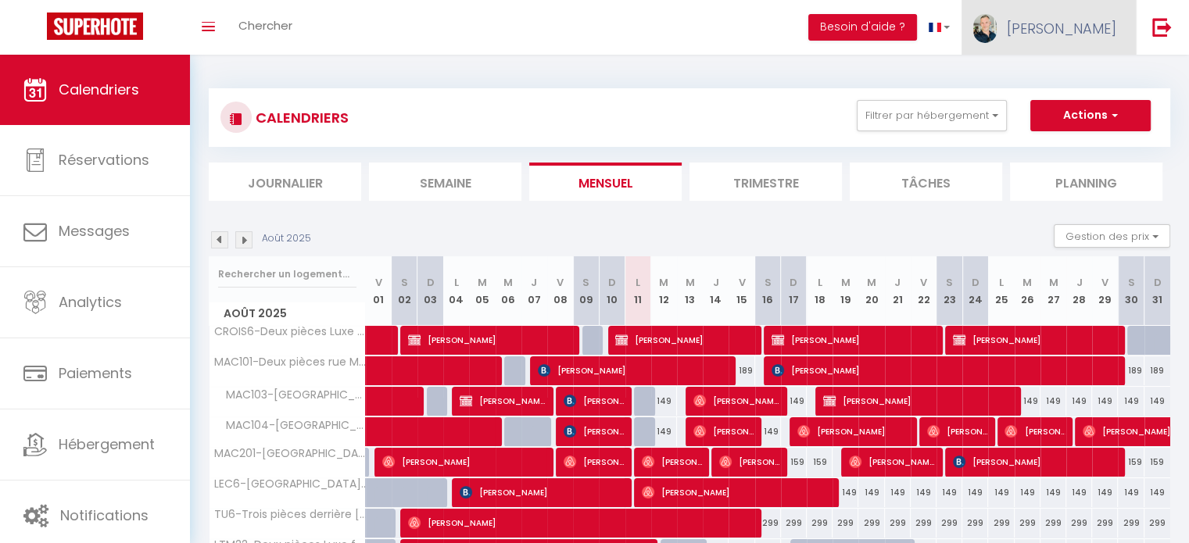
click at [1070, 32] on span "[PERSON_NAME]" at bounding box center [1061, 29] width 109 height 20
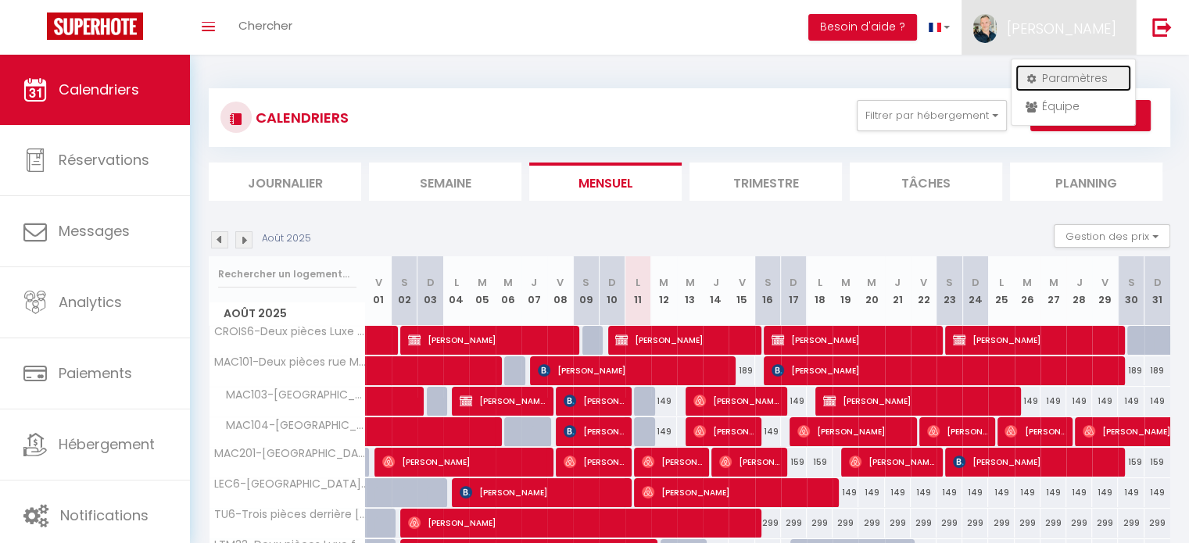
click at [1038, 87] on link "Paramètres" at bounding box center [1074, 78] width 116 height 27
select select "fr"
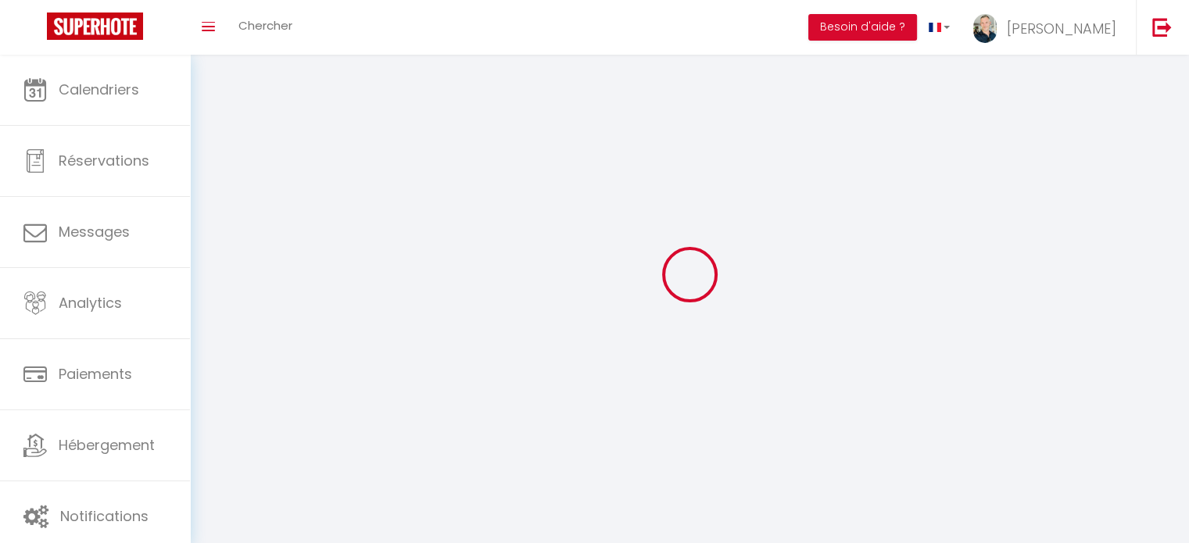
type input "[PERSON_NAME]"
type input "Marcon"
type input "0615933977"
type input "[STREET_ADDRESS] plan [GEOGRAPHIC_DATA], [GEOGRAPHIC_DATA]"
type input "06370"
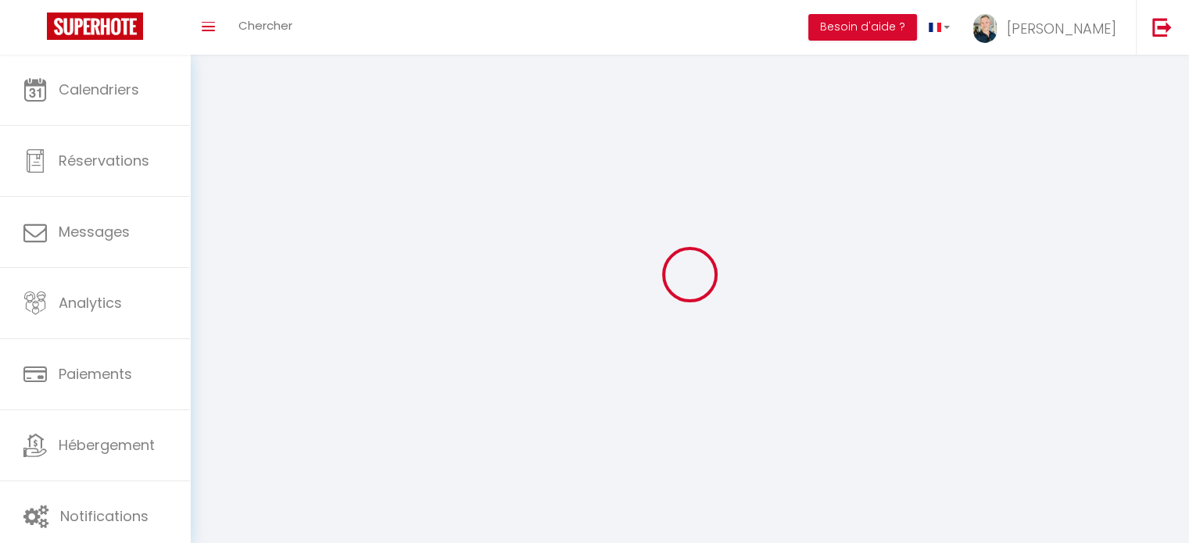
type input "Mouans Sartoux"
type input "xG4LmfKS2UgppuubqYopeGPRo"
type input "PepOfPQEv7sMwOTvmPUPCmh9j"
type input "[URL][DOMAIN_NAME]"
select select "28"
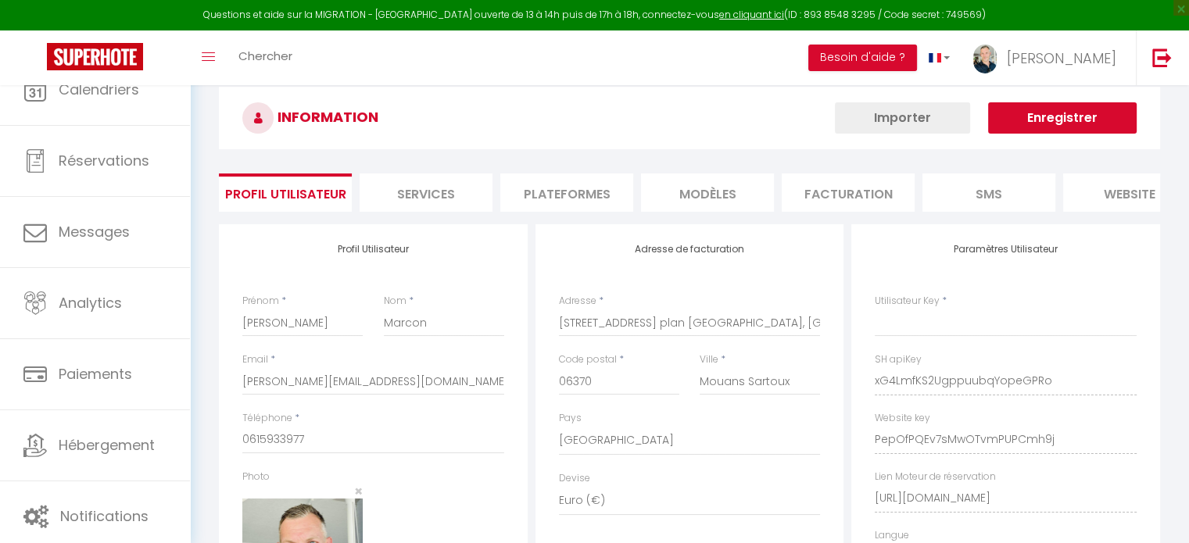
type input "xG4LmfKS2UgppuubqYopeGPRo"
type input "PepOfPQEv7sMwOTvmPUPCmh9j"
type input "[URL][DOMAIN_NAME]"
select select "fr"
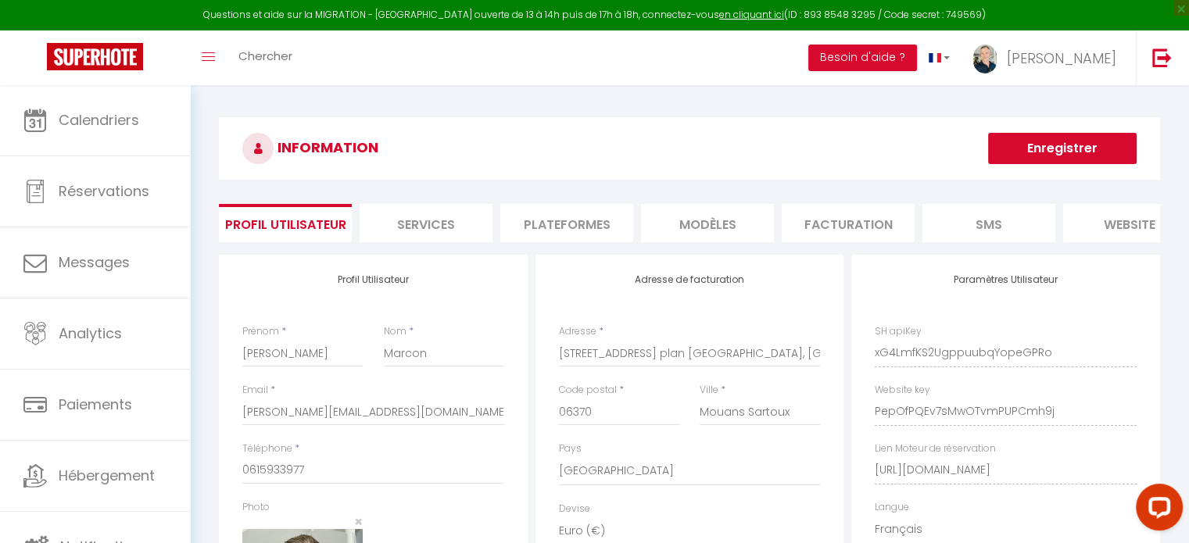
click at [575, 230] on li "Plateformes" at bounding box center [566, 223] width 133 height 38
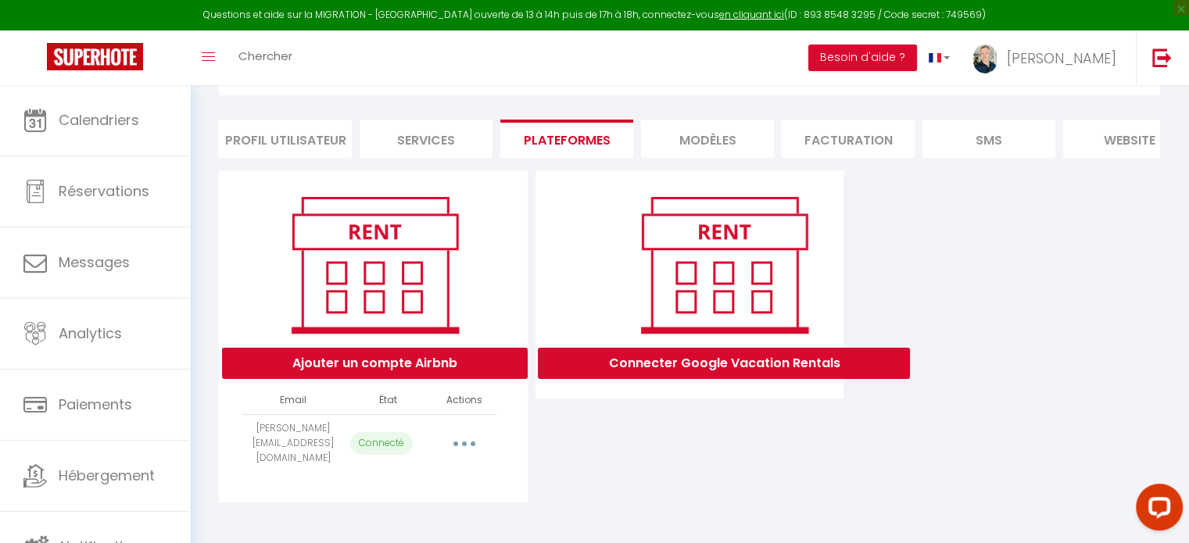
scroll to position [84, 0]
click at [464, 434] on td "Importer les appartements Supprimer Reconnecter le compte" at bounding box center [464, 443] width 63 height 58
click at [465, 443] on button "button" at bounding box center [464, 443] width 44 height 25
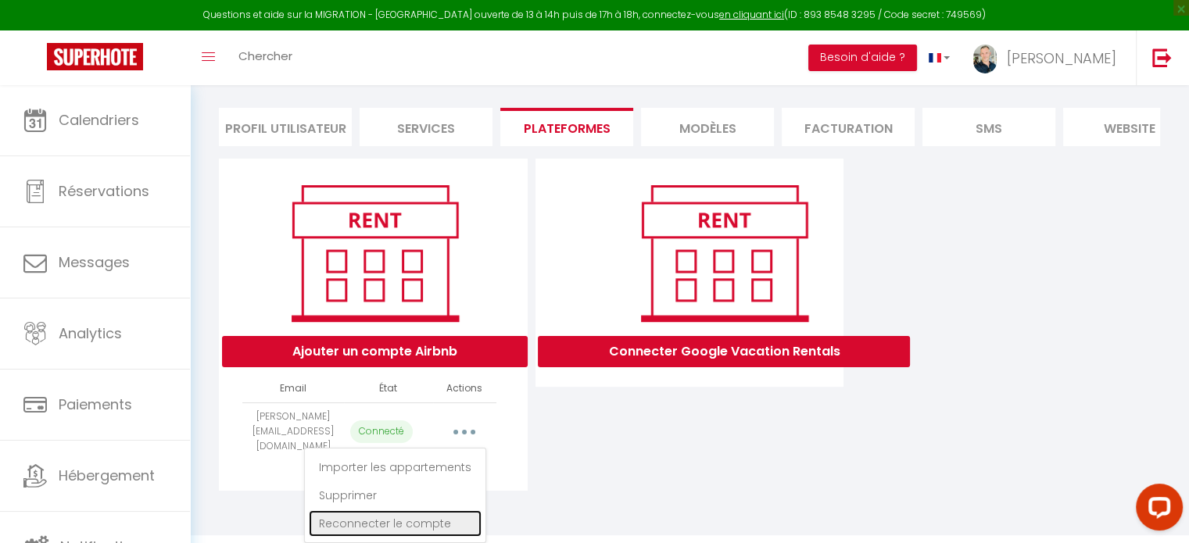
click at [442, 521] on link "Reconnecter le compte" at bounding box center [395, 523] width 173 height 27
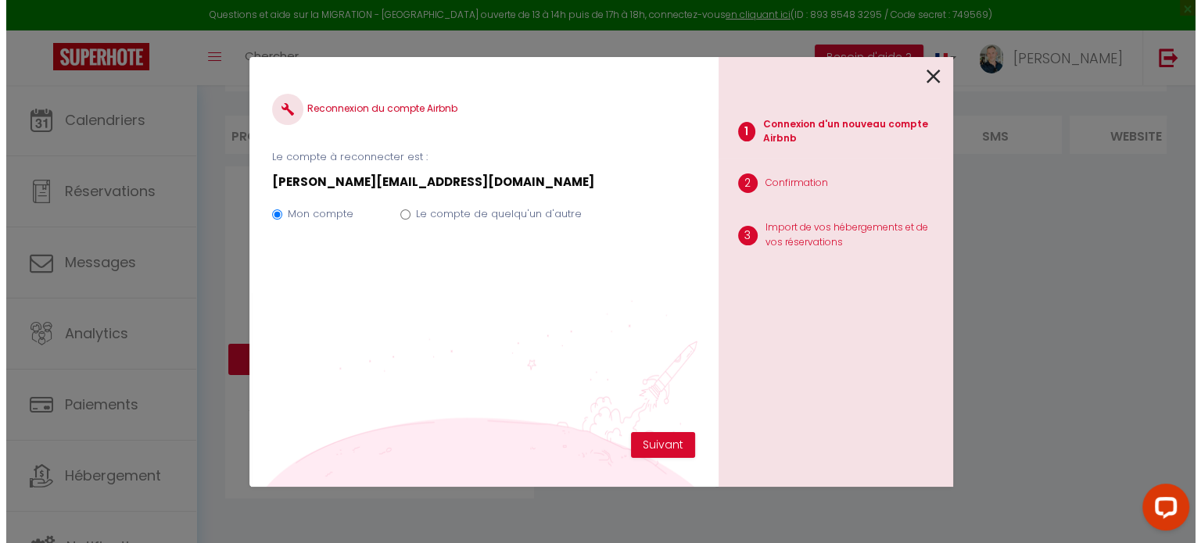
scroll to position [84, 0]
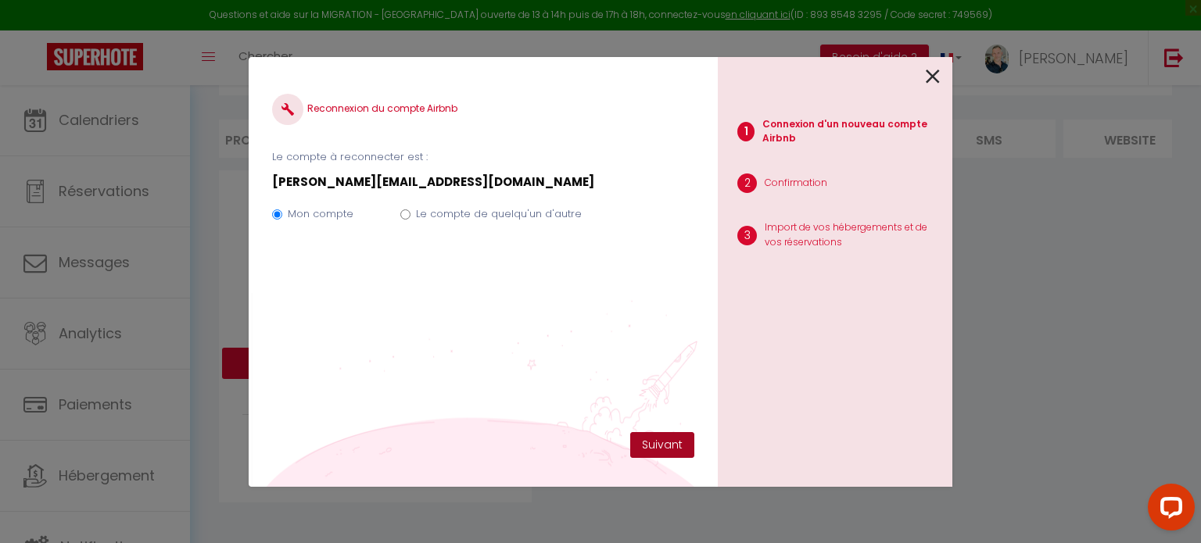
click at [668, 442] on button "Suivant" at bounding box center [662, 445] width 64 height 27
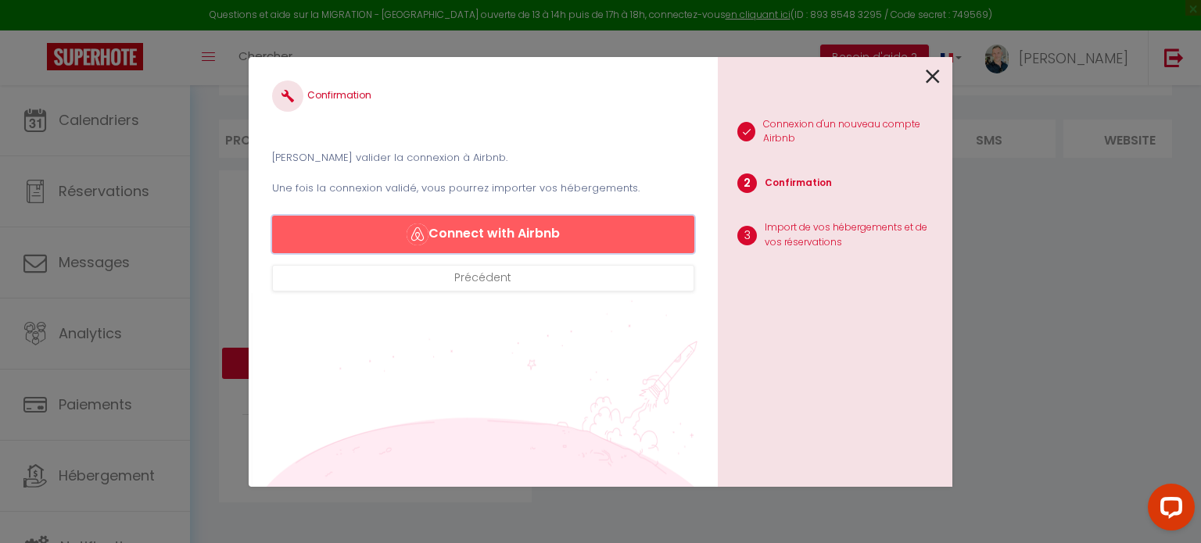
click at [527, 238] on button "Connect with Airbnb" at bounding box center [483, 235] width 422 height 38
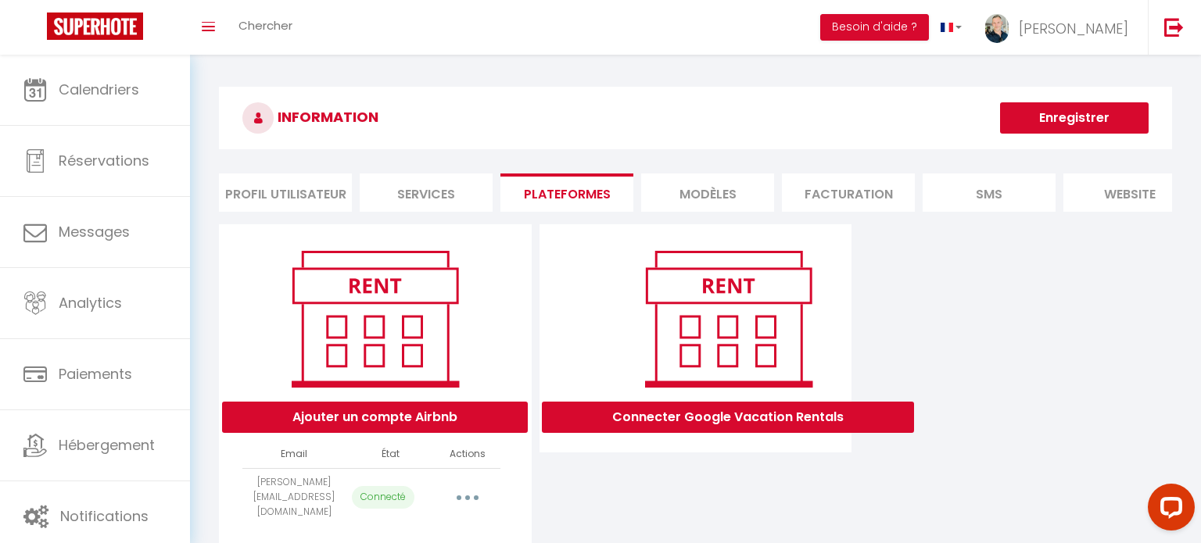
select select "13952"
select select "13953"
select select "13947"
select select "13946"
select select "13949"
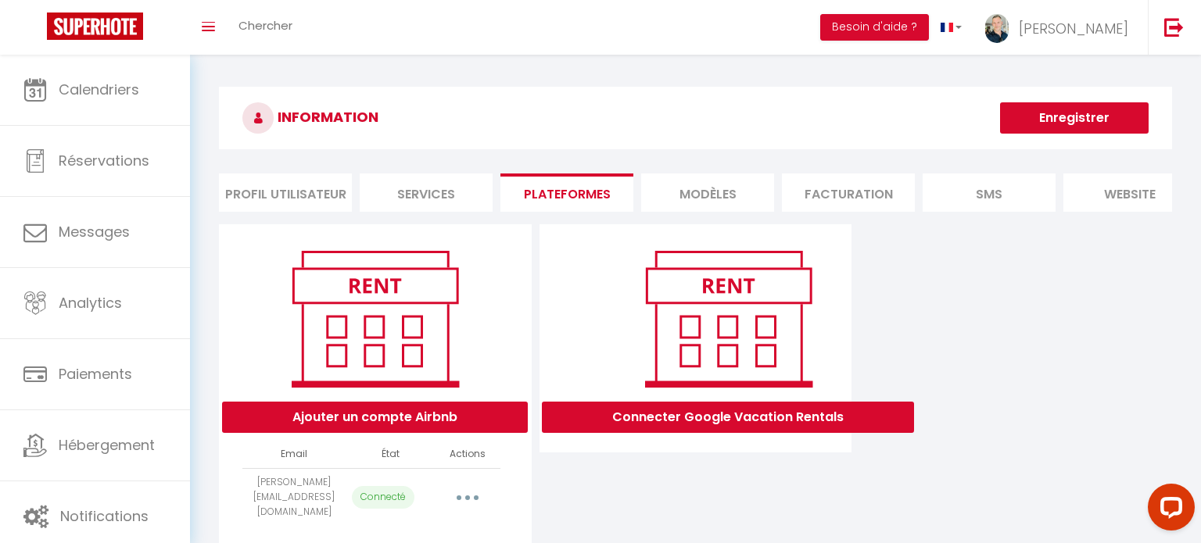
select select "13945"
select select "16735"
select select "16749"
select select "32189"
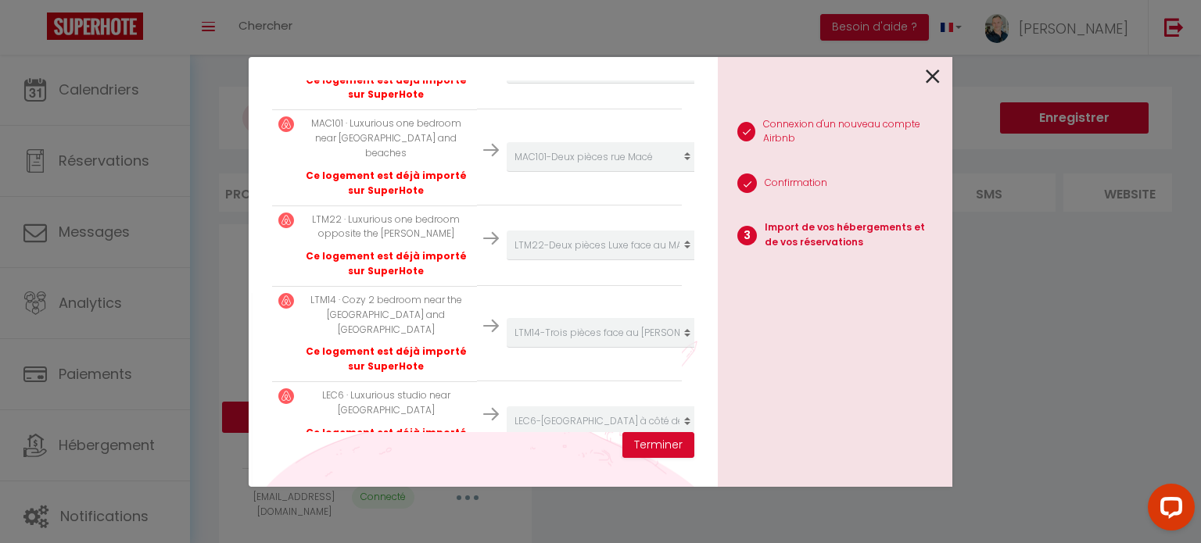
scroll to position [716, 0]
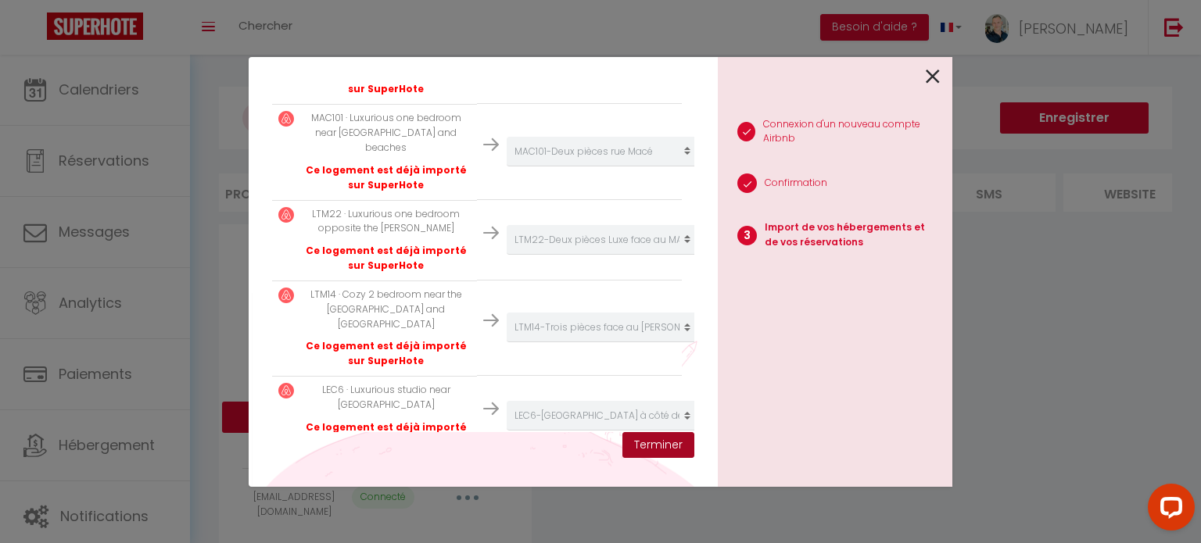
click at [676, 440] on button "Terminer" at bounding box center [658, 445] width 72 height 27
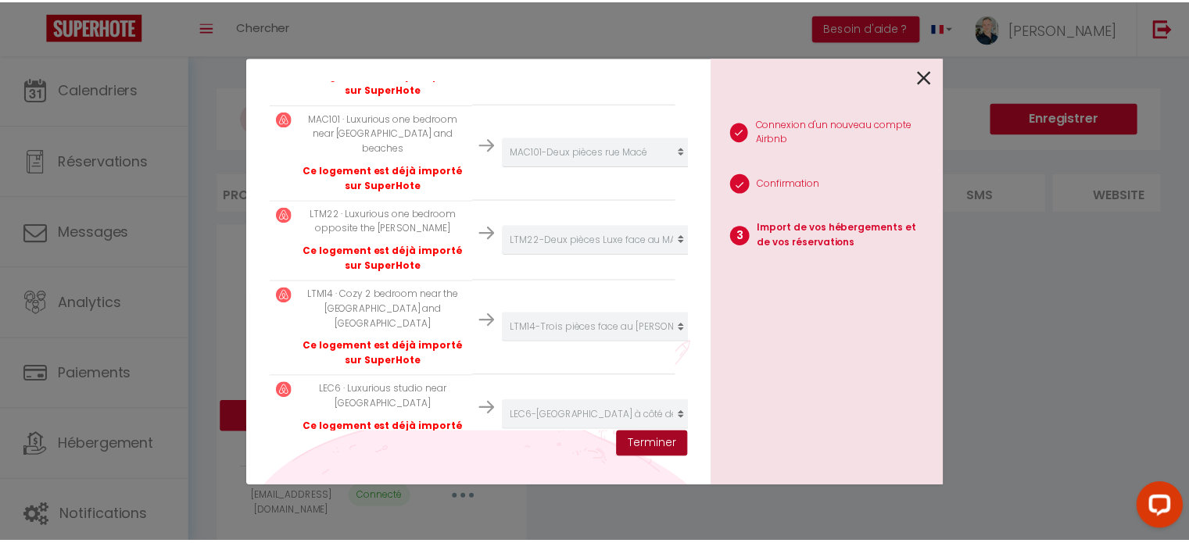
scroll to position [755, 0]
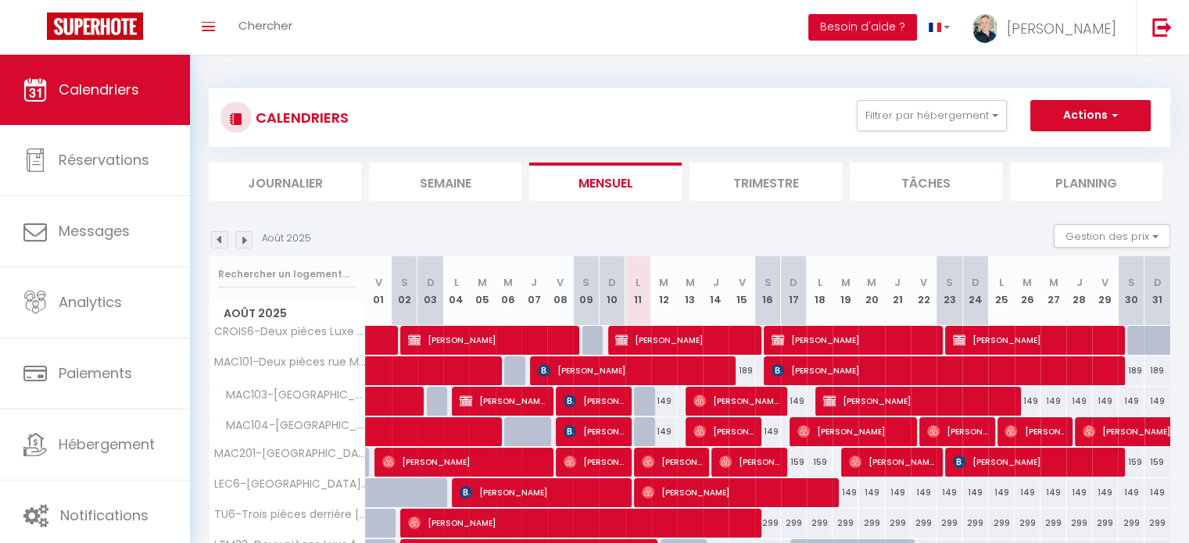
click at [917, 24] on button "Besoin d'aide ?" at bounding box center [862, 27] width 109 height 27
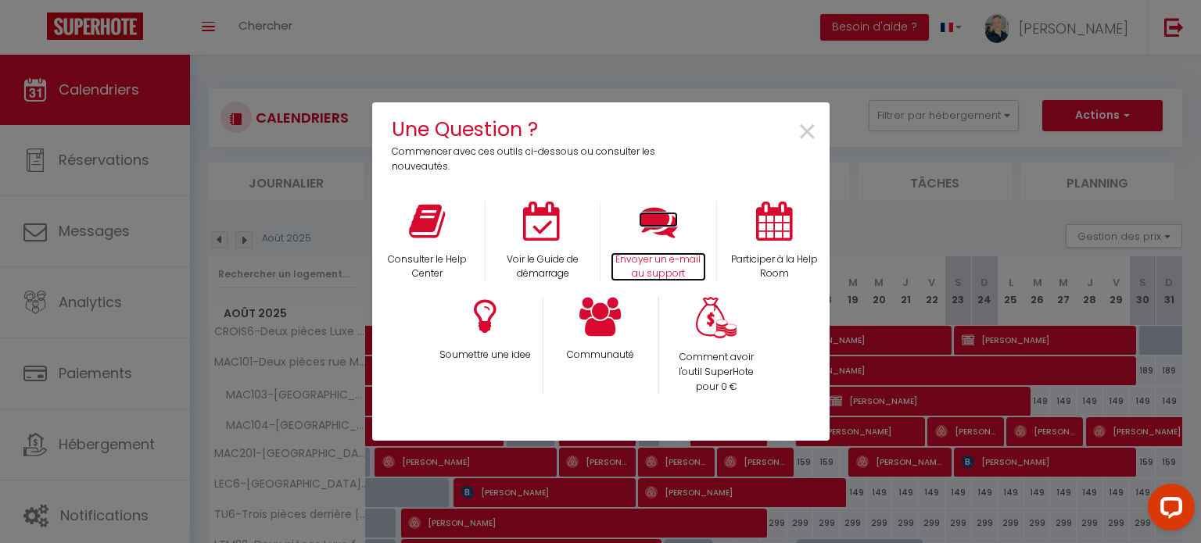
click at [653, 228] on icon at bounding box center [658, 221] width 39 height 39
click at [815, 135] on span "×" at bounding box center [807, 132] width 21 height 49
